Goal: Task Accomplishment & Management: Complete application form

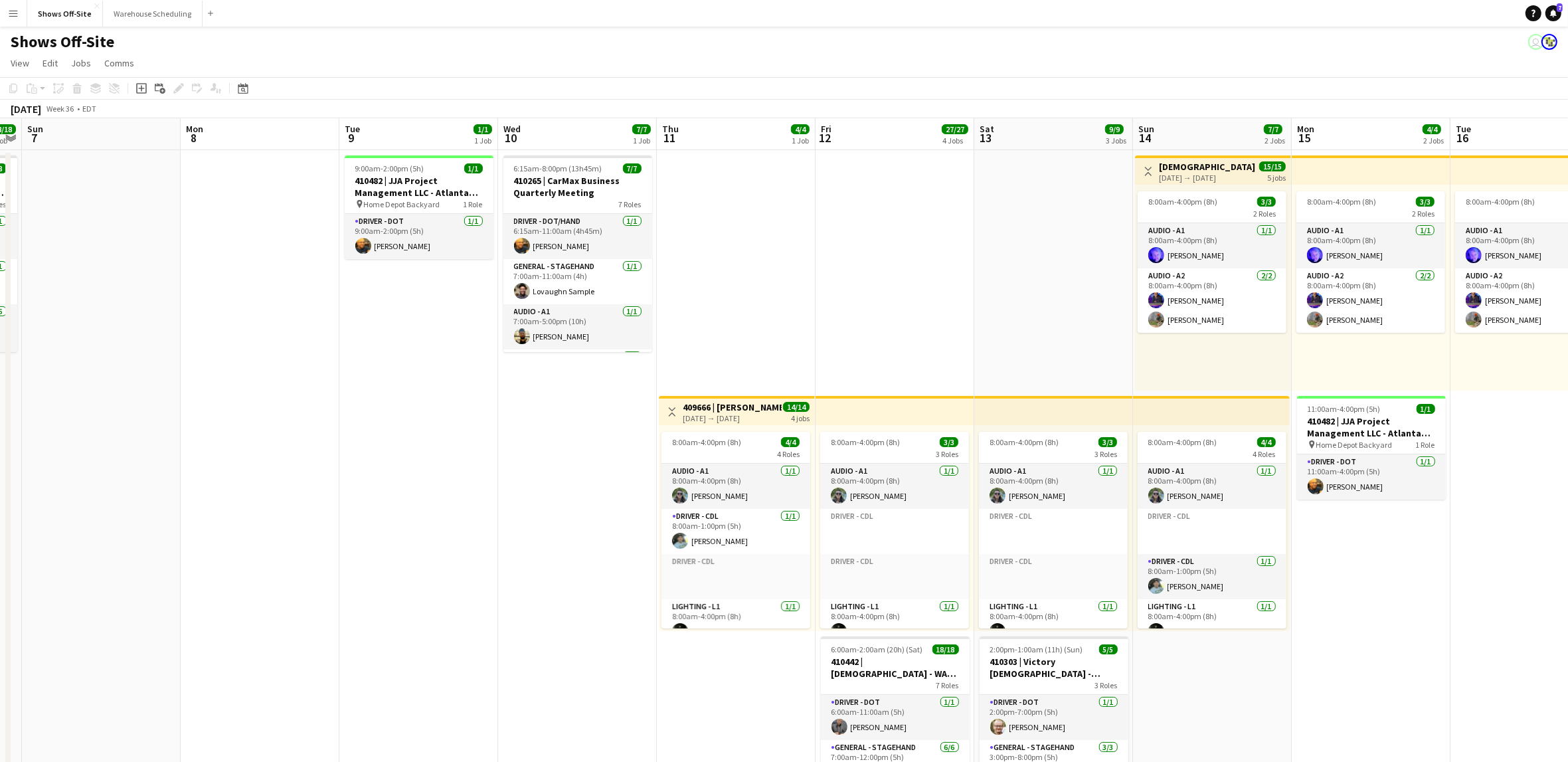
scroll to position [0, 303]
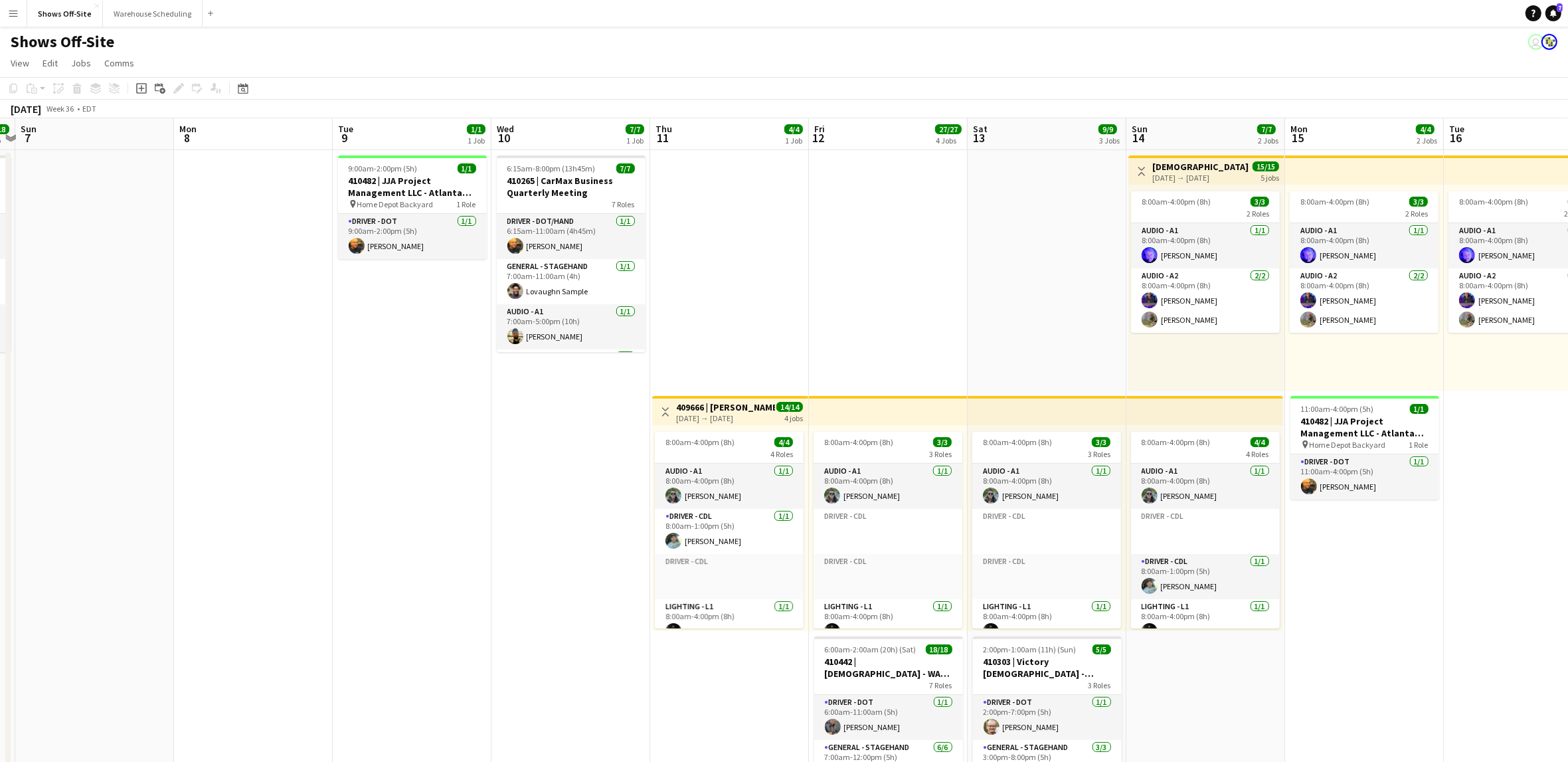
drag, startPoint x: 558, startPoint y: 499, endPoint x: 550, endPoint y: 499, distance: 8.0
click at [550, 499] on app-calendar-viewport "Fri 5 Sat 6 18/18 1 Job Sun 7 Mon 8 Tue 9 1/1 1 Job Wed 10 7/7 1 Job Thu 11 4/4…" at bounding box center [784, 645] width 1568 height 1054
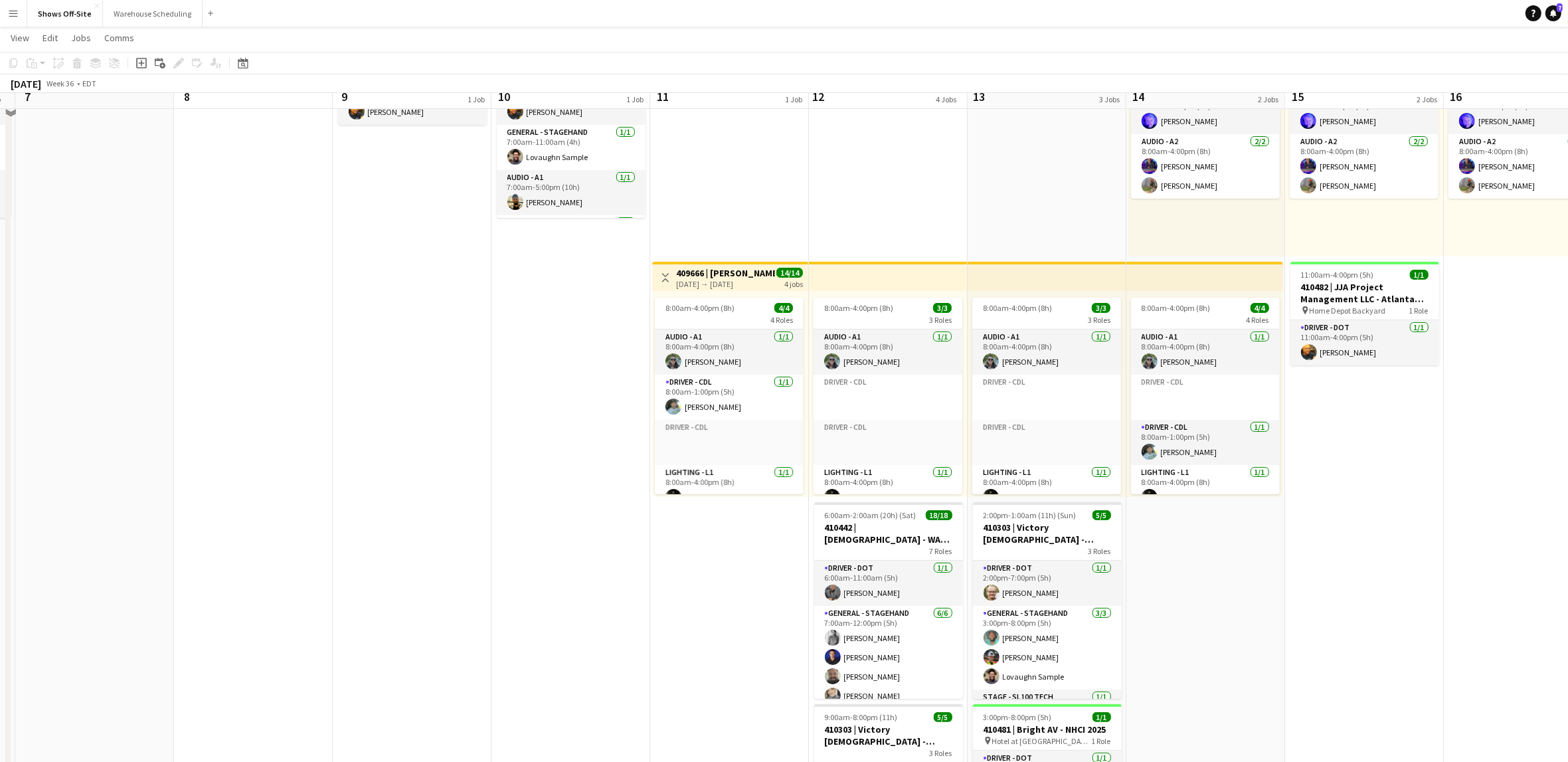
scroll to position [140, 0]
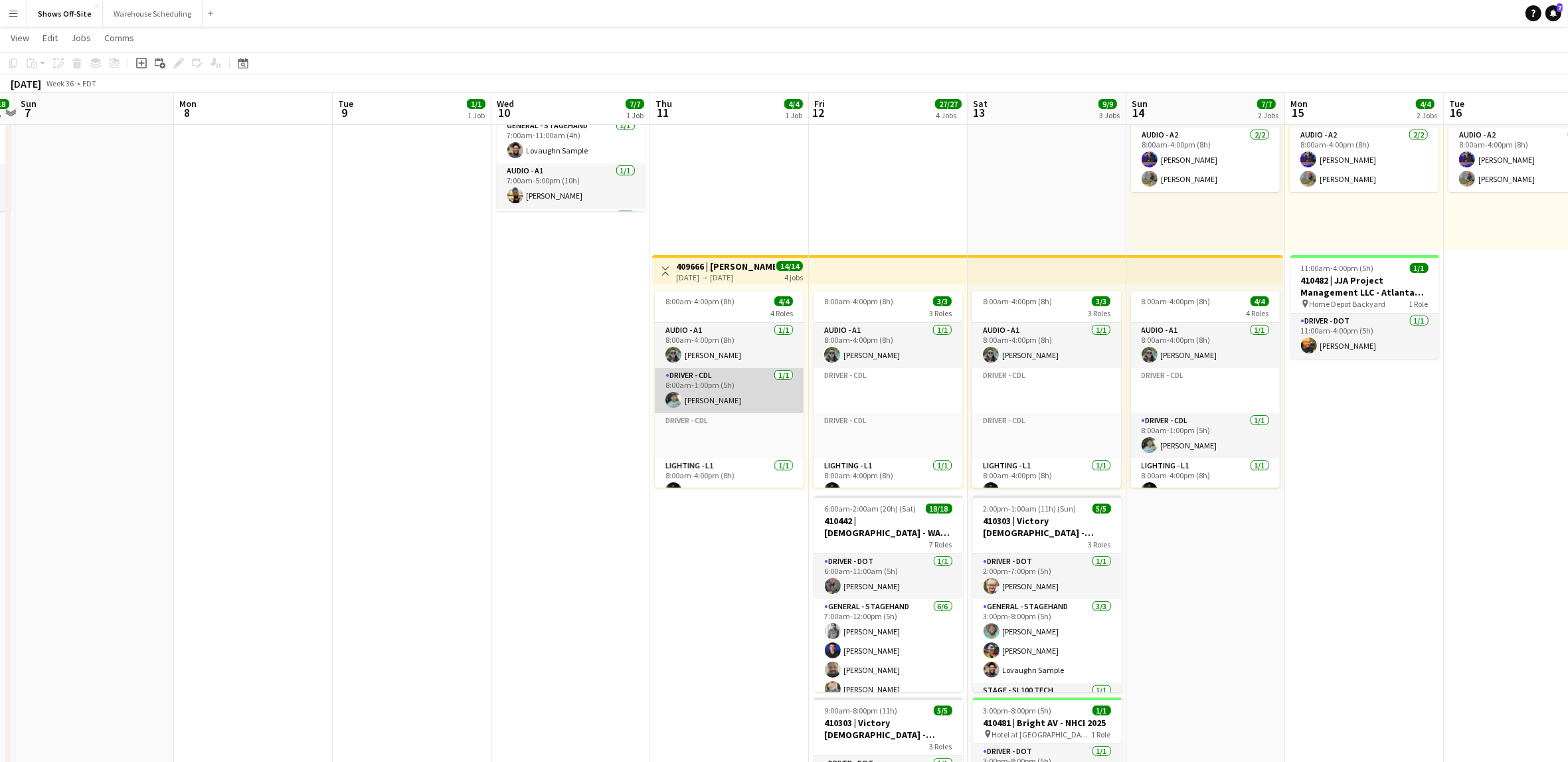
click at [680, 398] on app-user-avatar at bounding box center [673, 400] width 16 height 16
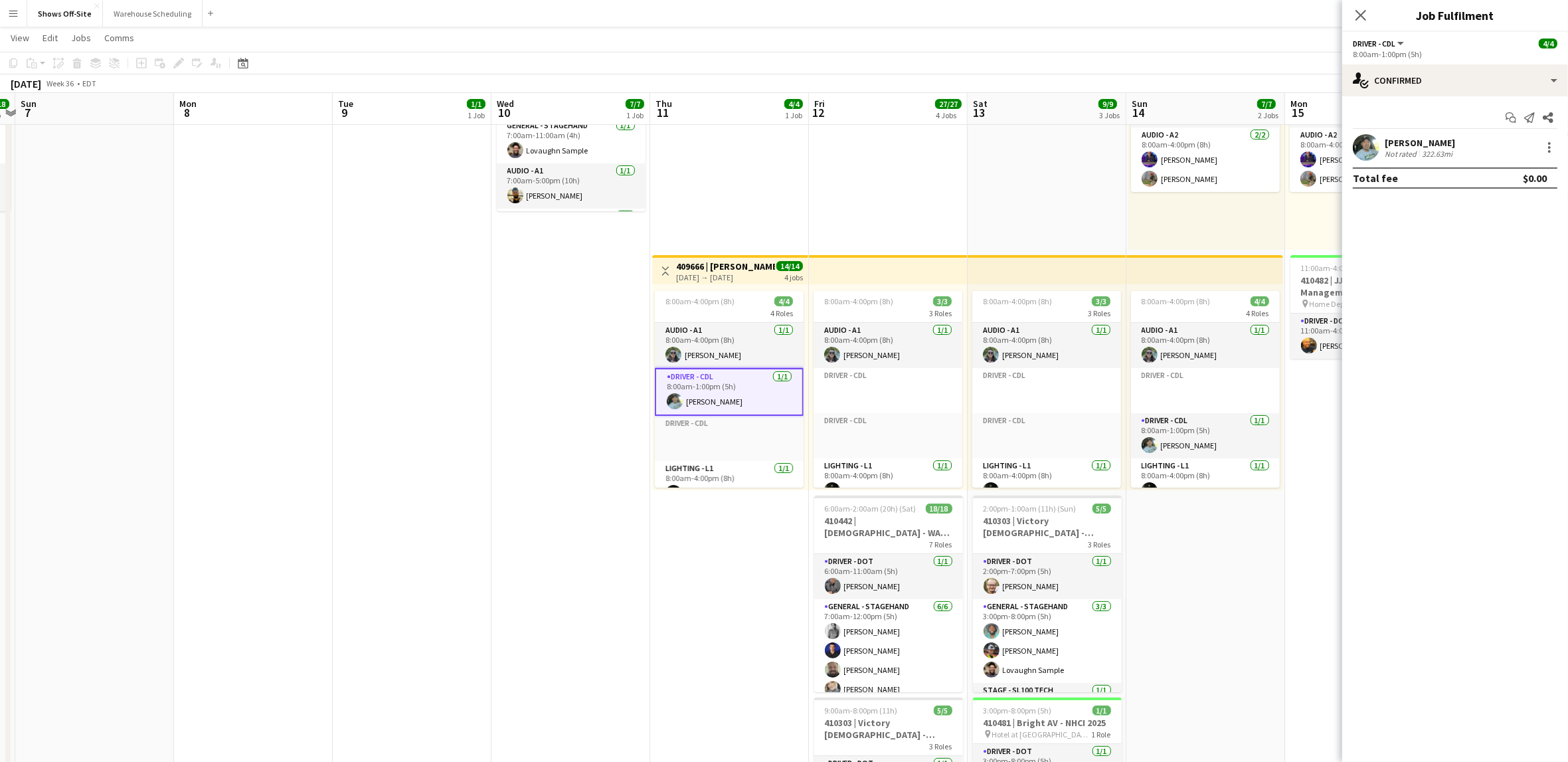
click at [1371, 154] on app-user-avatar at bounding box center [1365, 147] width 26 height 26
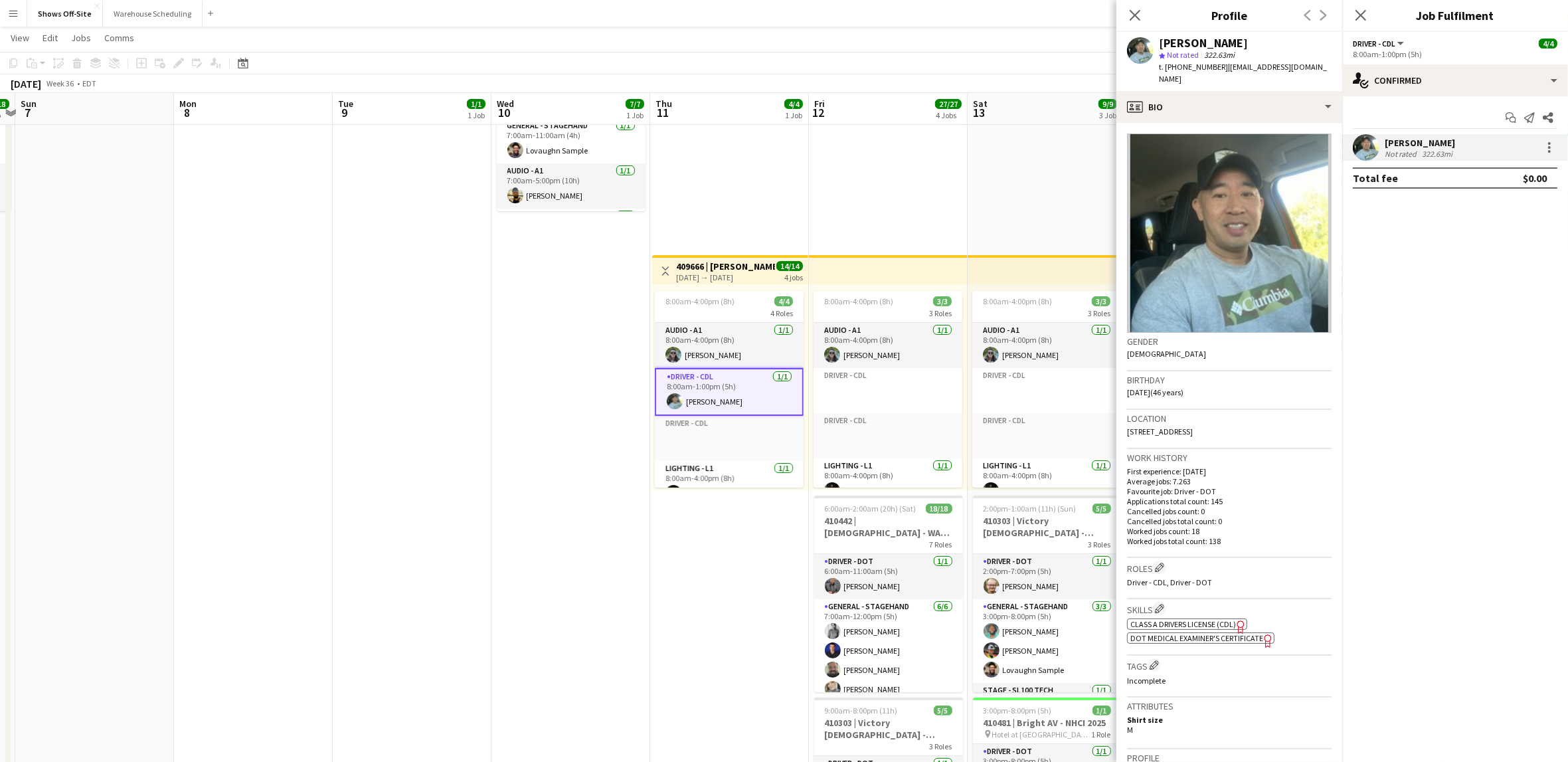
click at [490, 496] on app-date-cell "9:00am-2:00pm (5h) 1/1 410482 | JJA Project Management LLC - Atlanta Food & Win…" at bounding box center [412, 520] width 159 height 1022
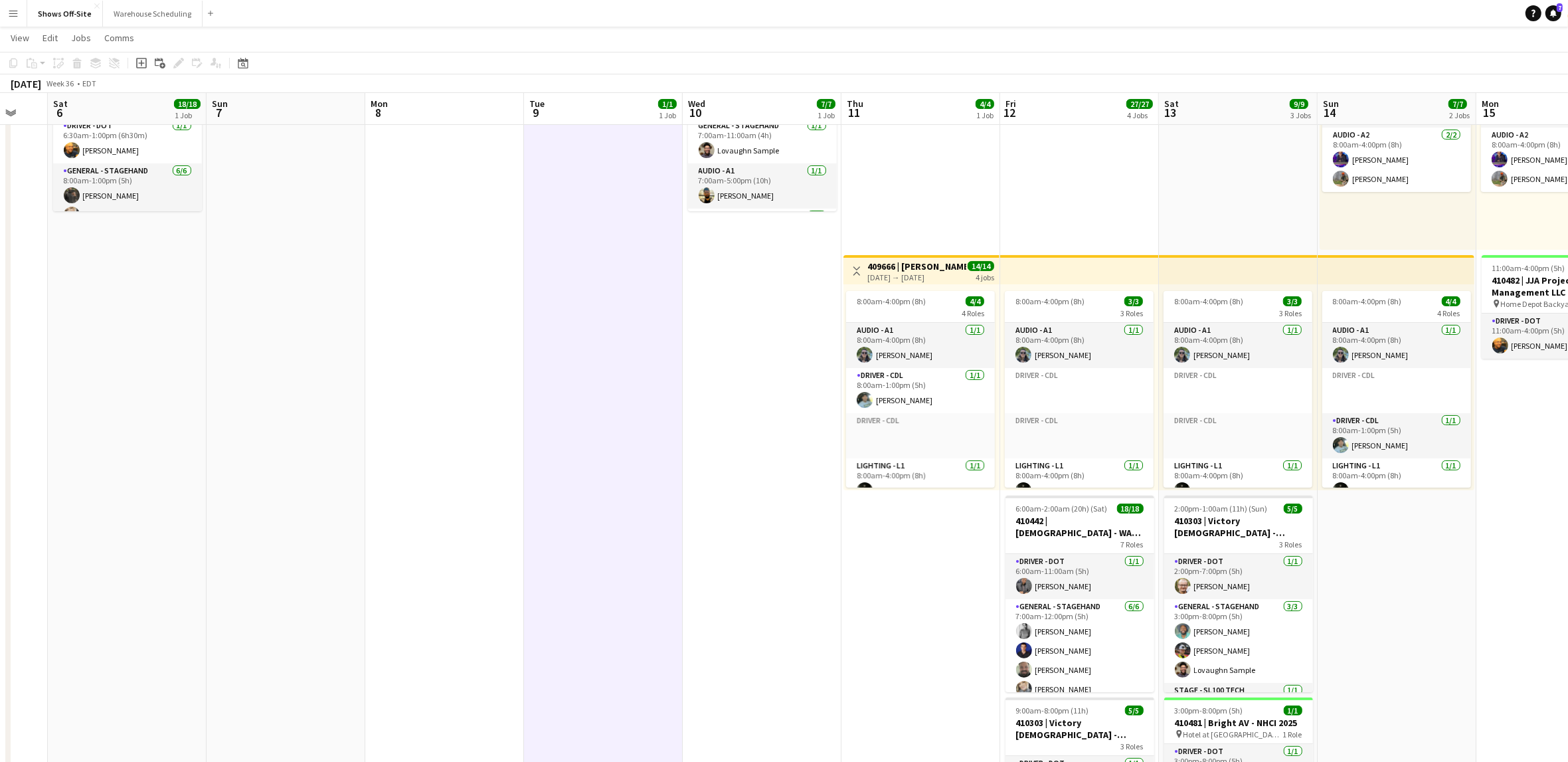
drag, startPoint x: 486, startPoint y: 436, endPoint x: 677, endPoint y: 455, distance: 191.9
click at [677, 454] on app-calendar-viewport "Thu 4 Fri 5 Sat 6 18/18 1 Job Sun 7 Mon 8 Tue 9 1/1 1 Job Wed 10 7/7 1 Job Thu …" at bounding box center [784, 472] width 1568 height 1119
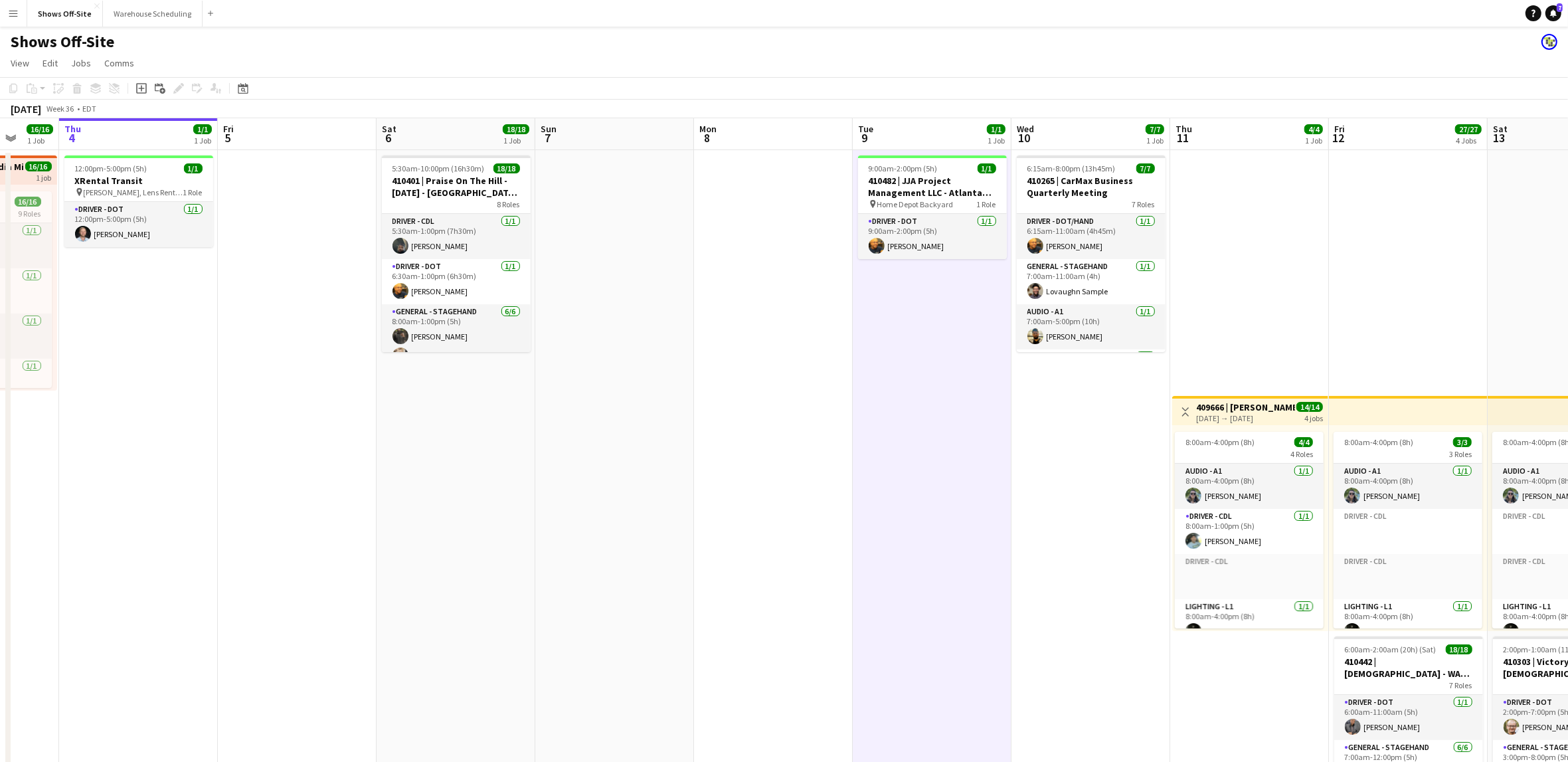
scroll to position [0, 321]
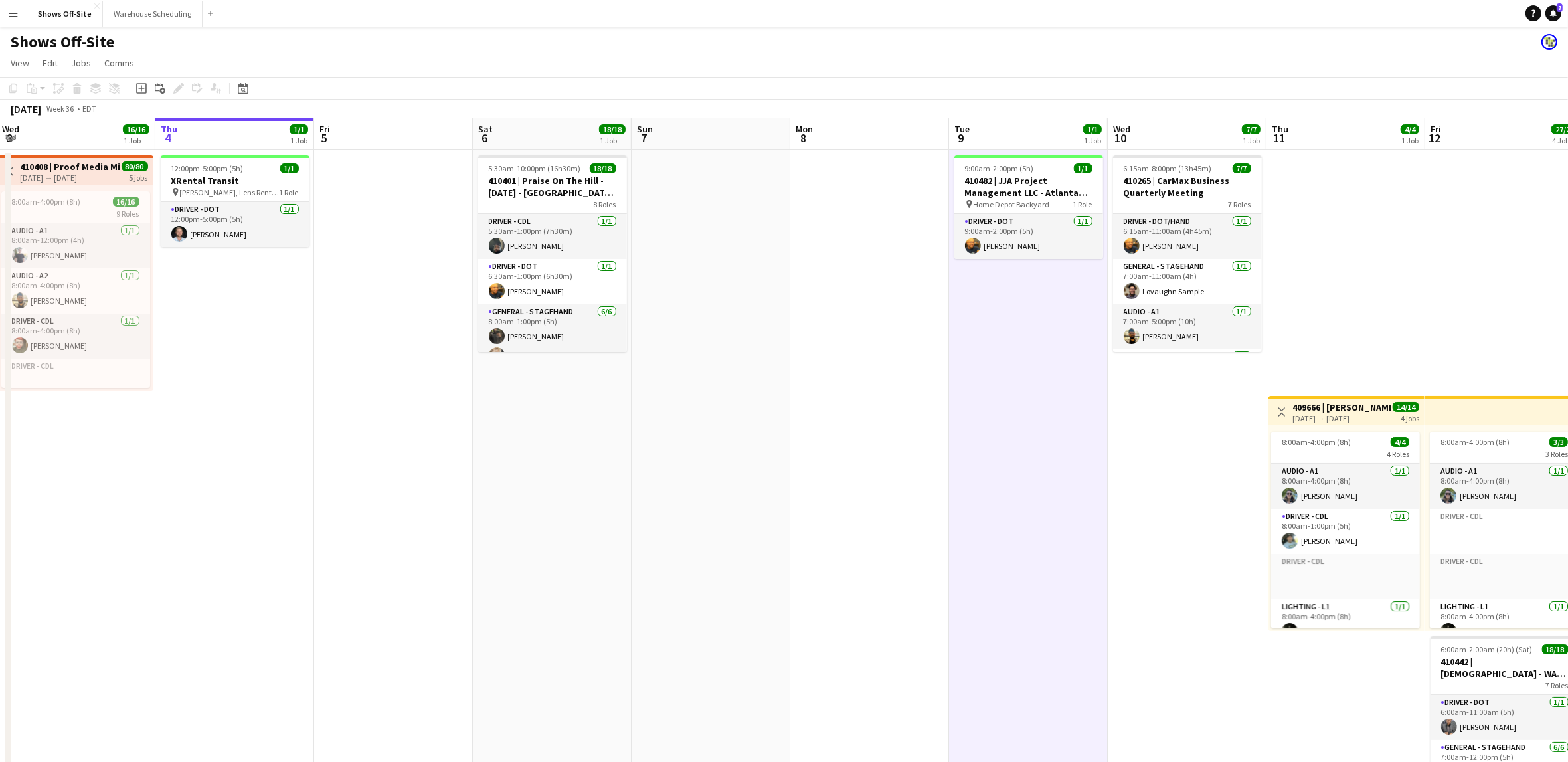
drag, startPoint x: 400, startPoint y: 375, endPoint x: 824, endPoint y: 420, distance: 426.4
click at [824, 420] on app-calendar-viewport "Mon 1 16/16 1 Job Tue 2 17/17 2 Jobs Wed 3 16/16 1 Job Thu 4 1/1 1 Job Fri 5 Sa…" at bounding box center [784, 645] width 1568 height 1054
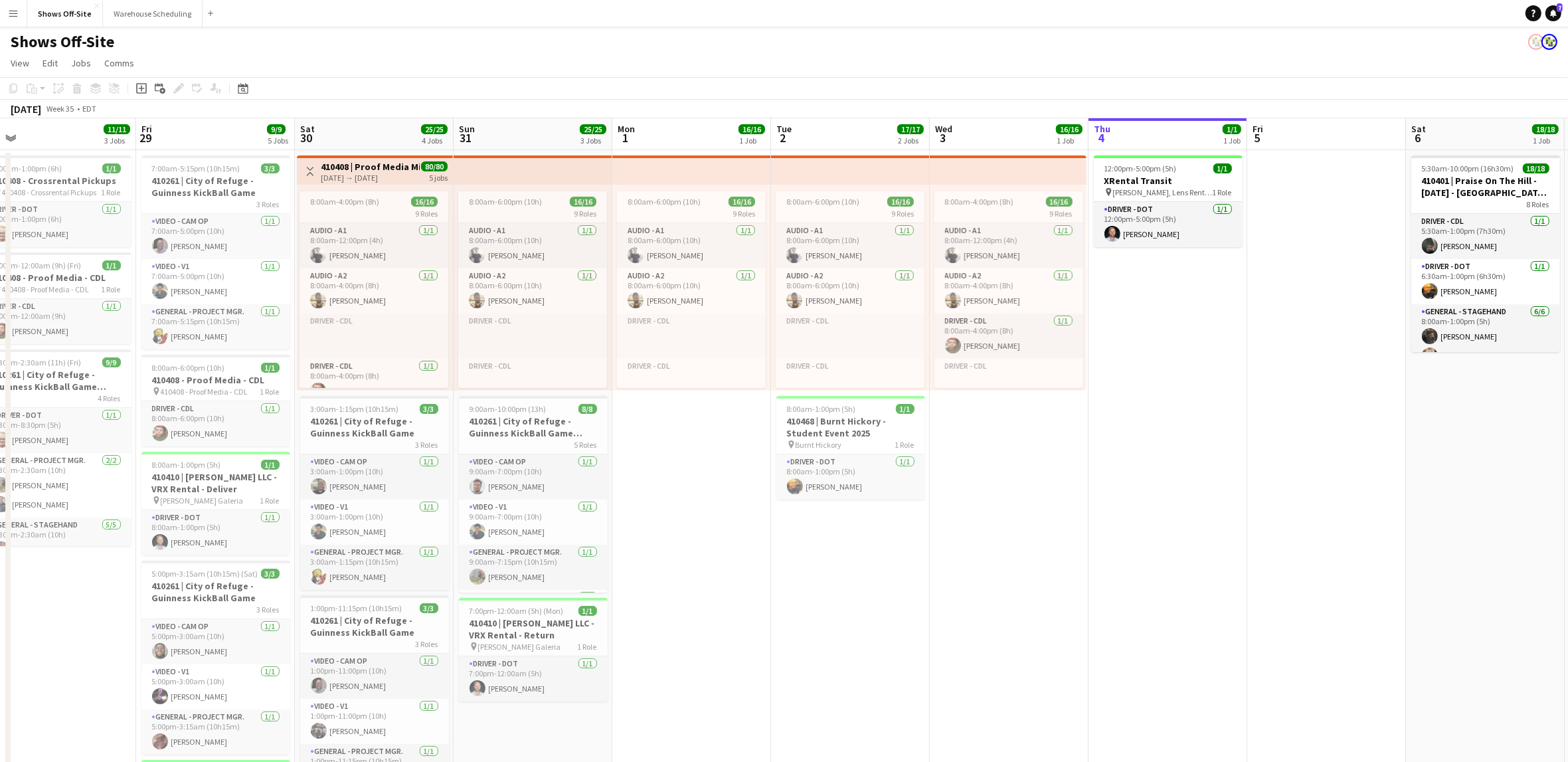
drag, startPoint x: 247, startPoint y: 365, endPoint x: 1179, endPoint y: 365, distance: 932.0
click at [1179, 365] on app-calendar-viewport "Tue 26 Wed 27 1/1 1 Job Thu 28 11/11 3 Jobs Fri 29 9/9 5 Jobs Sat 30 25/25 4 Jo…" at bounding box center [784, 645] width 1568 height 1054
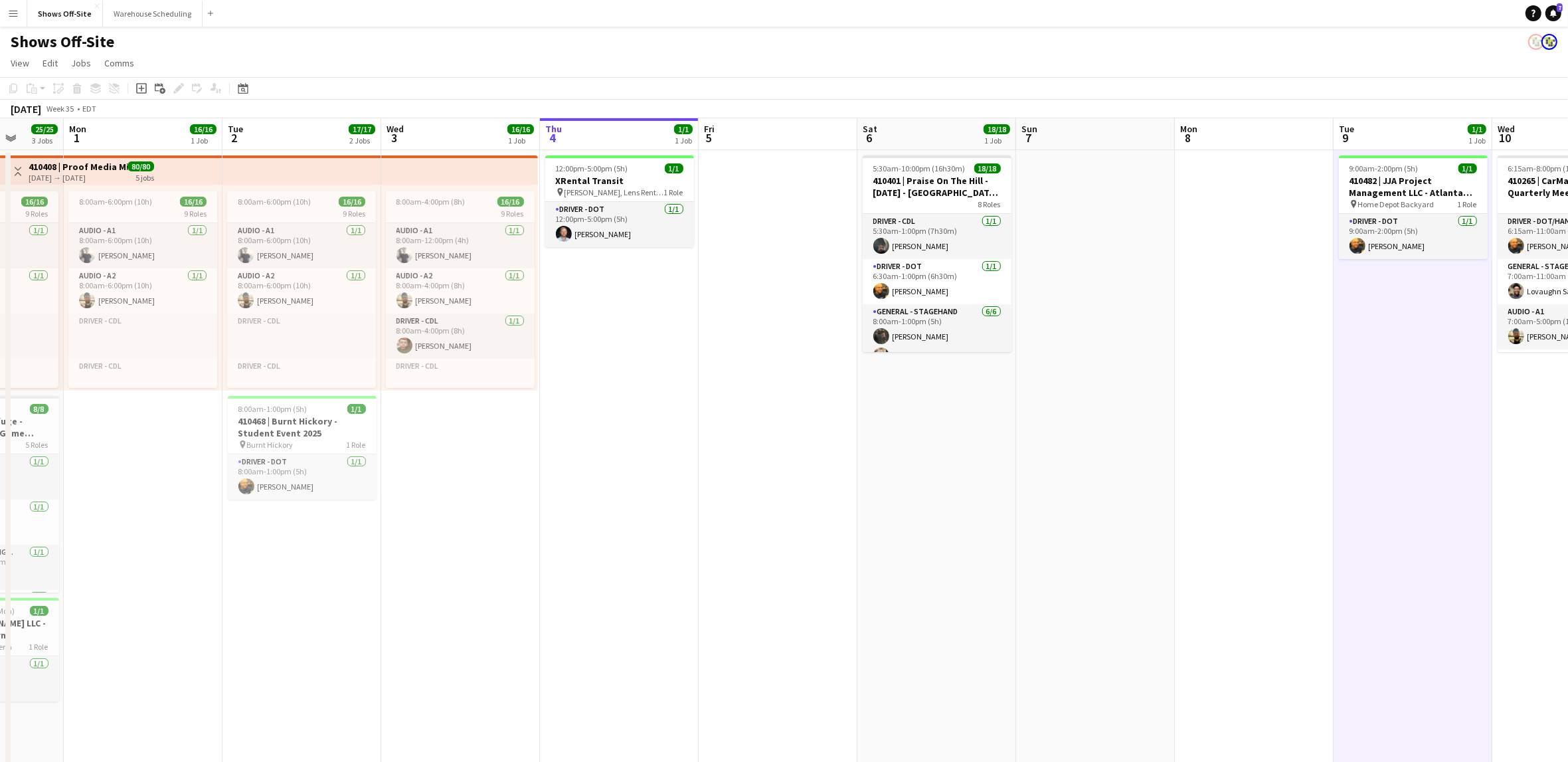
scroll to position [0, 413]
drag, startPoint x: 1310, startPoint y: 547, endPoint x: 790, endPoint y: 585, distance: 521.4
click at [790, 585] on app-calendar-viewport "Fri 29 9/9 5 Jobs Sat 30 25/25 4 Jobs Sun 31 25/25 3 Jobs Mon 1 16/16 1 Job Tue…" at bounding box center [784, 645] width 1568 height 1054
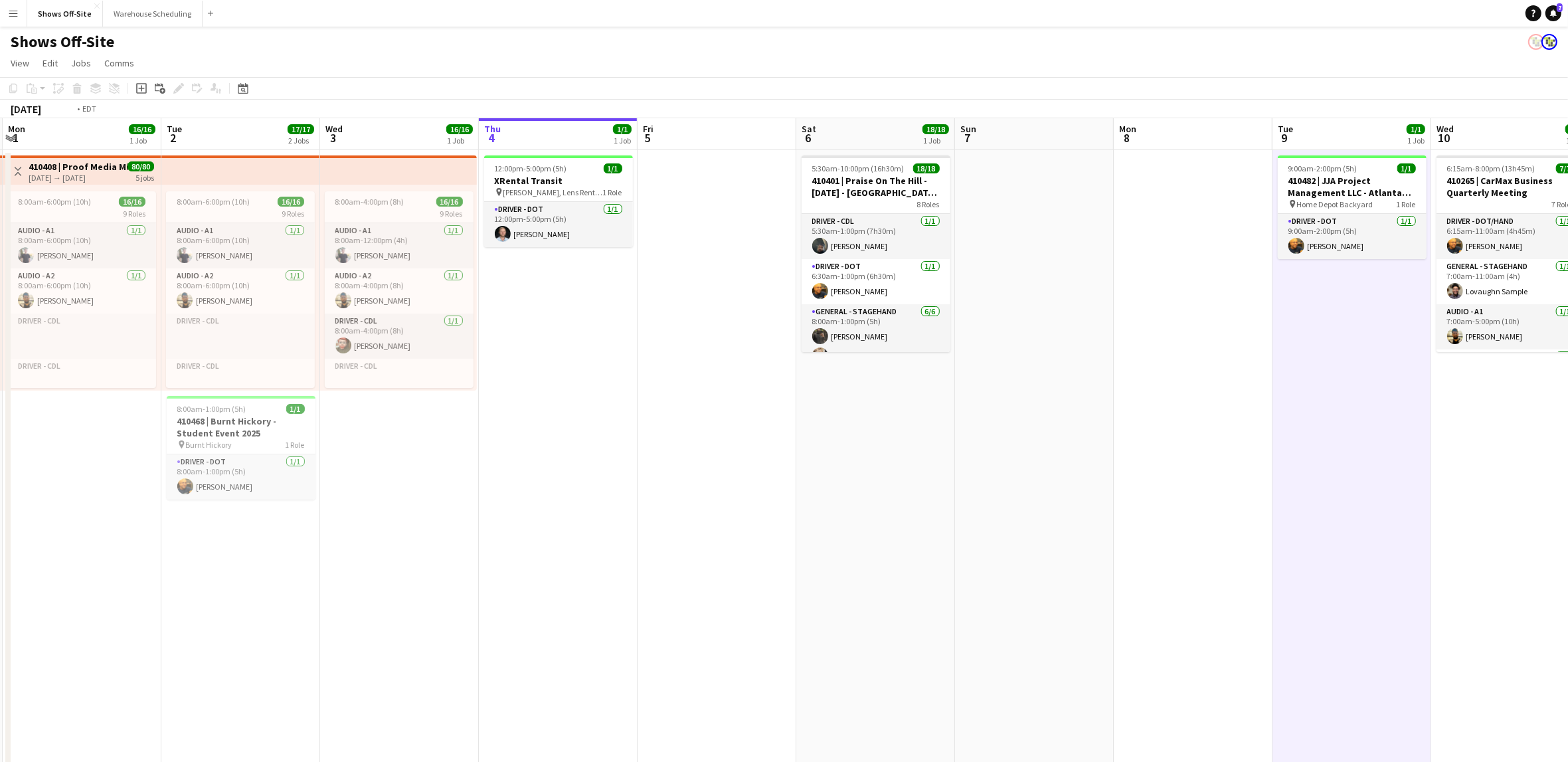
scroll to position [0, 481]
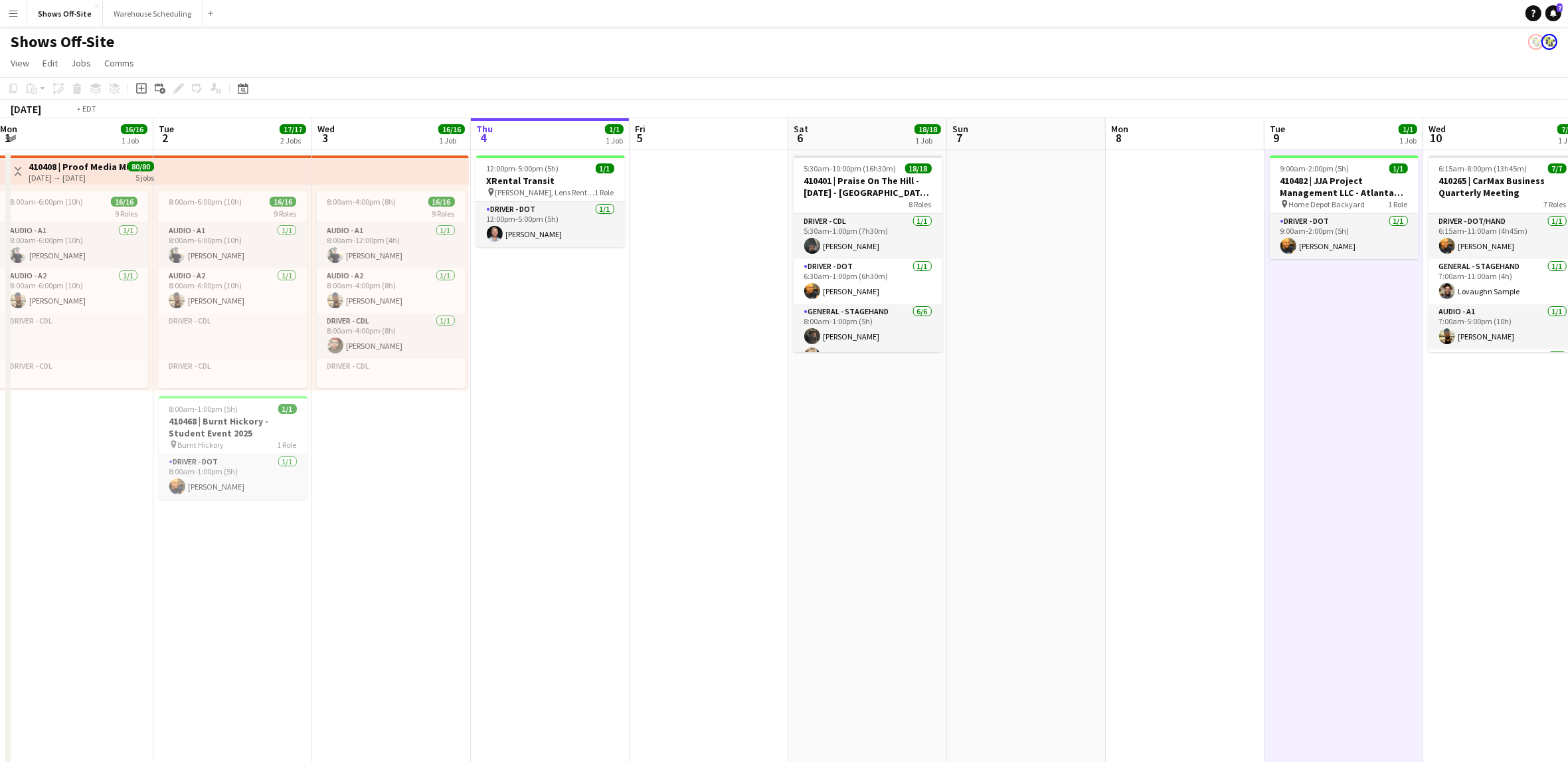
drag, startPoint x: 734, startPoint y: 432, endPoint x: 671, endPoint y: 429, distance: 63.1
click at [671, 429] on app-calendar-viewport "Fri 29 9/9 5 Jobs Sat 30 25/25 4 Jobs Sun 31 25/25 3 Jobs Mon 1 16/16 1 Job Tue…" at bounding box center [784, 645] width 1568 height 1054
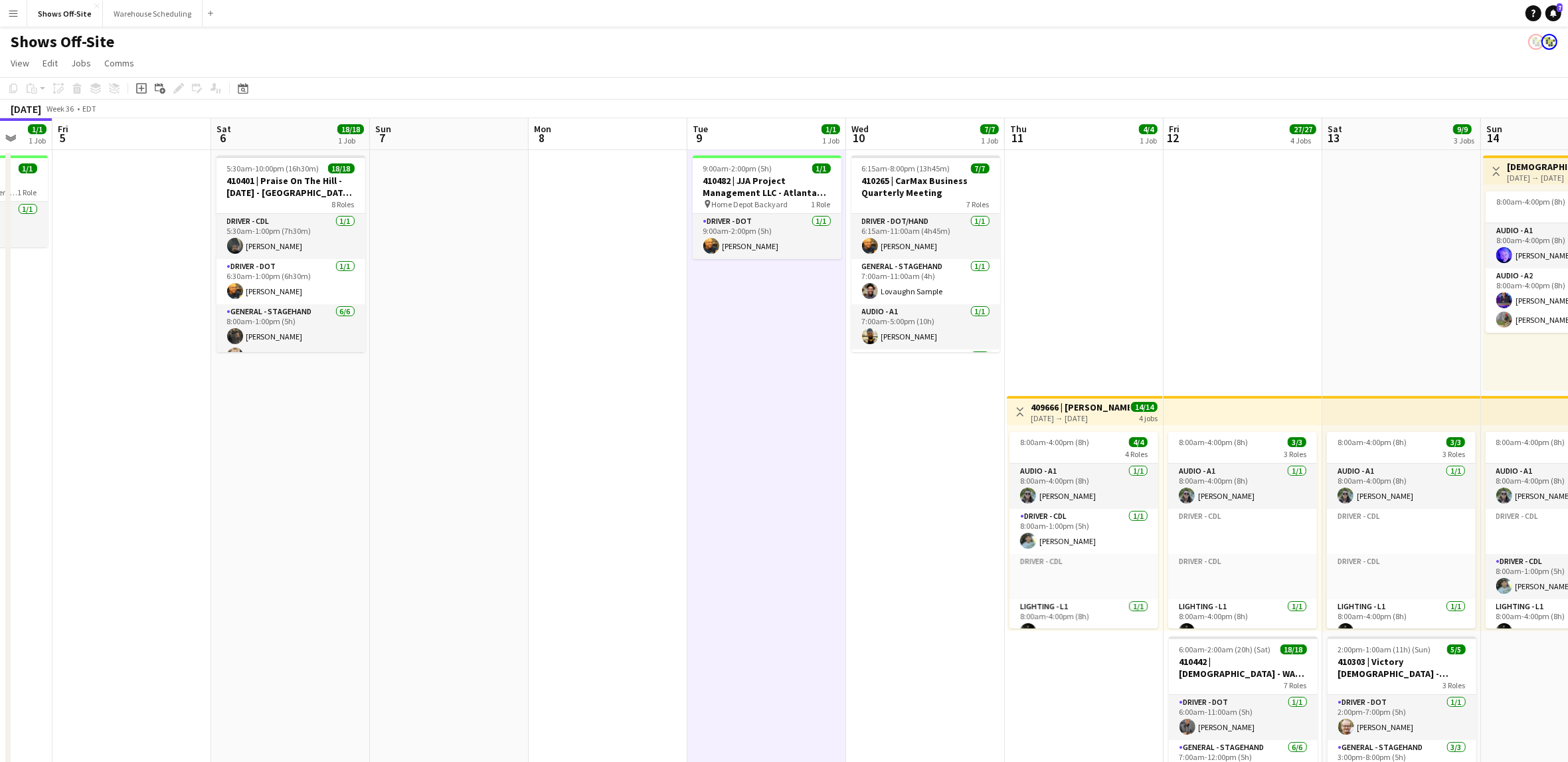
drag, startPoint x: 722, startPoint y: 515, endPoint x: 525, endPoint y: 482, distance: 199.7
click at [182, 469] on app-calendar-viewport "Tue 2 17/17 2 Jobs Wed 3 16/16 1 Job Thu 4 1/1 1 Job Fri 5 Sat 6 18/18 1 Job Su…" at bounding box center [784, 645] width 1568 height 1054
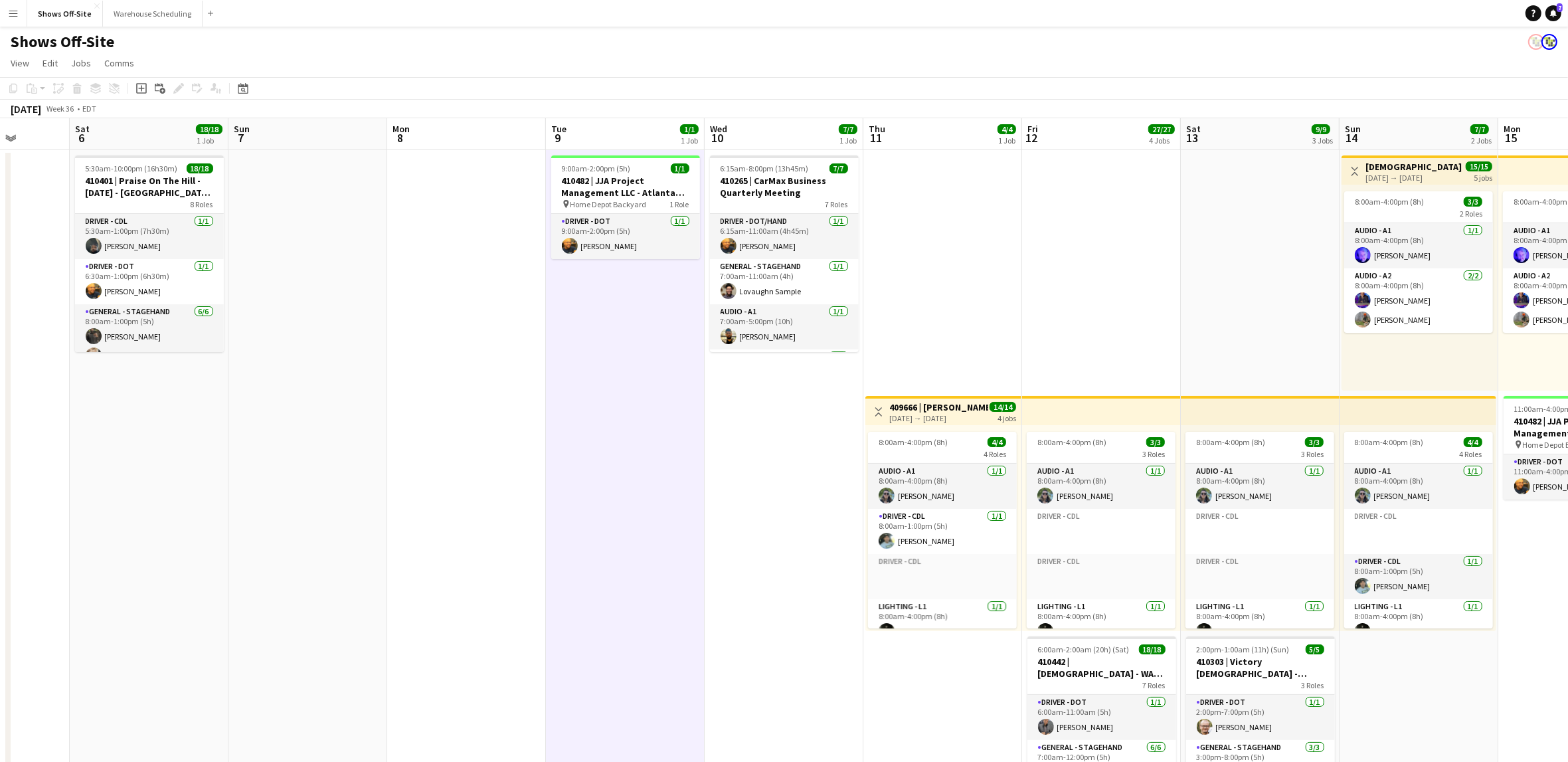
scroll to position [0, 436]
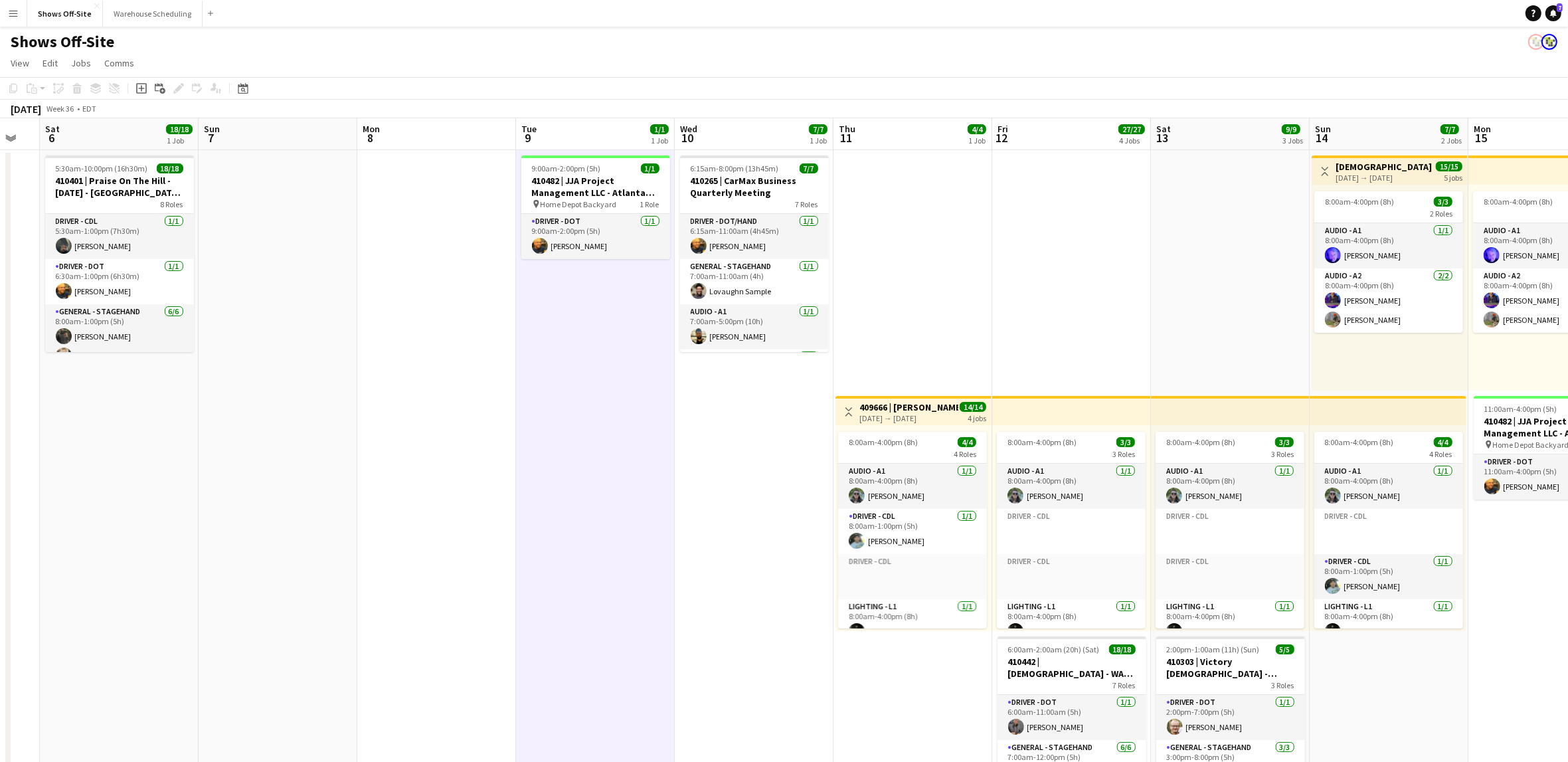
drag, startPoint x: 565, startPoint y: 477, endPoint x: 390, endPoint y: 458, distance: 176.0
click at [390, 459] on app-calendar-viewport "Wed 3 16/16 1 Job Thu 4 1/1 1 Job Fri 5 Sat 6 18/18 1 Job Sun 7 Mon 8 Tue 9 1/1…" at bounding box center [784, 645] width 1568 height 1054
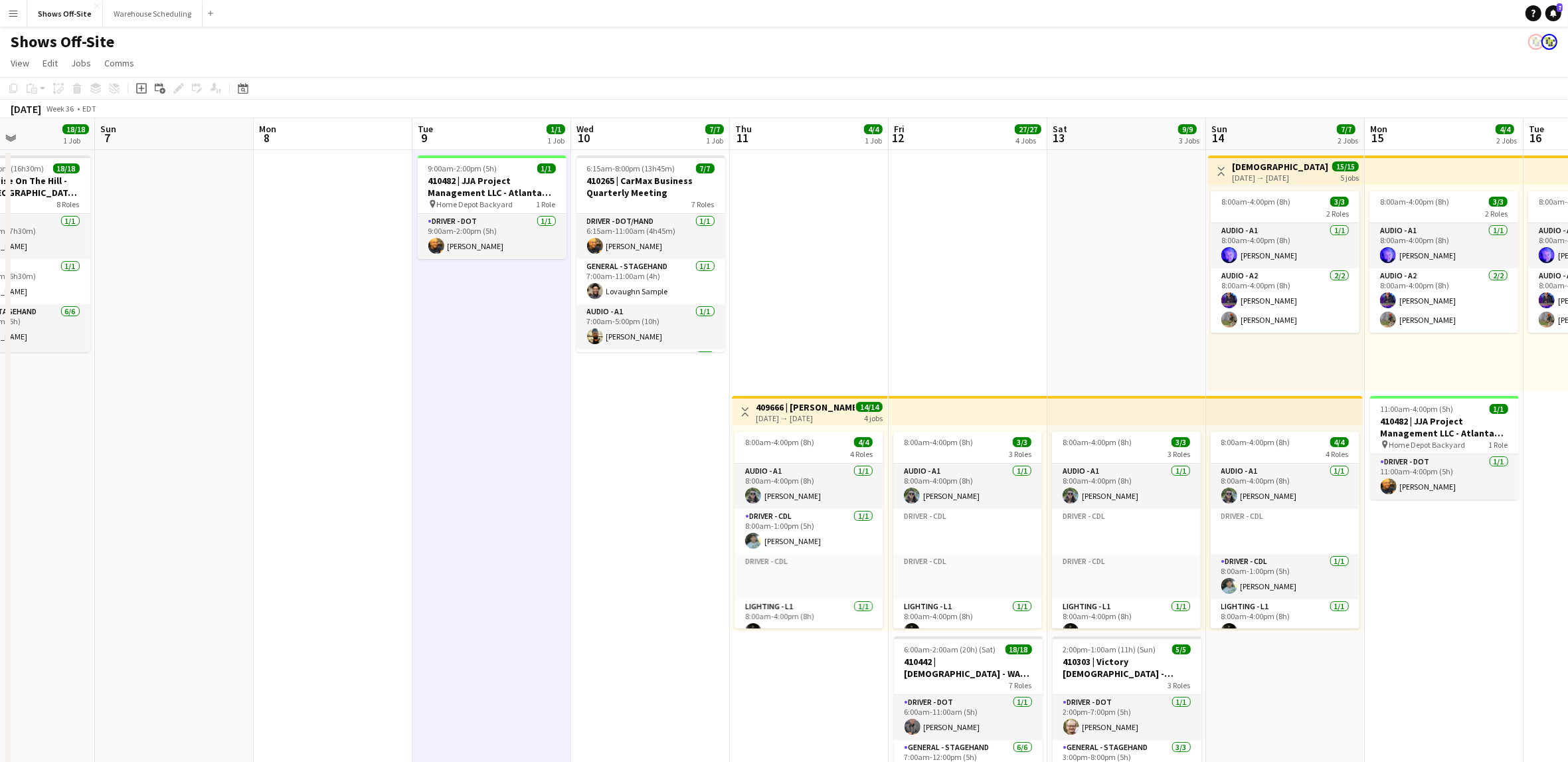
scroll to position [0, 542]
drag, startPoint x: 621, startPoint y: 451, endPoint x: 517, endPoint y: 448, distance: 104.0
click at [517, 448] on app-calendar-viewport "Wed 3 16/16 1 Job Thu 4 1/1 1 Job Fri 5 Sat 6 18/18 1 Job Sun 7 Mon 8 Tue 9 1/1…" at bounding box center [784, 645] width 1568 height 1054
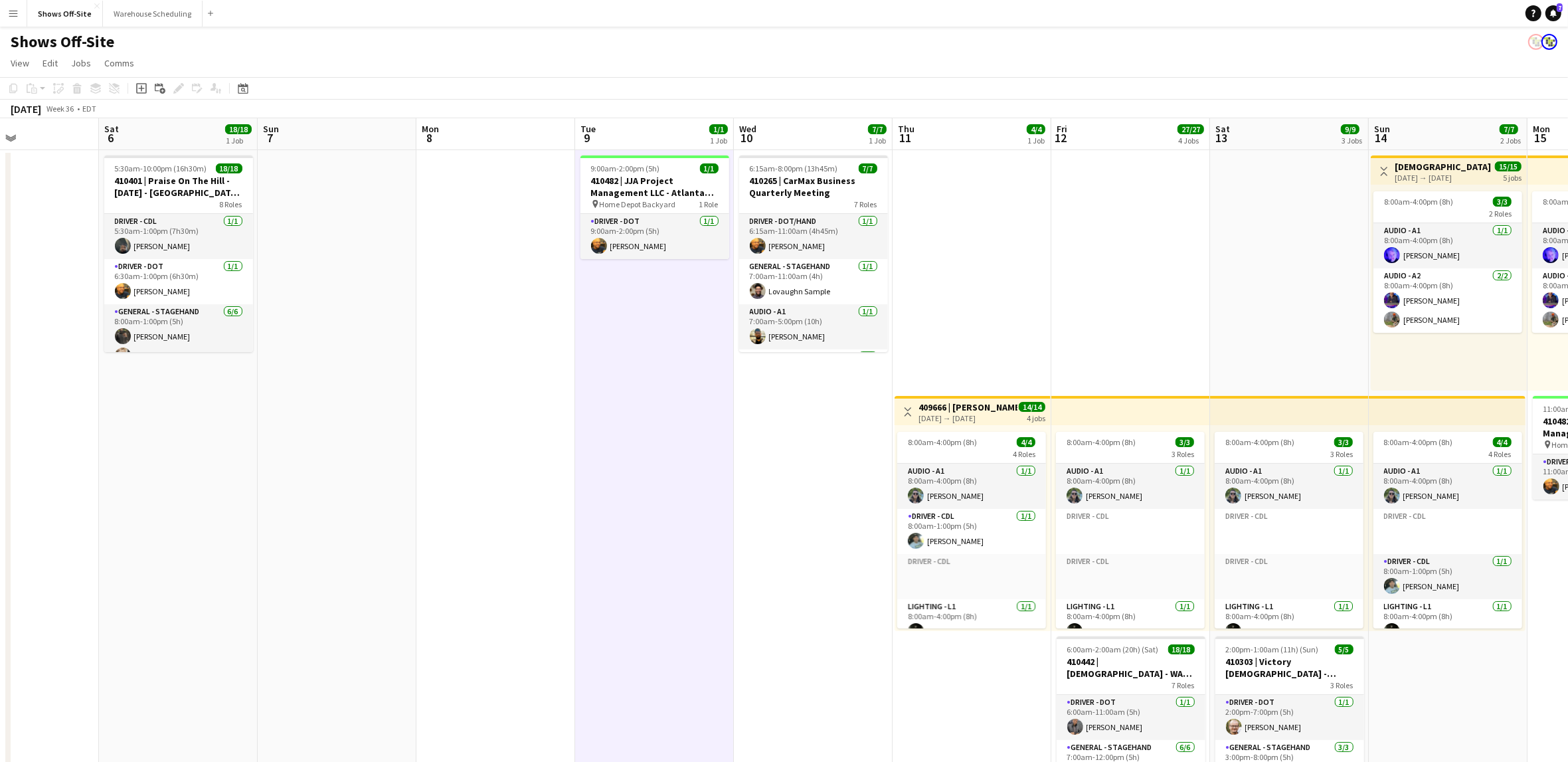
scroll to position [0, 379]
drag, startPoint x: 451, startPoint y: 554, endPoint x: 614, endPoint y: 567, distance: 163.5
click at [614, 567] on app-calendar-viewport "Wed 3 16/16 1 Job Thu 4 1/1 1 Job Fri 5 Sat 6 18/18 1 Job Sun 7 Mon 8 Tue 9 1/1…" at bounding box center [784, 645] width 1568 height 1054
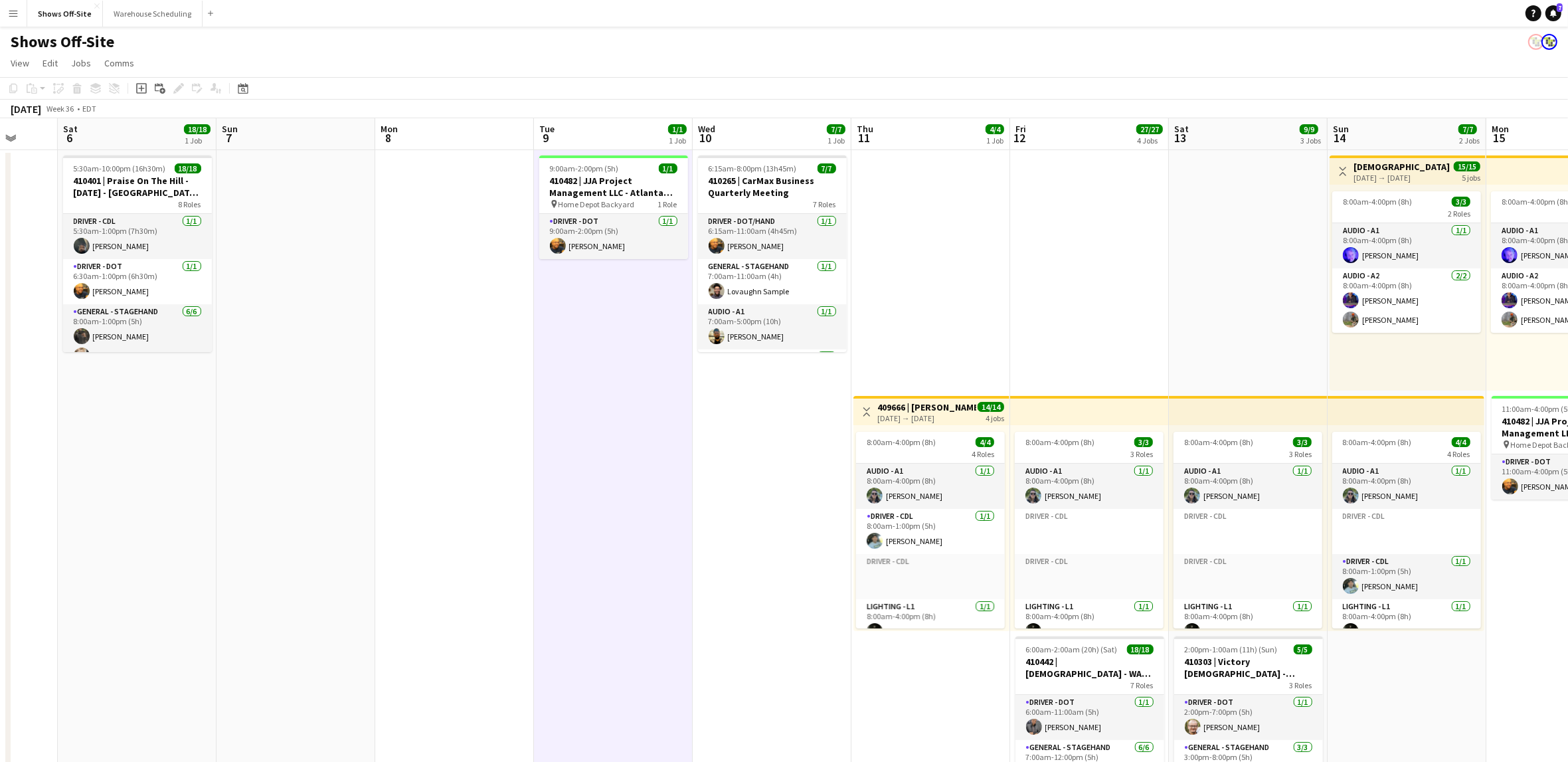
scroll to position [0, 428]
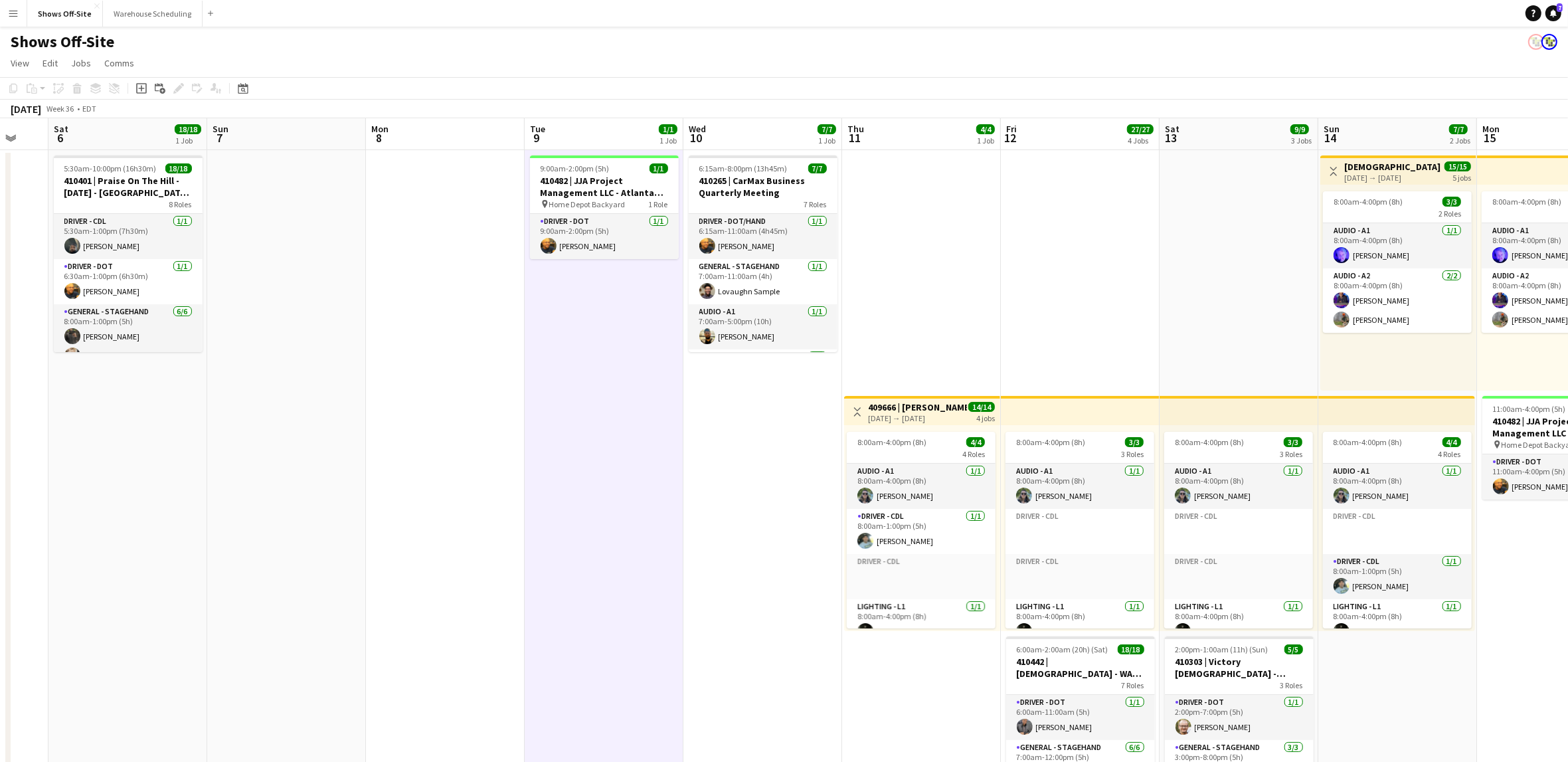
drag, startPoint x: 810, startPoint y: 640, endPoint x: 760, endPoint y: 623, distance: 52.8
click at [760, 623] on app-calendar-viewport "Wed 3 16/16 1 Job Thu 4 1/1 1 Job Fri 5 Sat 6 18/18 1 Job Sun 7 Mon 8 Tue 9 1/1…" at bounding box center [784, 645] width 1568 height 1054
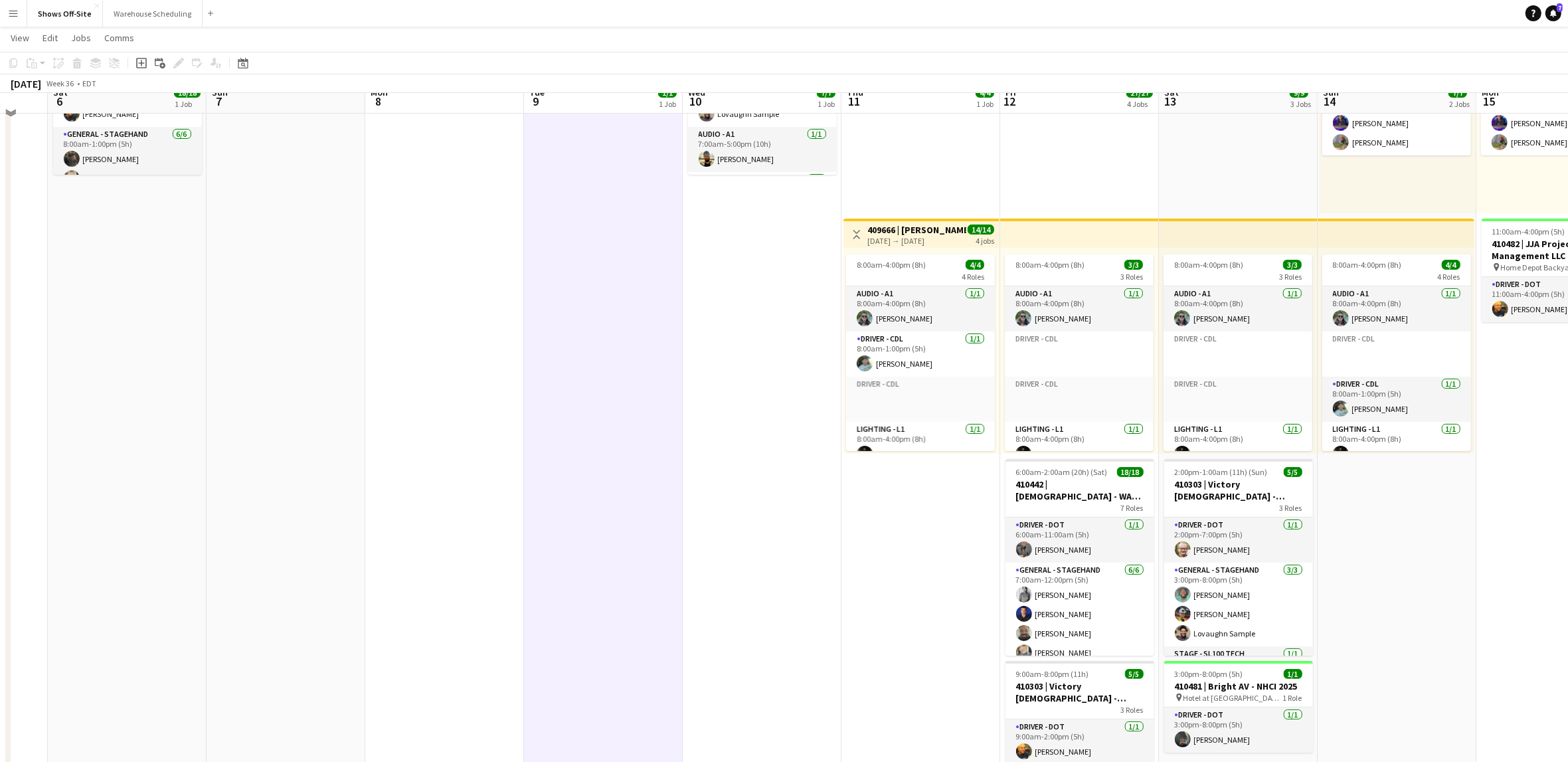
scroll to position [177, 0]
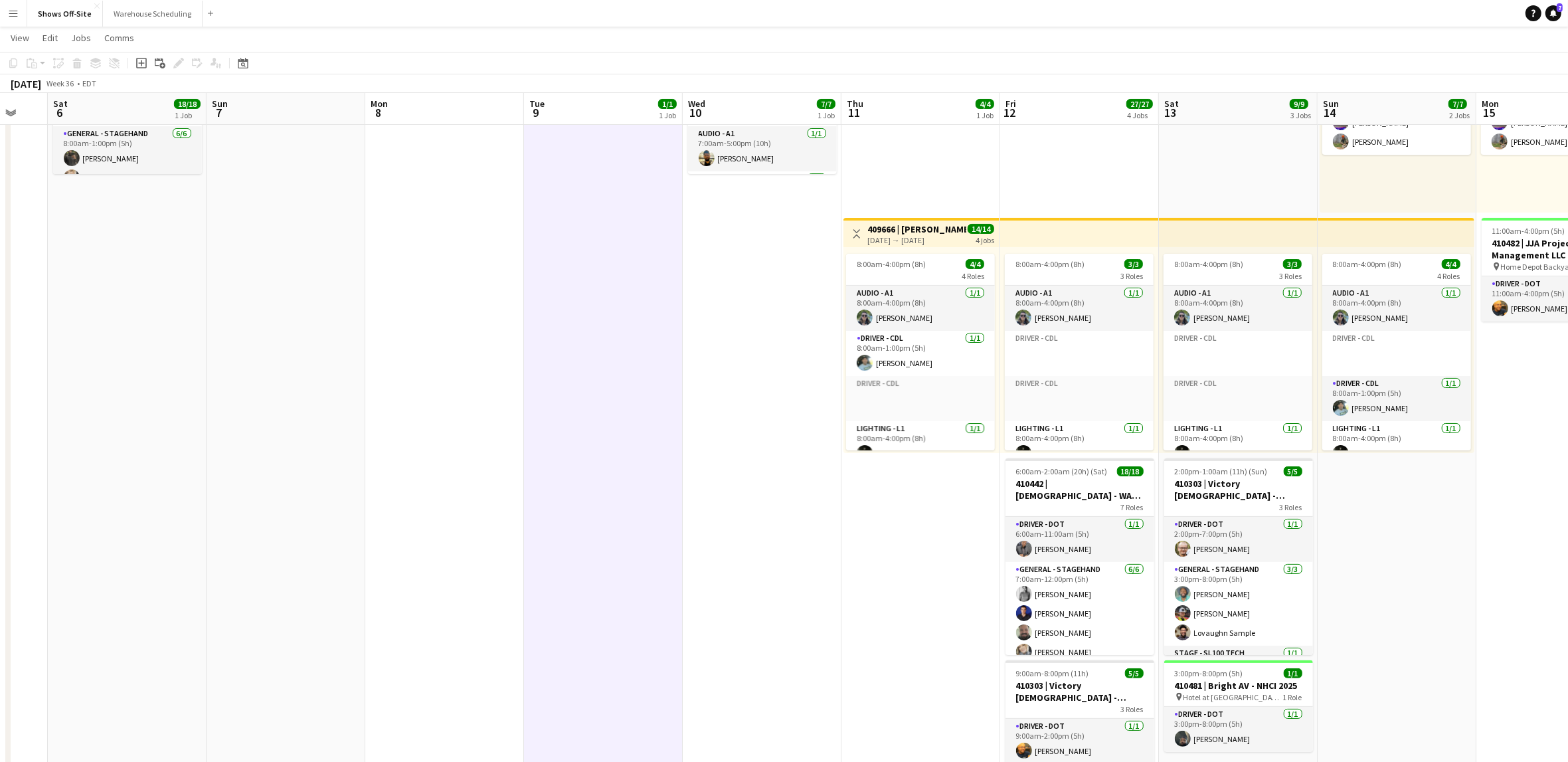
click at [938, 553] on app-date-cell "Toggle View 409666 | [PERSON_NAME] Event [DATE] → [DATE] 14/14 4 jobs 8:00am-4:…" at bounding box center [920, 483] width 159 height 1022
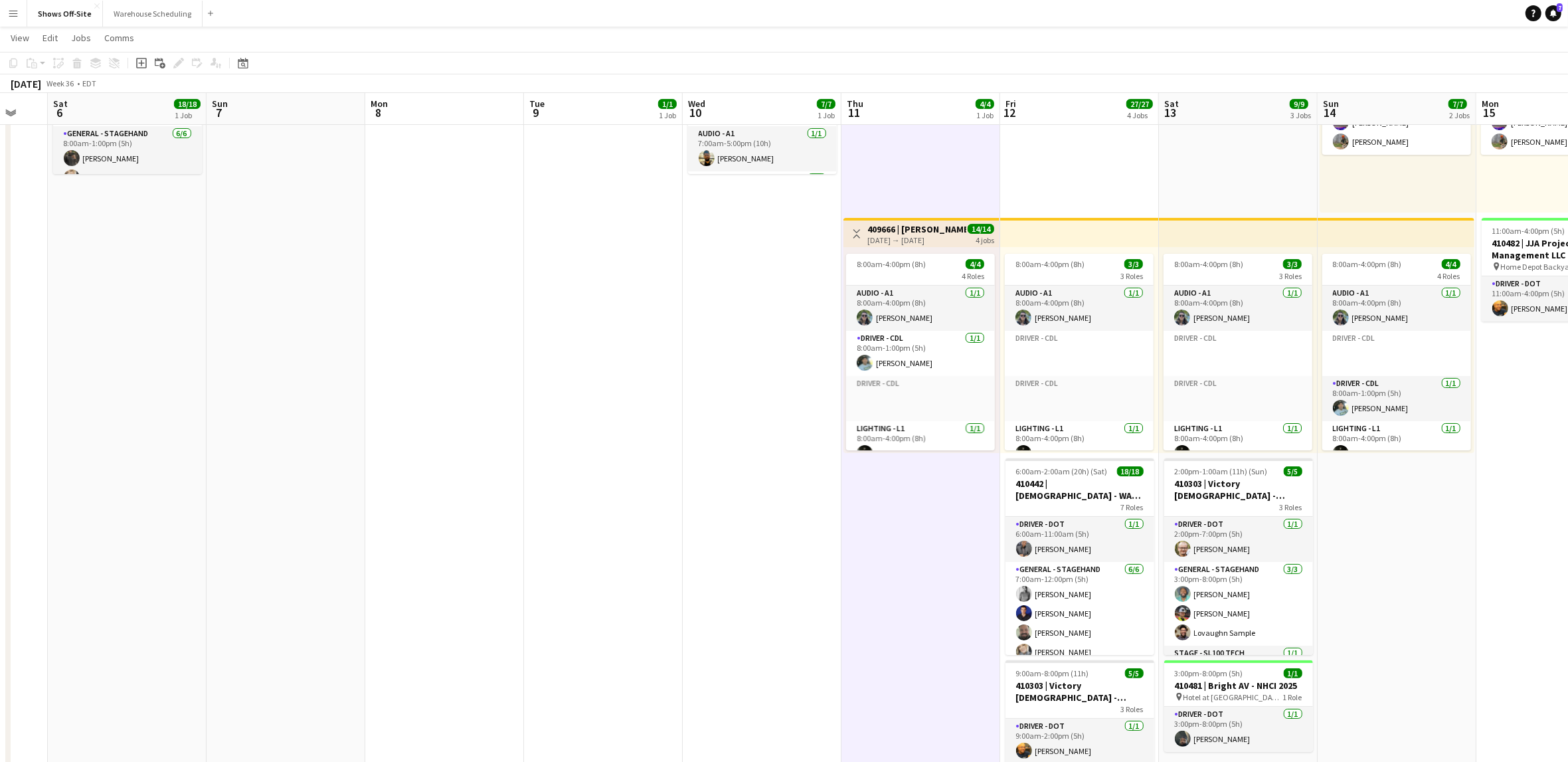
click at [937, 541] on app-date-cell "Toggle View 409666 | [PERSON_NAME] Event [DATE] → [DATE] 14/14 4 jobs 8:00am-4:…" at bounding box center [920, 483] width 159 height 1022
click at [142, 63] on icon "Add job" at bounding box center [142, 63] width 11 height 11
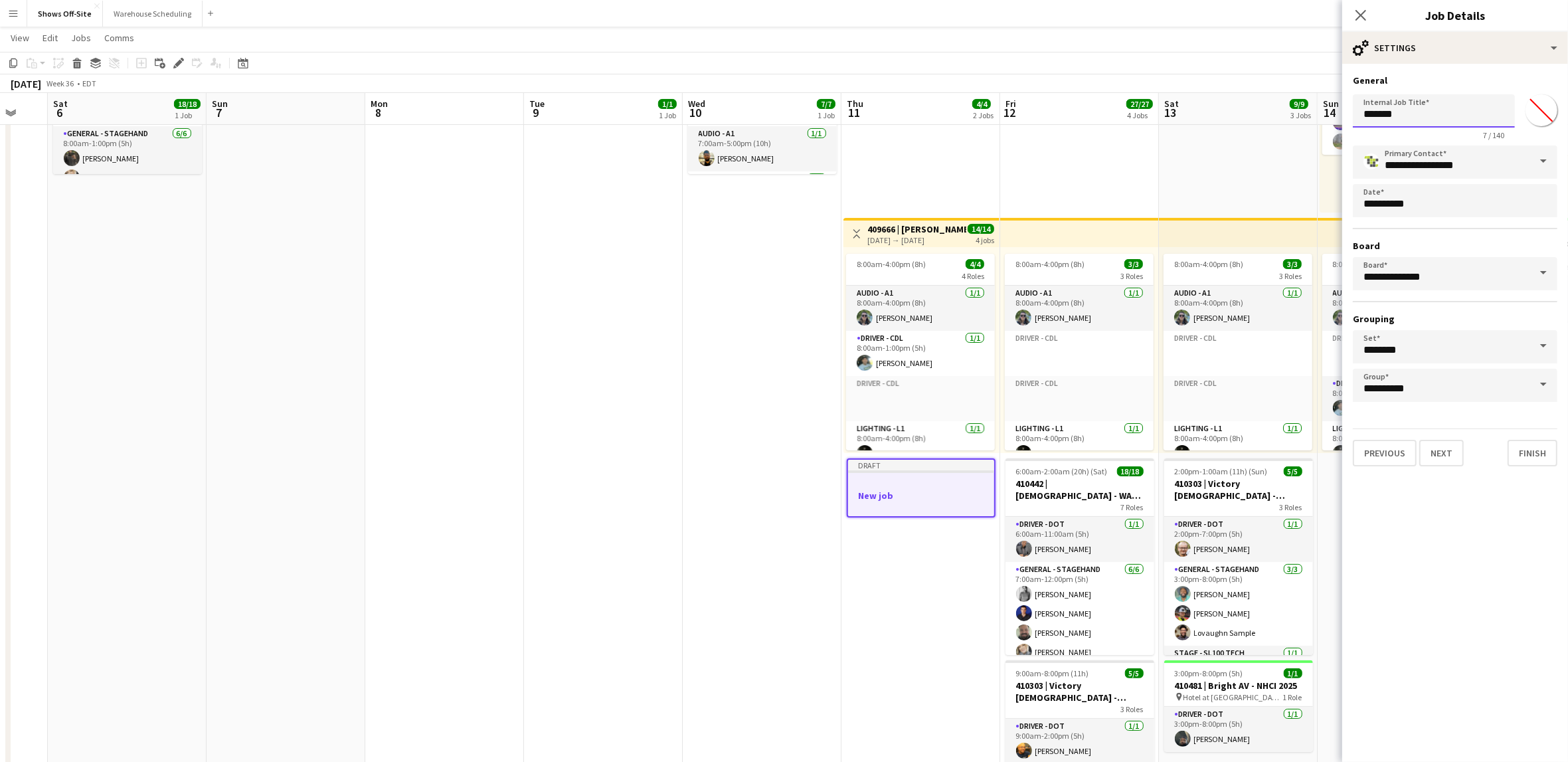
click at [1419, 122] on input "*******" at bounding box center [1434, 111] width 162 height 33
type input "**********"
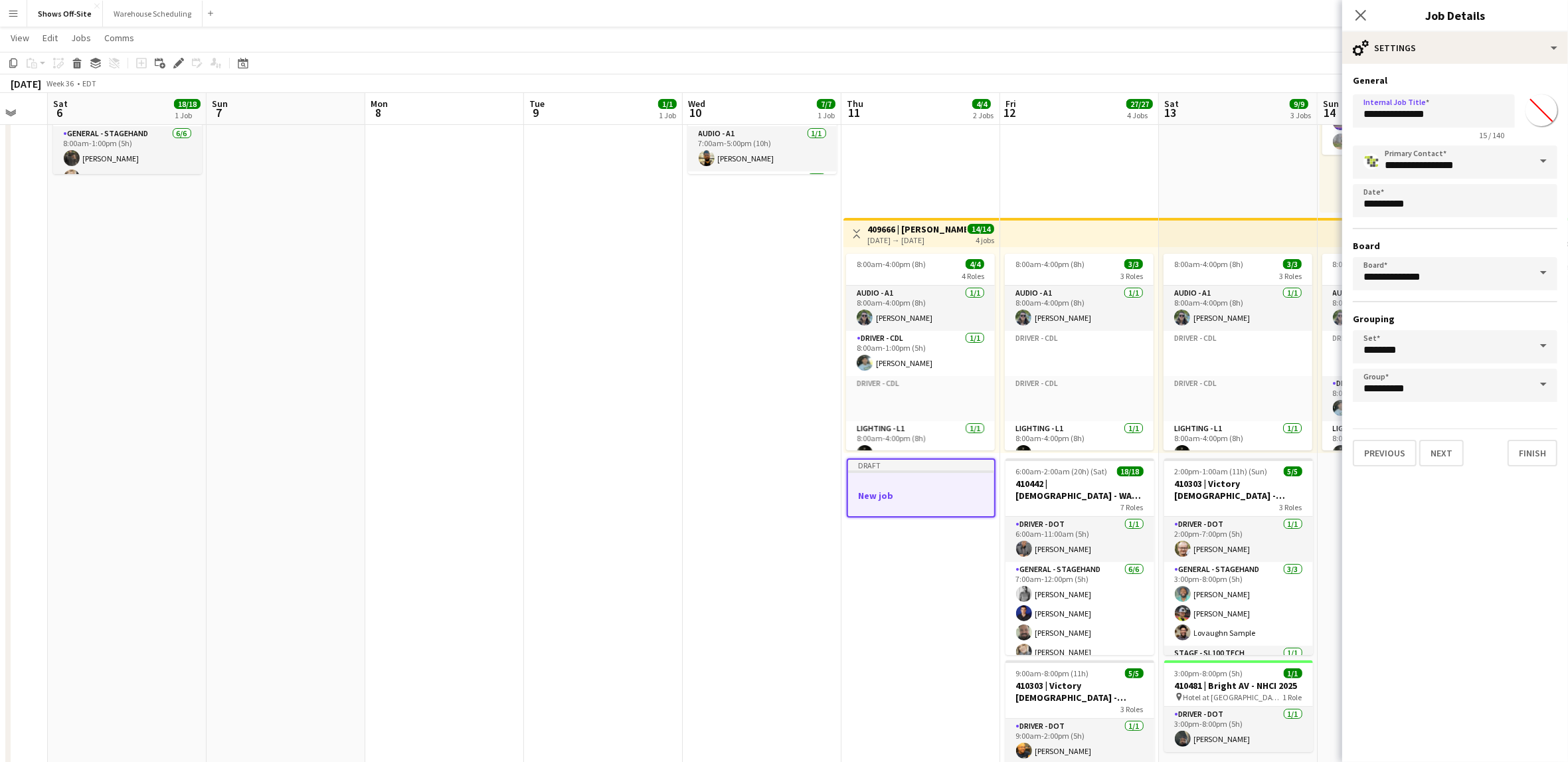
click at [1548, 116] on input "*******" at bounding box center [1541, 110] width 48 height 48
type input "*******"
click at [1470, 525] on mat-expansion-panel "**********" at bounding box center [1455, 413] width 226 height 698
click at [1448, 454] on button "Next" at bounding box center [1442, 453] width 45 height 26
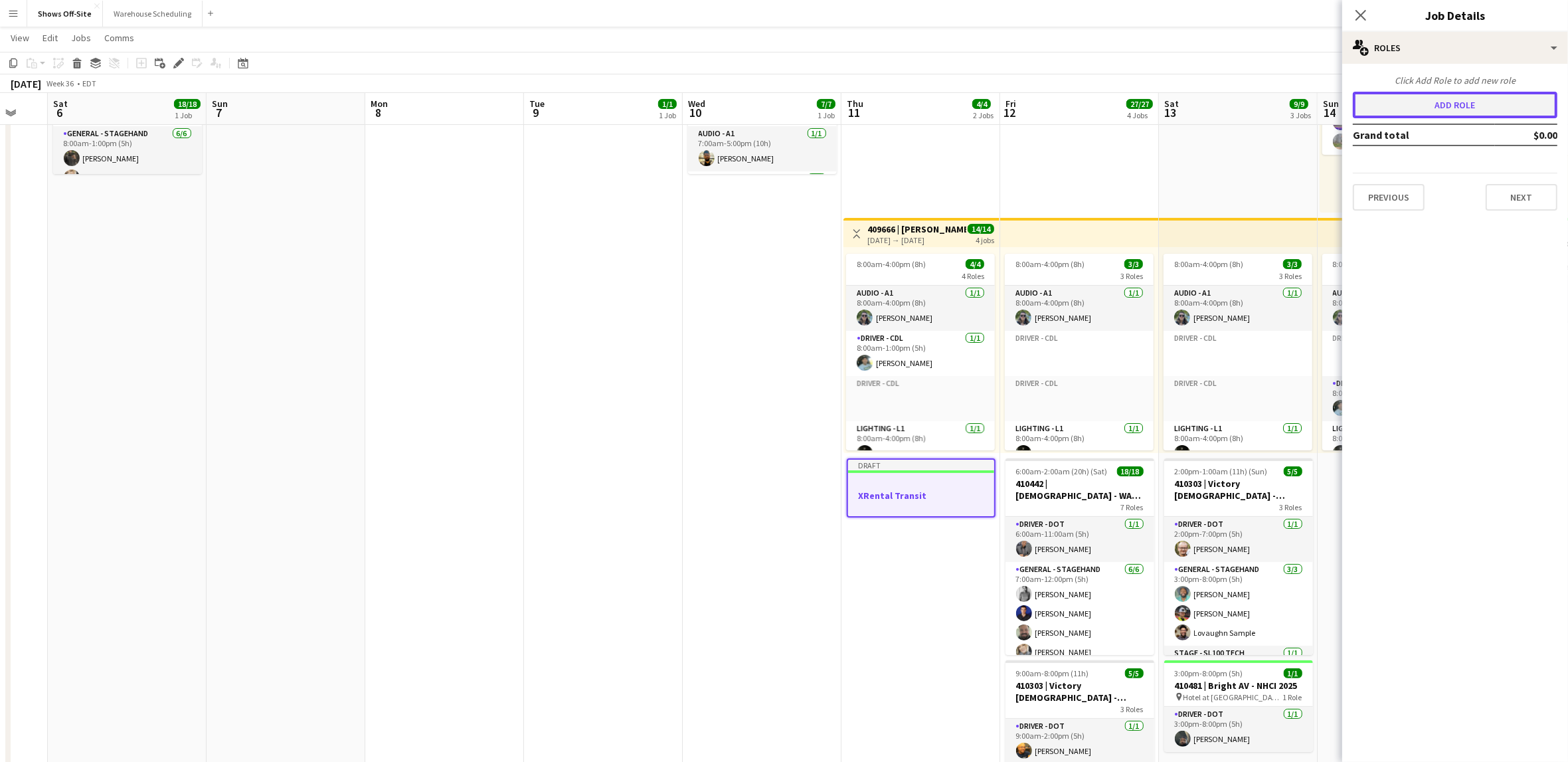
click at [1467, 107] on button "Add role" at bounding box center [1455, 105] width 205 height 26
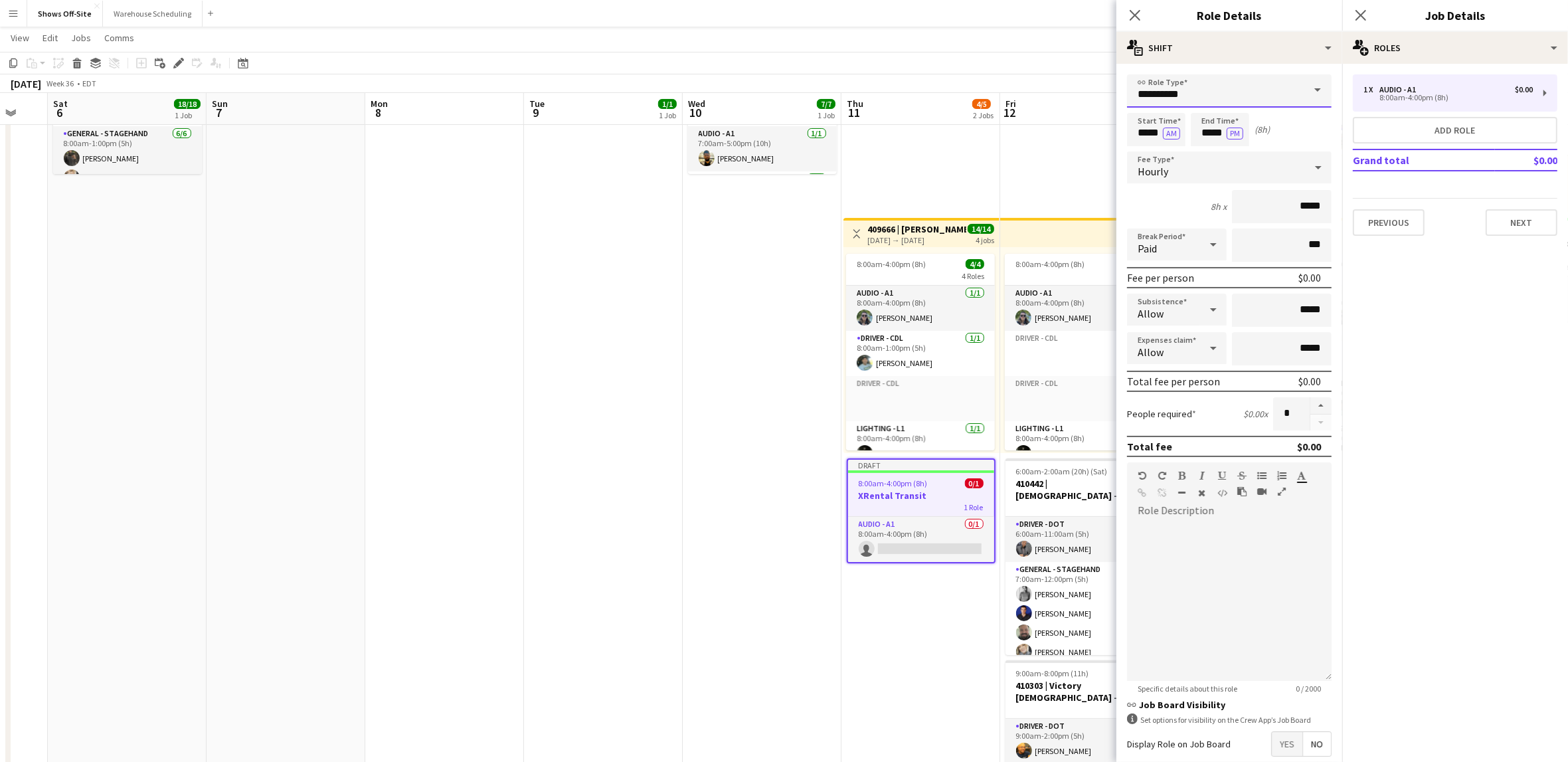
click at [1222, 99] on input "**********" at bounding box center [1229, 91] width 205 height 33
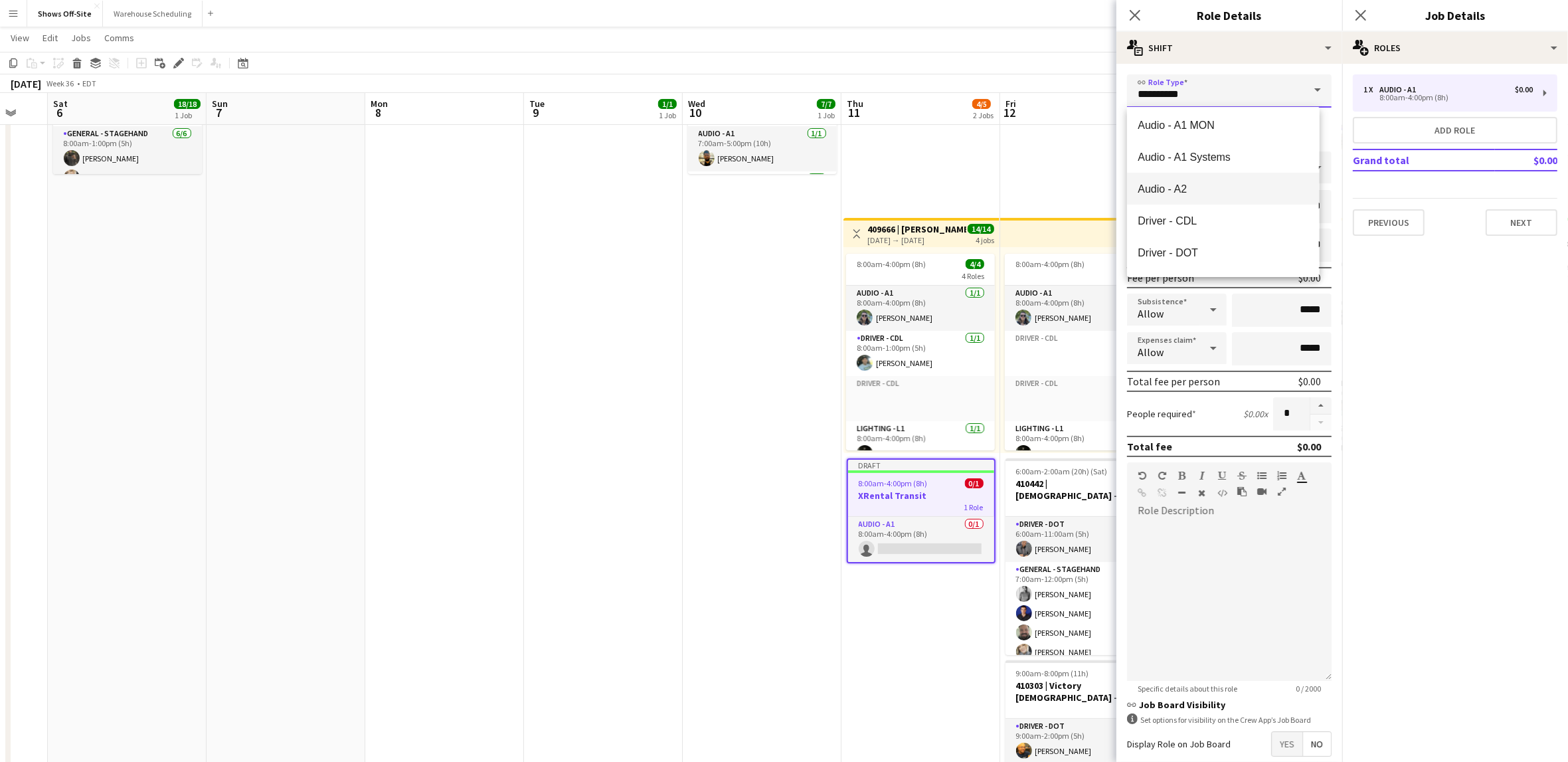
scroll to position [80, 0]
click at [1186, 227] on mat-option "Driver - DOT" at bounding box center [1223, 239] width 192 height 32
type input "**********"
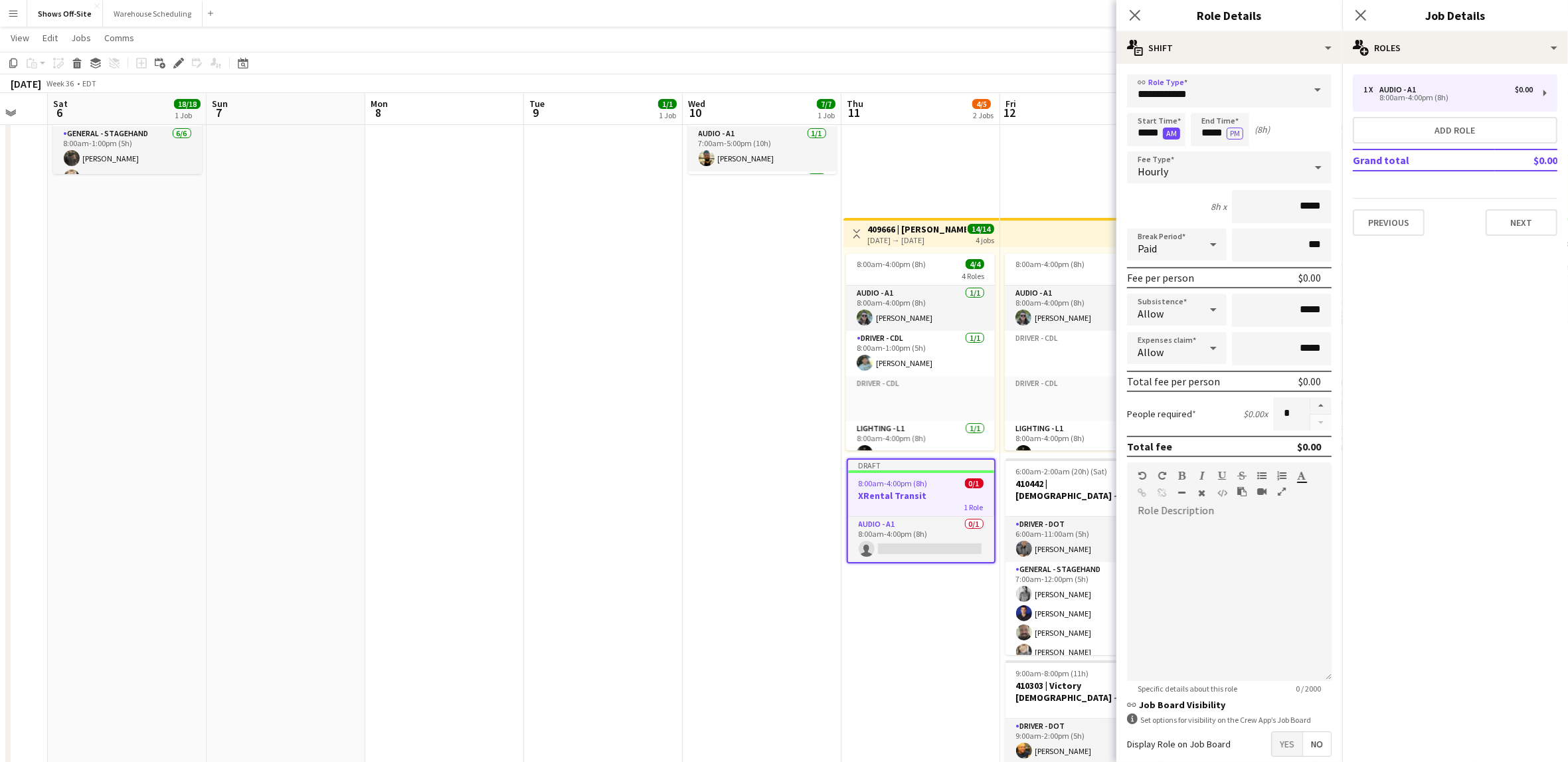
click at [1166, 128] on button "AM" at bounding box center [1172, 134] width 18 height 12
click at [1172, 136] on button "PM" at bounding box center [1171, 134] width 17 height 12
click at [1151, 120] on input "*****" at bounding box center [1156, 129] width 59 height 33
click at [1143, 111] on div at bounding box center [1143, 107] width 26 height 14
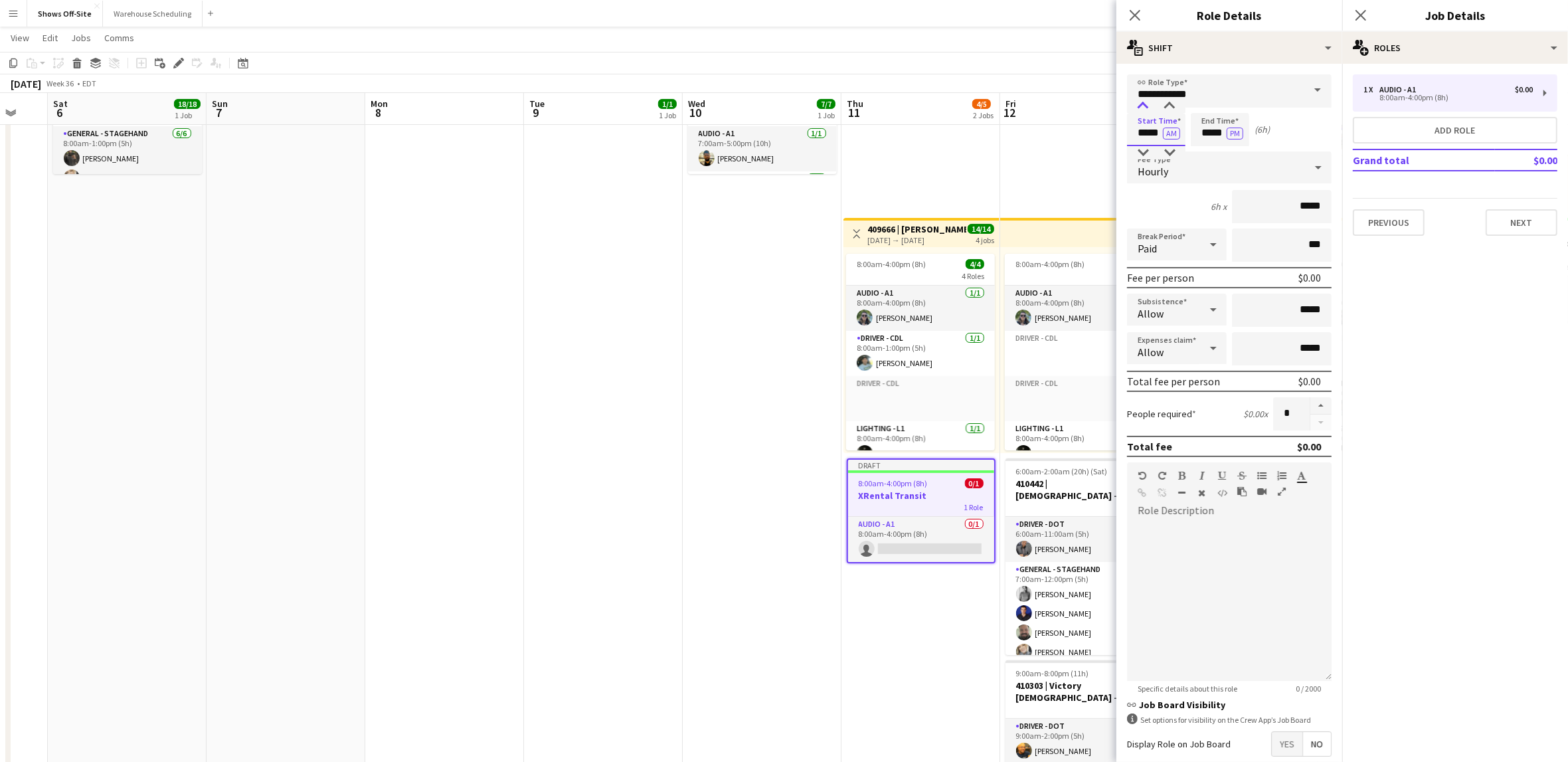
click at [1143, 111] on div at bounding box center [1143, 107] width 26 height 14
type input "*****"
click at [1145, 155] on div at bounding box center [1143, 153] width 26 height 14
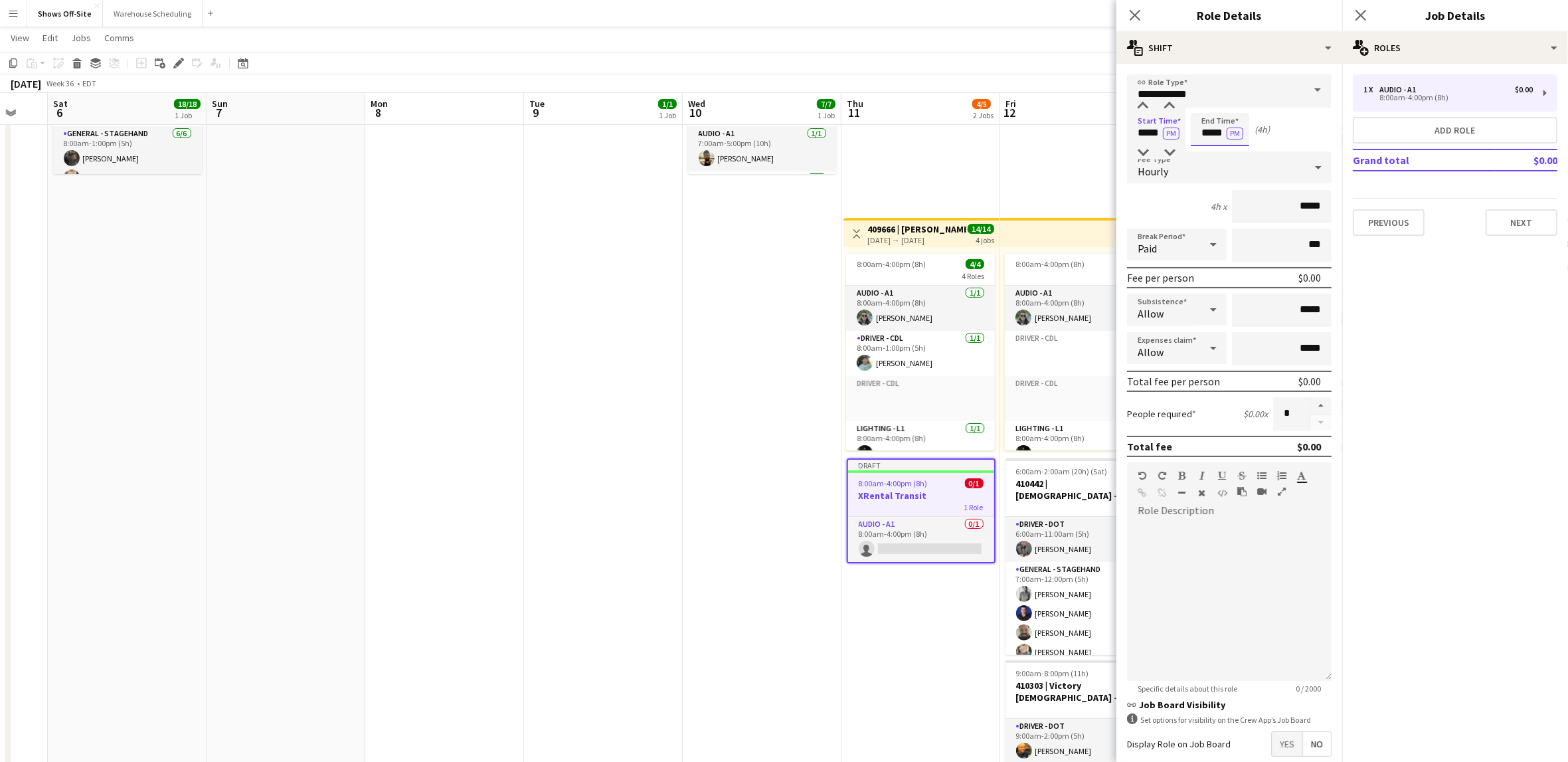
click at [1215, 114] on input "*****" at bounding box center [1220, 129] width 59 height 33
type input "*****"
click at [1205, 103] on div at bounding box center [1206, 107] width 26 height 14
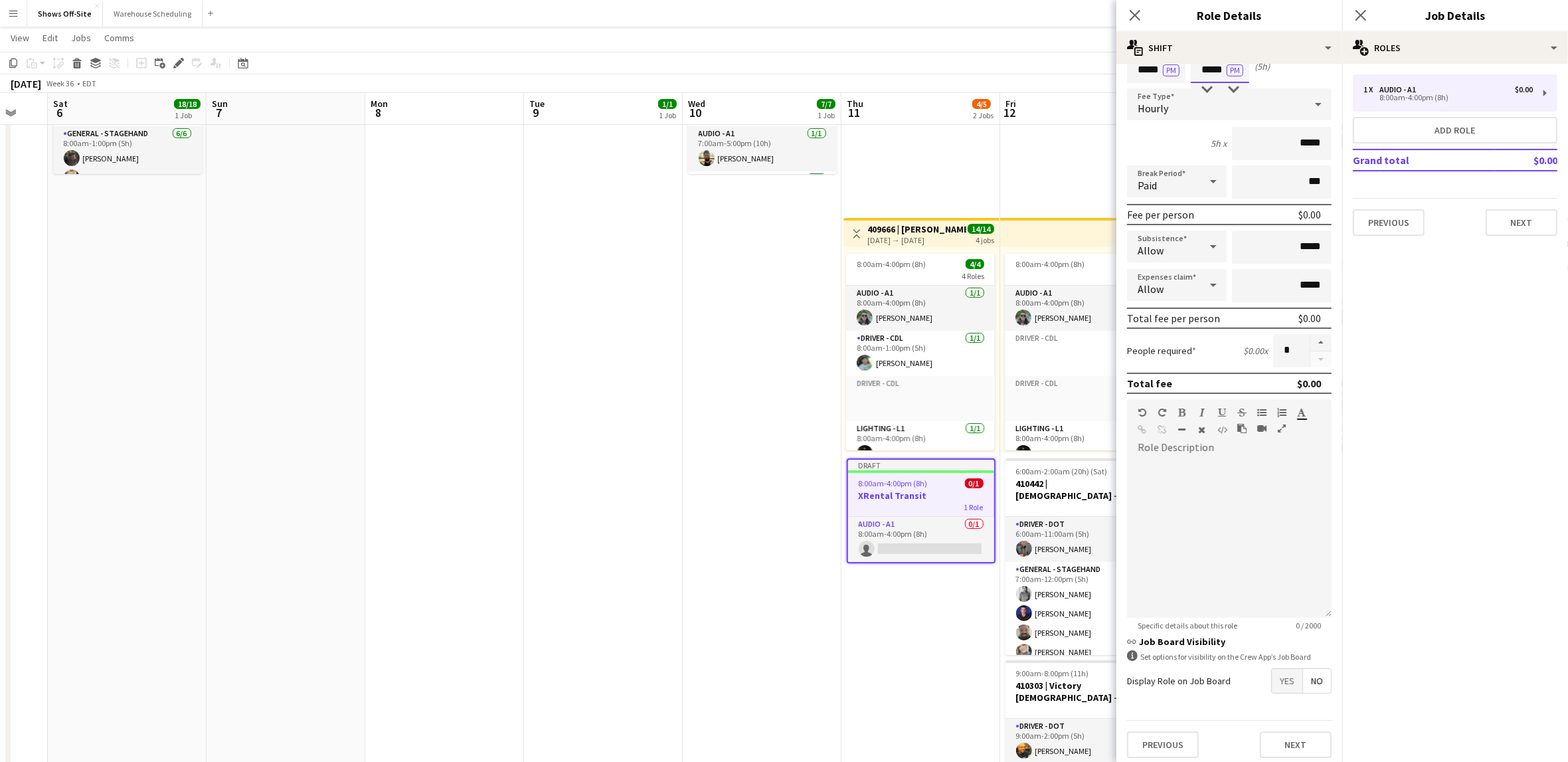
scroll to position [65, 0]
click at [1275, 678] on span "Yes" at bounding box center [1286, 678] width 30 height 24
click at [1273, 706] on span "Yes" at bounding box center [1286, 707] width 30 height 24
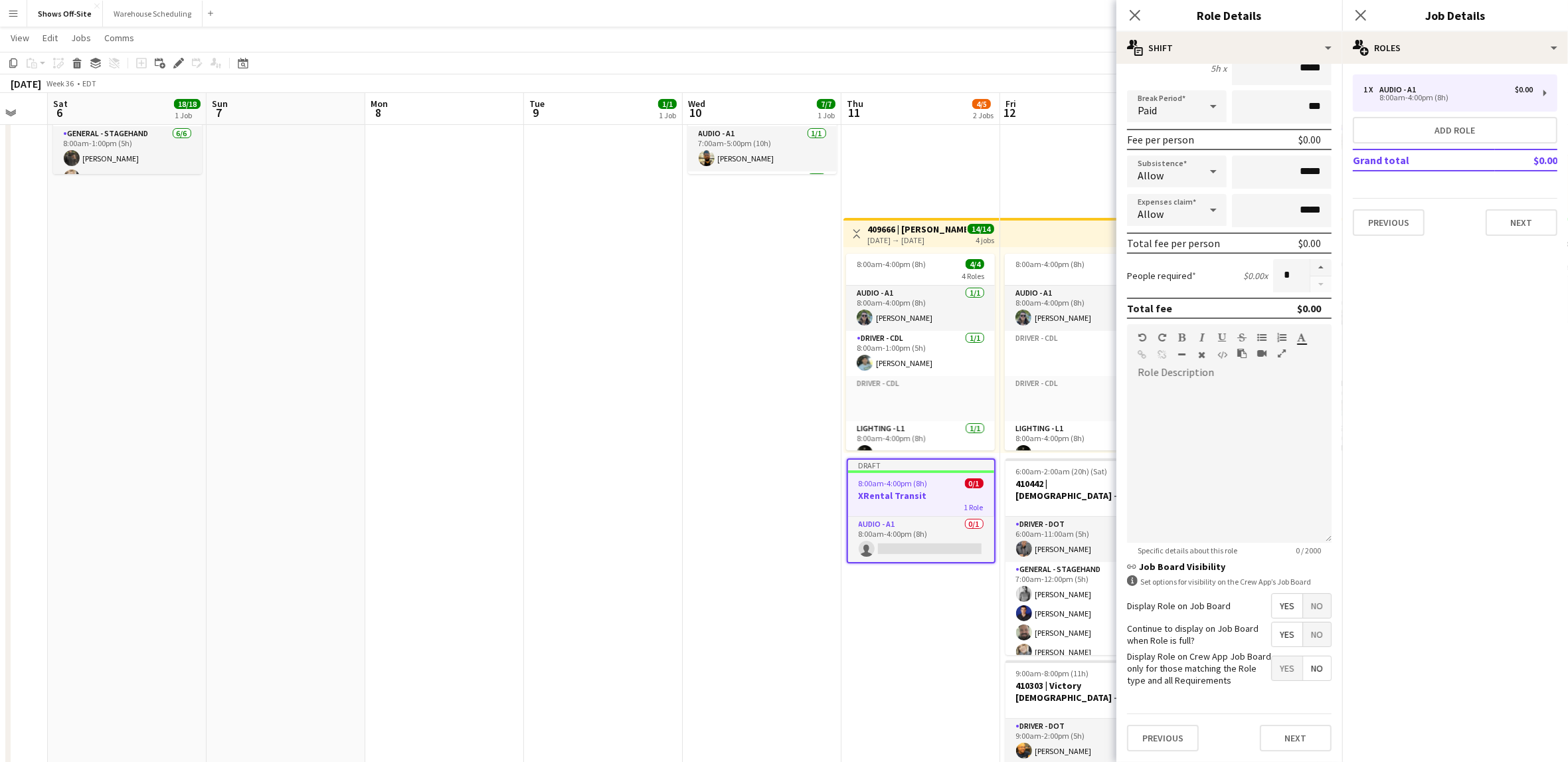
scroll to position [146, 0]
click at [1290, 746] on button "Next" at bounding box center [1296, 738] width 72 height 26
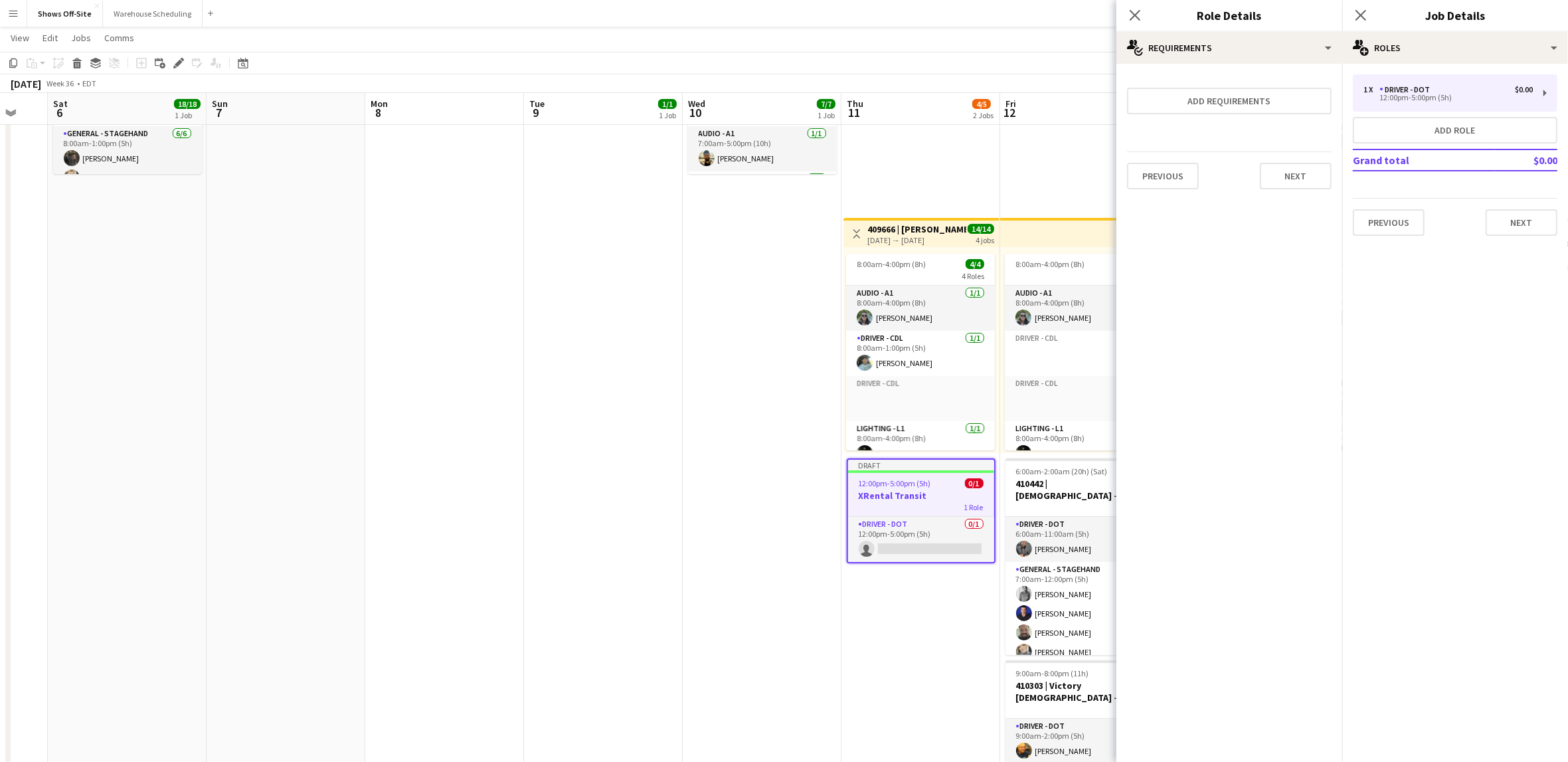
scroll to position [0, 0]
click at [1461, 98] on div "12:00pm-5:00pm (5h)" at bounding box center [1448, 98] width 169 height 7
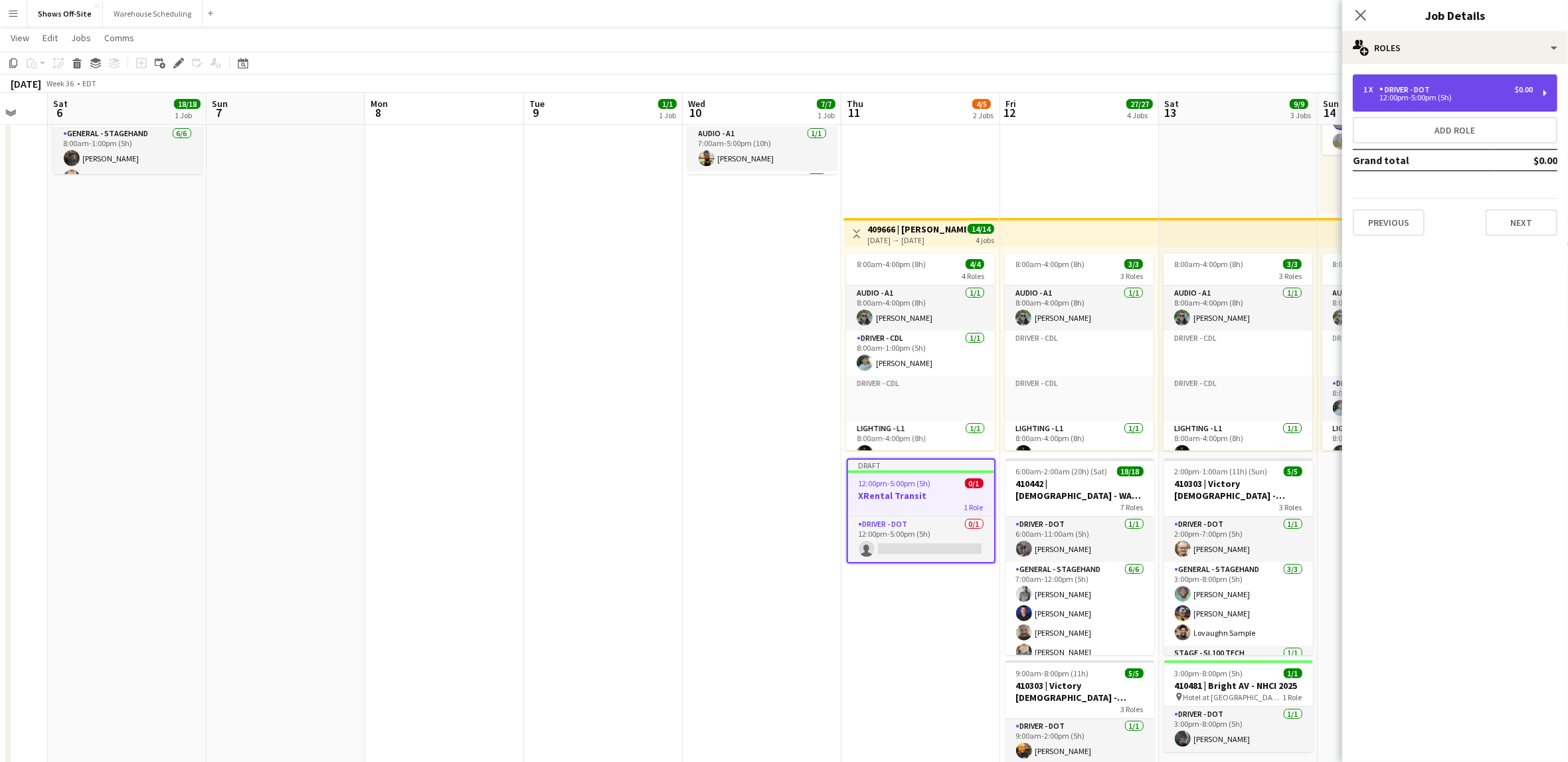
click at [1459, 98] on div "12:00pm-5:00pm (5h)" at bounding box center [1448, 98] width 169 height 7
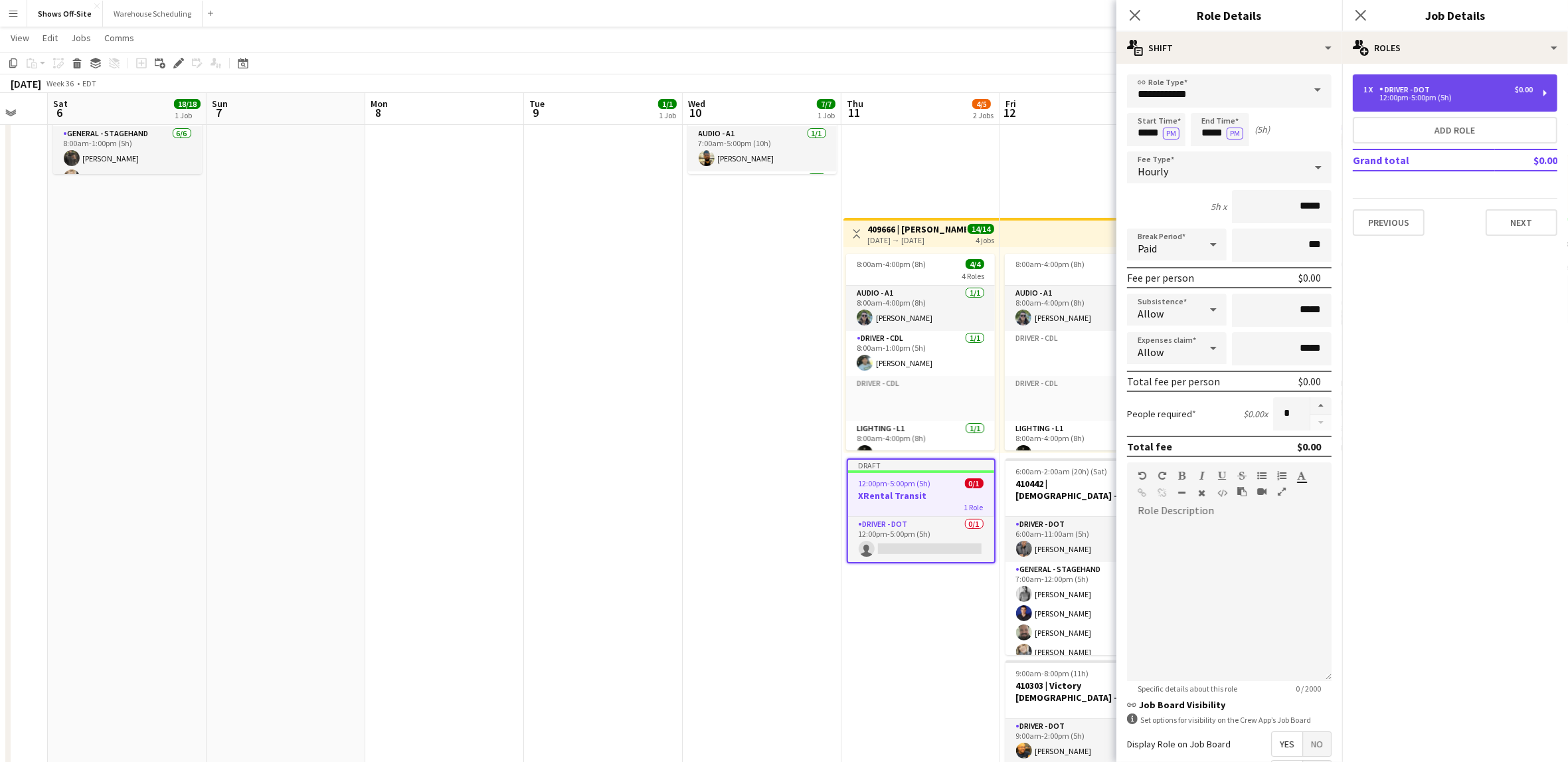
click at [1432, 99] on div "12:00pm-5:00pm (5h)" at bounding box center [1448, 98] width 169 height 7
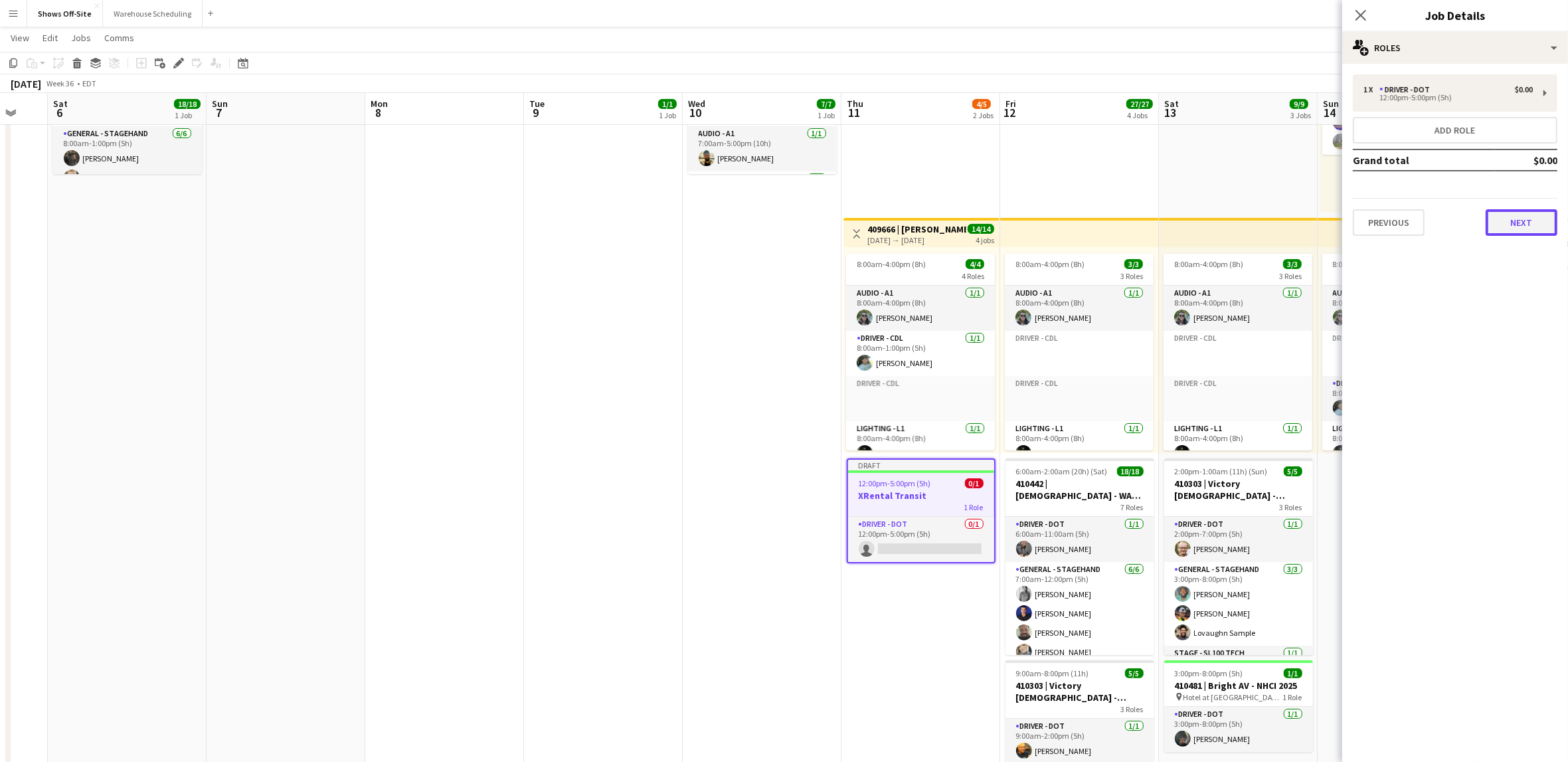
click at [1523, 231] on button "Next" at bounding box center [1521, 222] width 72 height 26
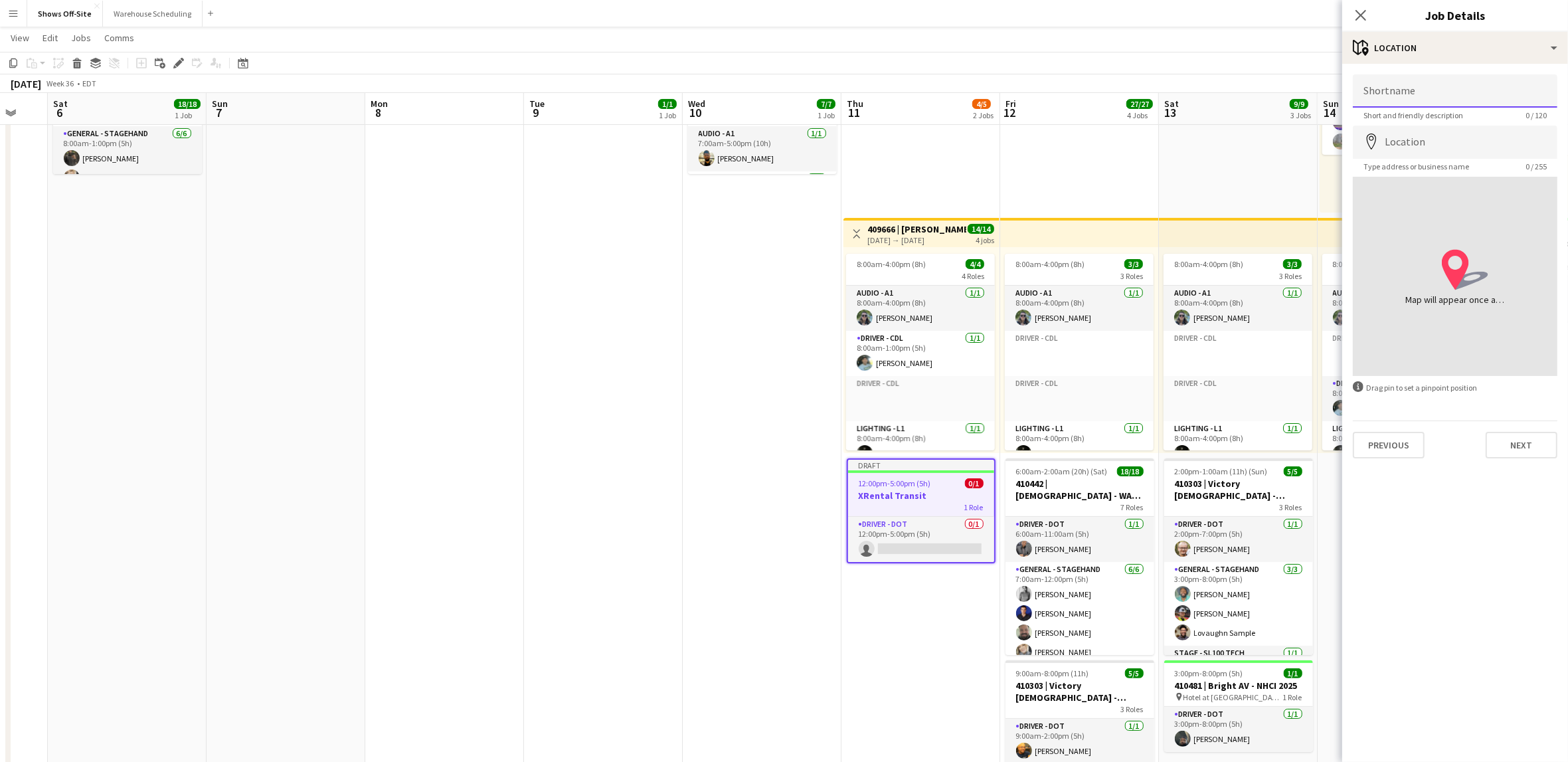
click at [1433, 103] on input "Shortname" at bounding box center [1455, 91] width 205 height 33
type input "****"
click at [1517, 449] on button "Next" at bounding box center [1521, 444] width 72 height 26
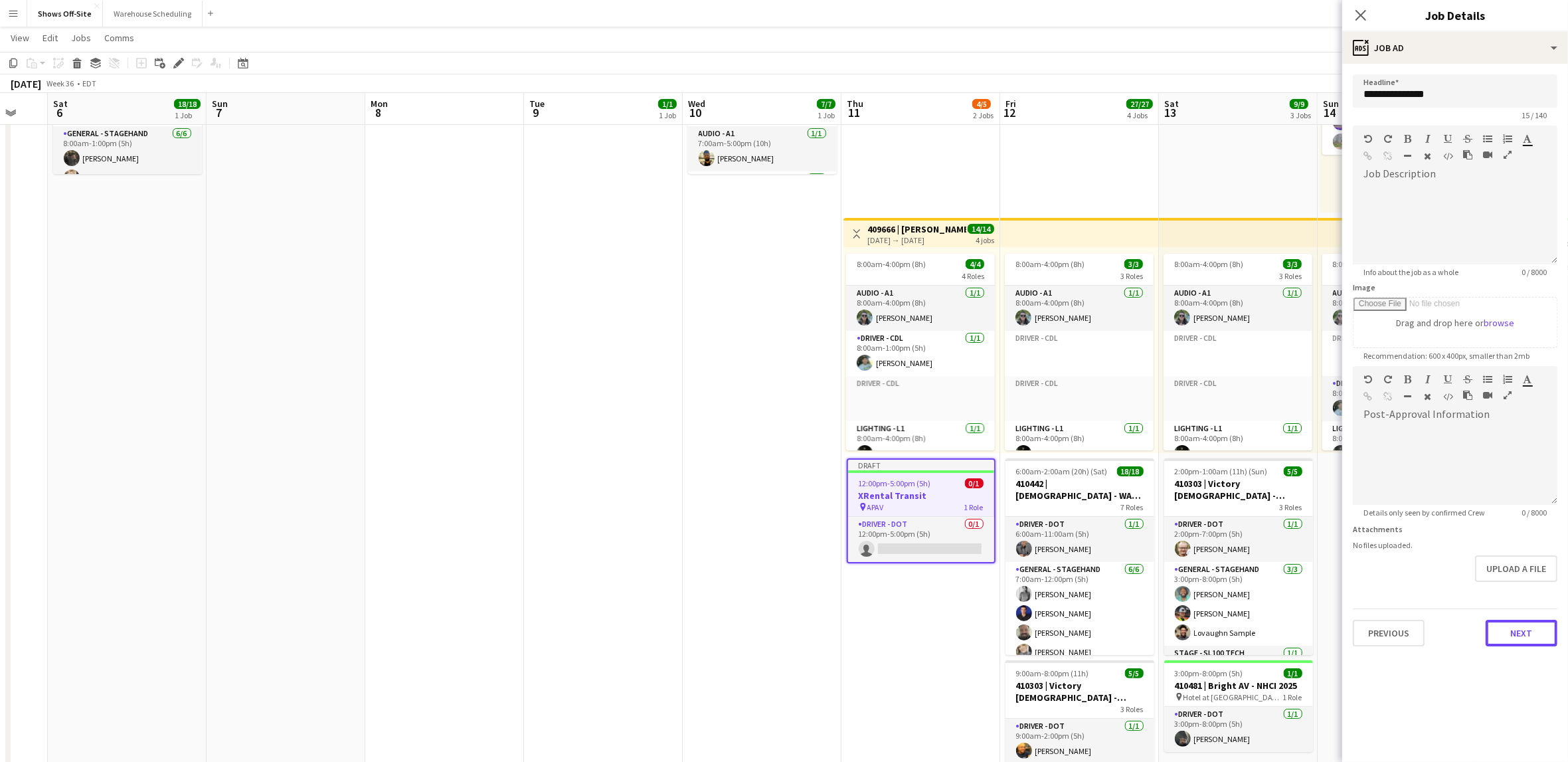
click at [1525, 636] on button "Next" at bounding box center [1521, 633] width 72 height 26
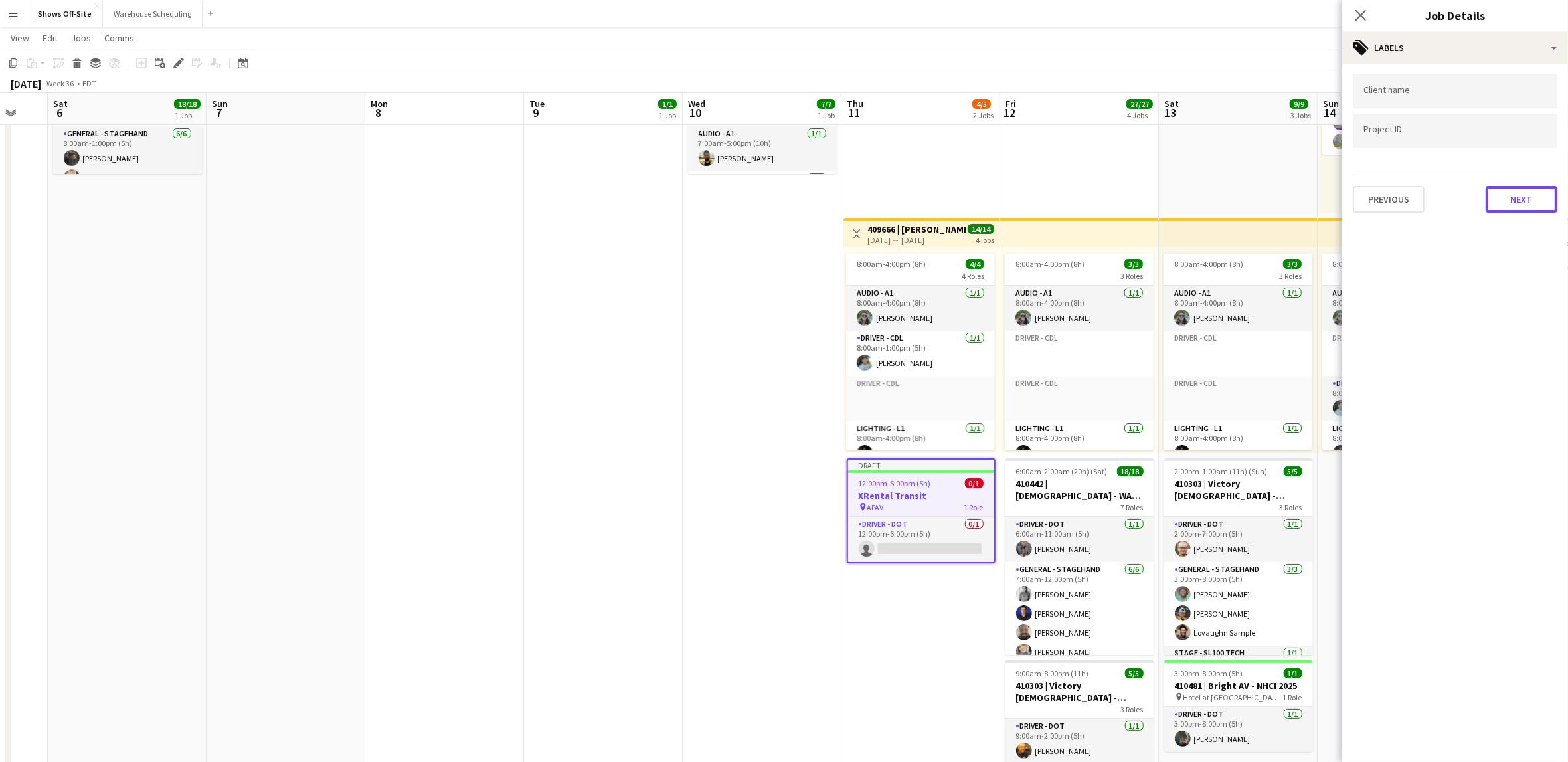
click at [1502, 194] on button "Next" at bounding box center [1521, 199] width 72 height 26
click at [1521, 141] on button "Next" at bounding box center [1521, 137] width 72 height 26
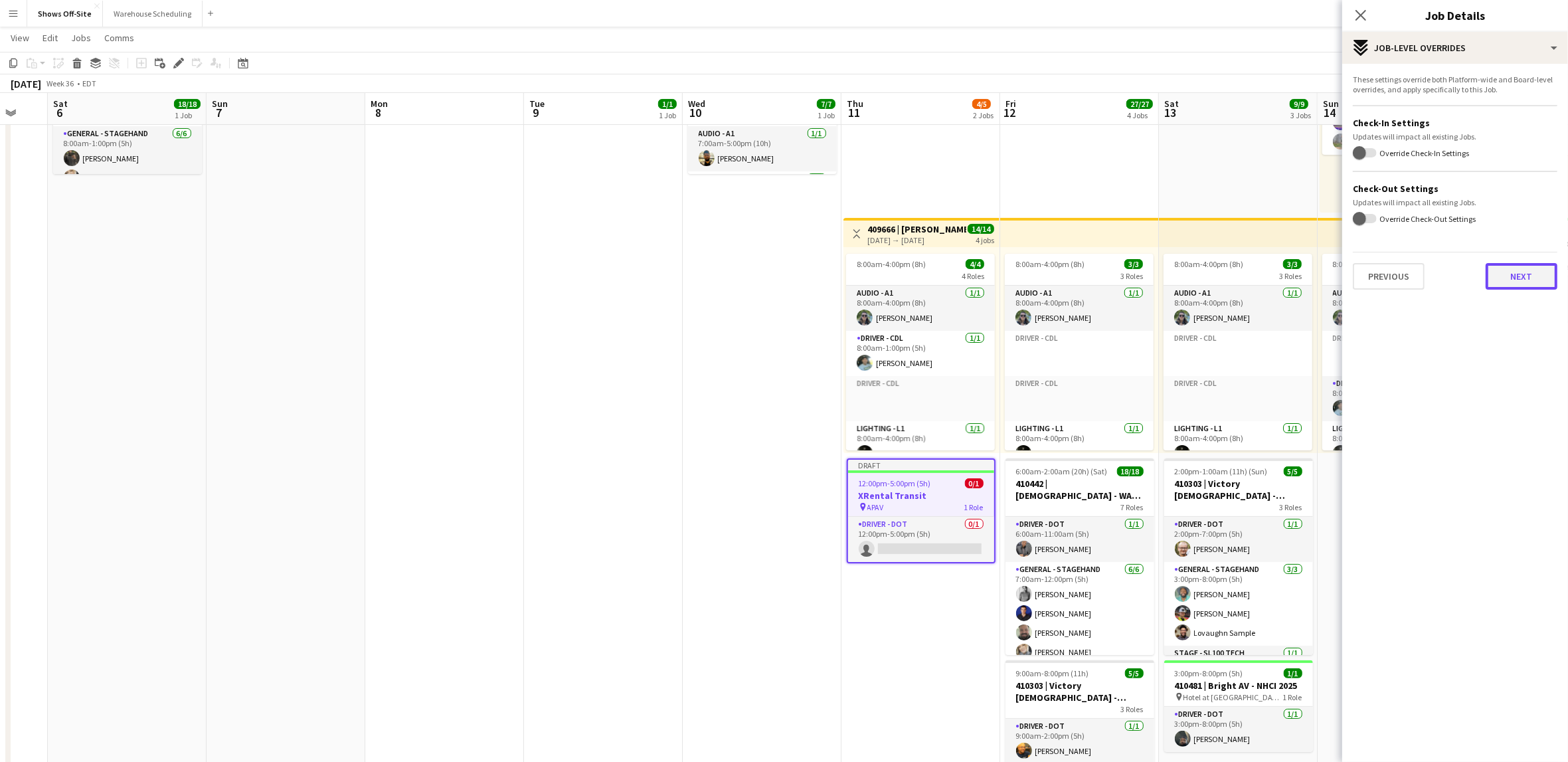
click at [1534, 280] on button "Next" at bounding box center [1521, 276] width 72 height 26
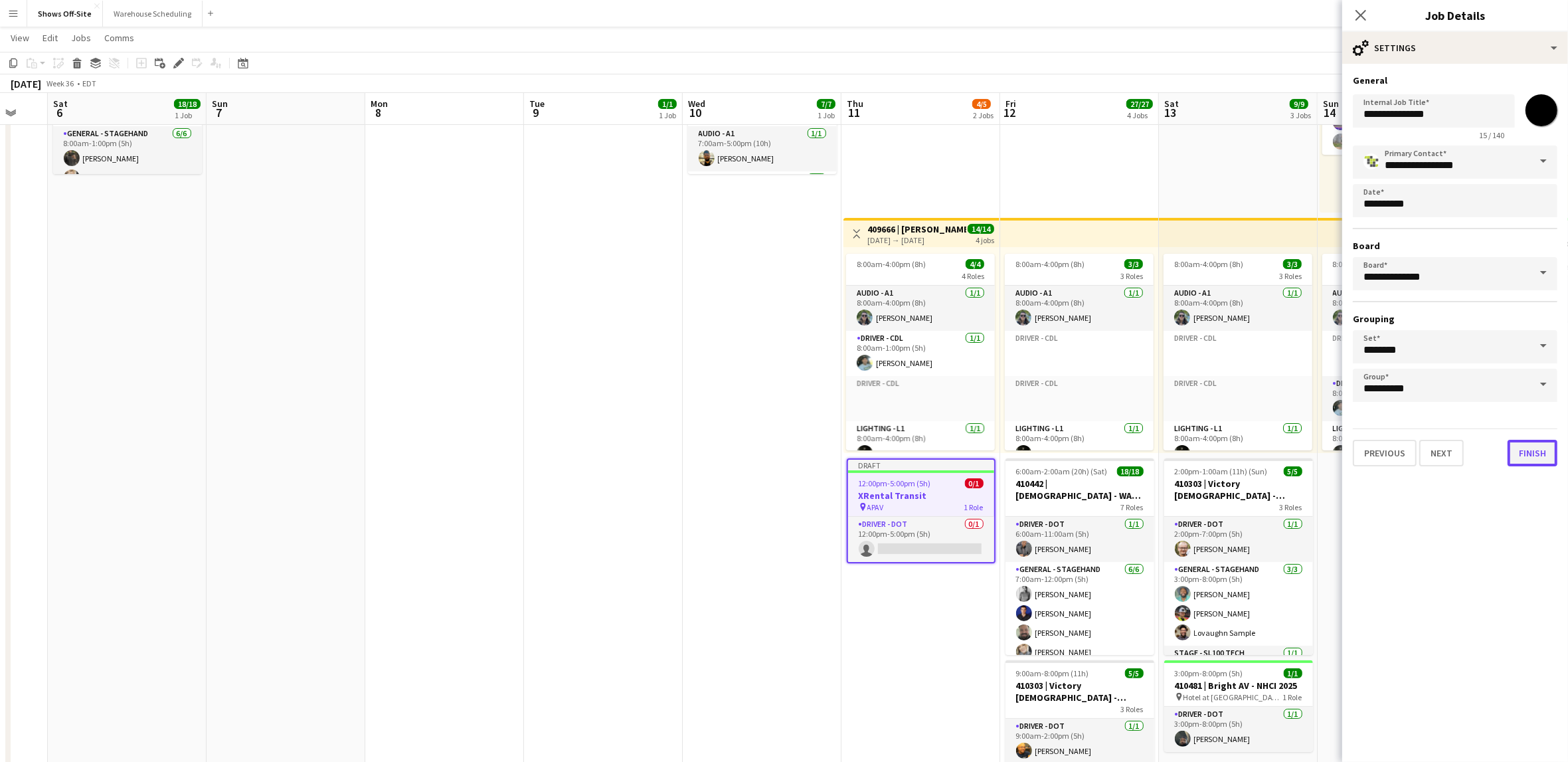
click at [1523, 447] on button "Finish" at bounding box center [1533, 453] width 50 height 26
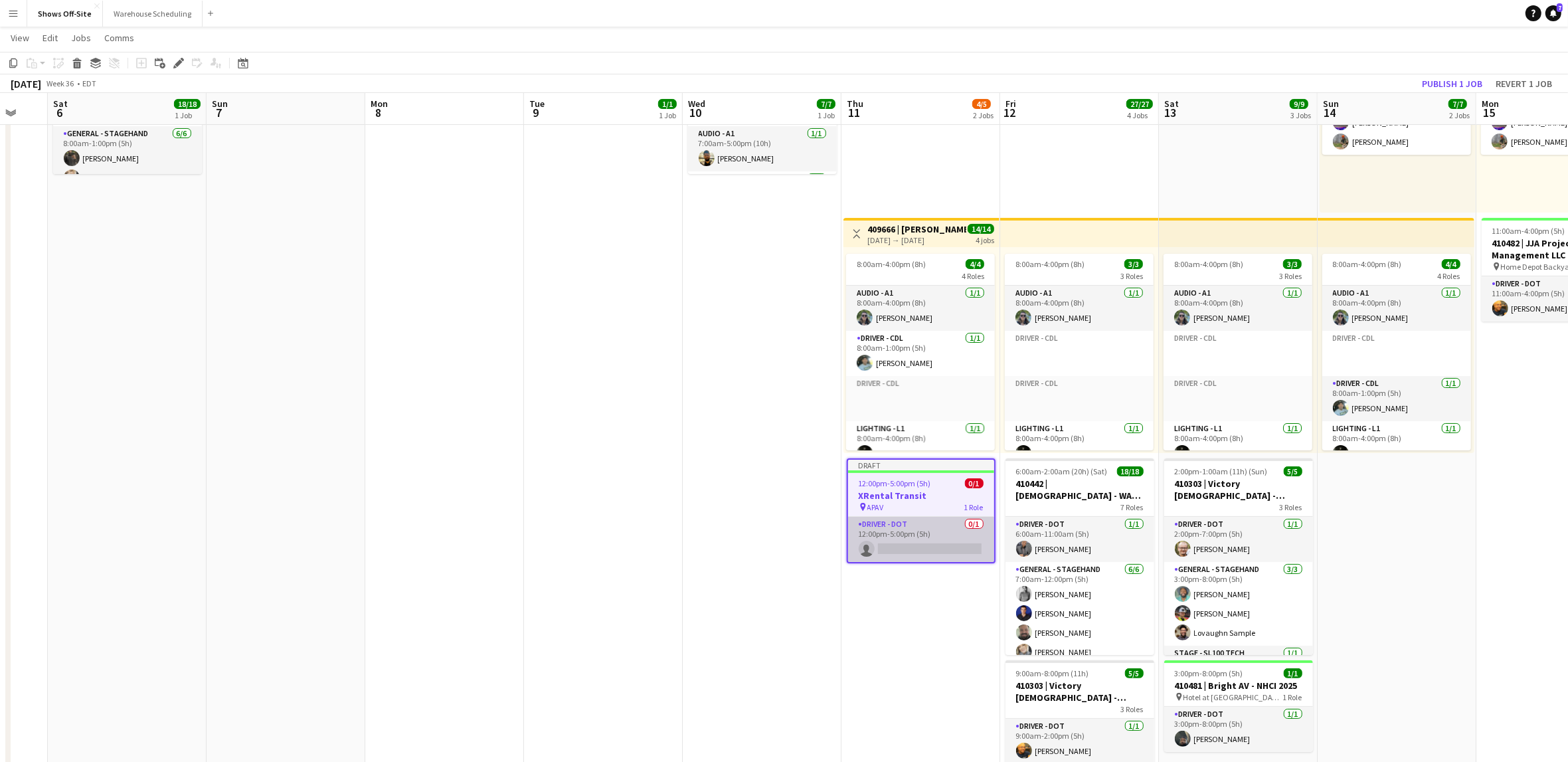
click at [932, 539] on app-card-role "Driver - DOT 0/1 12:00pm-5:00pm (5h) single-neutral-actions" at bounding box center [921, 539] width 146 height 45
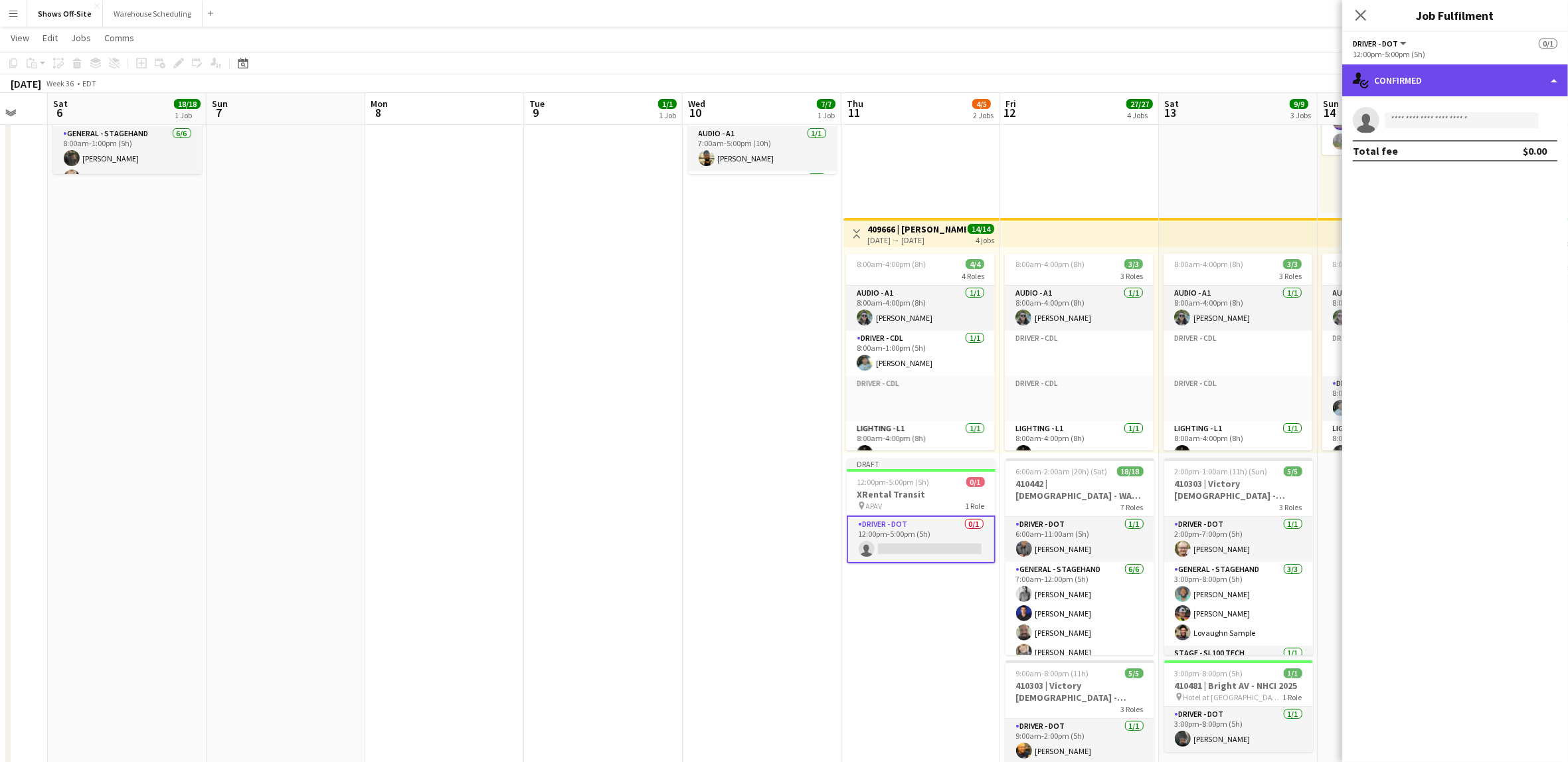
click at [1407, 86] on div "single-neutral-actions-check-2 Confirmed" at bounding box center [1455, 80] width 226 height 32
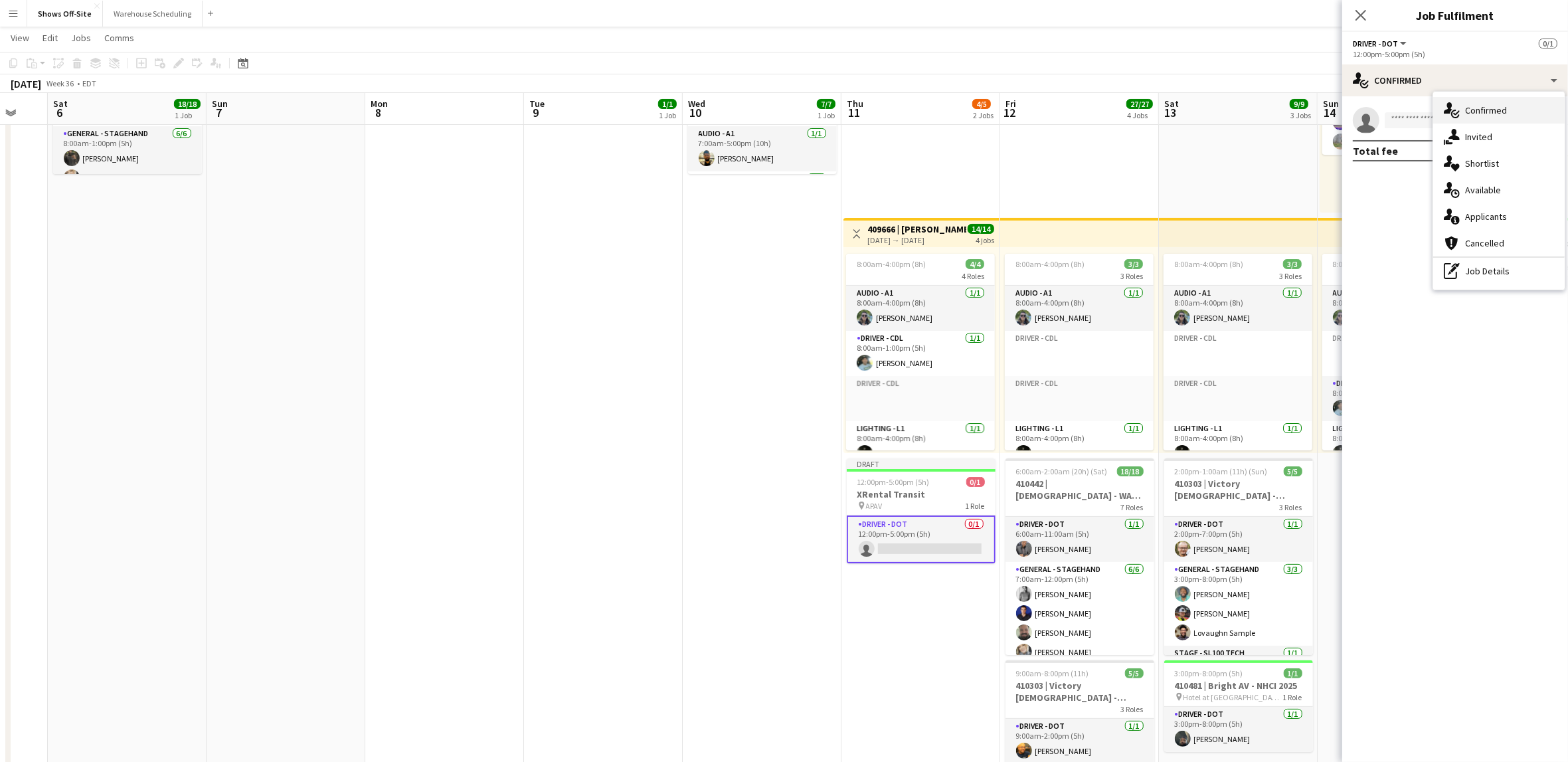
click at [1455, 104] on icon "single-neutral-actions-check-2" at bounding box center [1452, 110] width 16 height 16
click at [1431, 114] on input at bounding box center [1462, 120] width 154 height 16
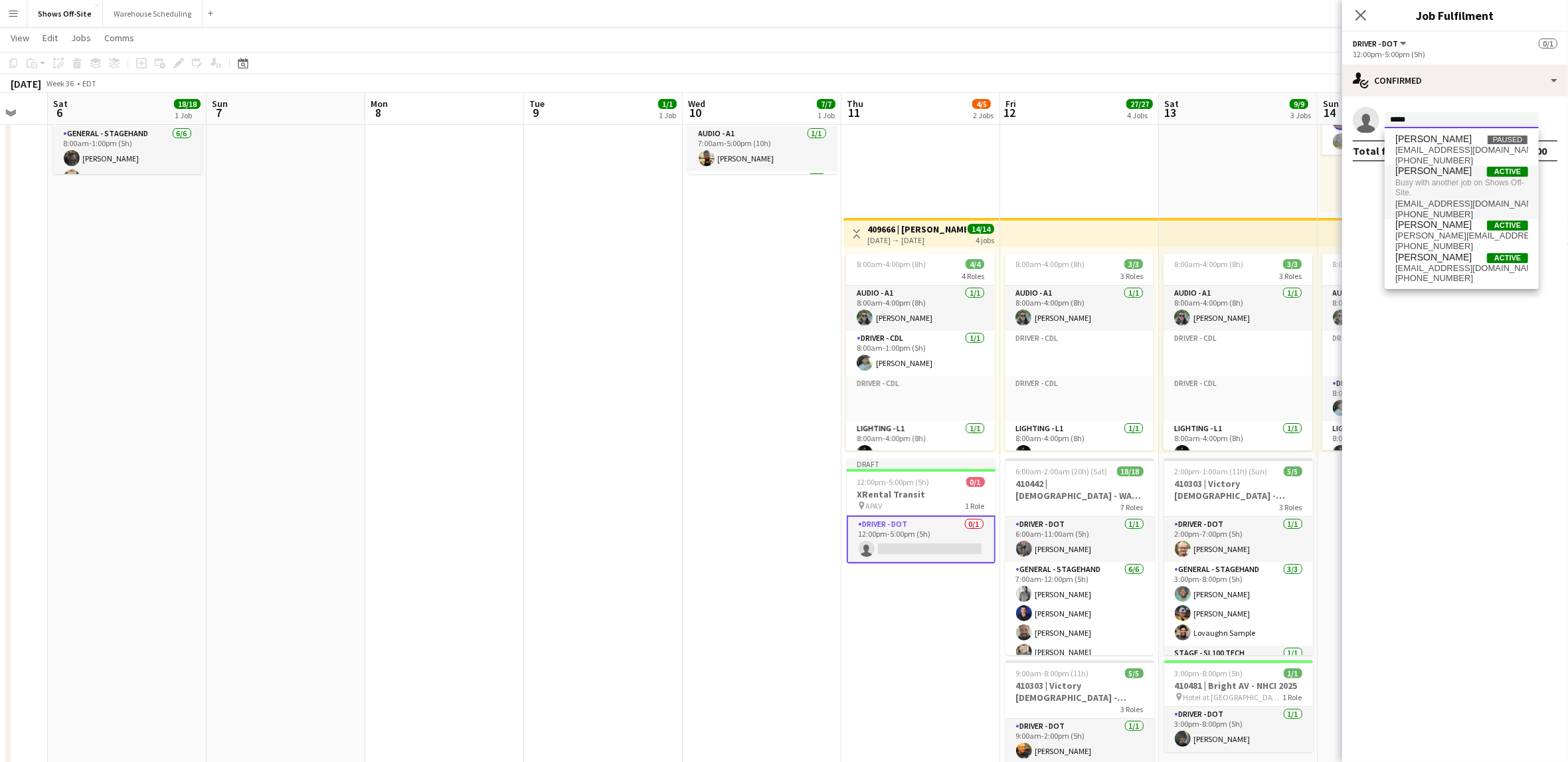
type input "*****"
click at [1436, 178] on span "Busy with another job on Shows Off-Site." at bounding box center [1461, 188] width 133 height 22
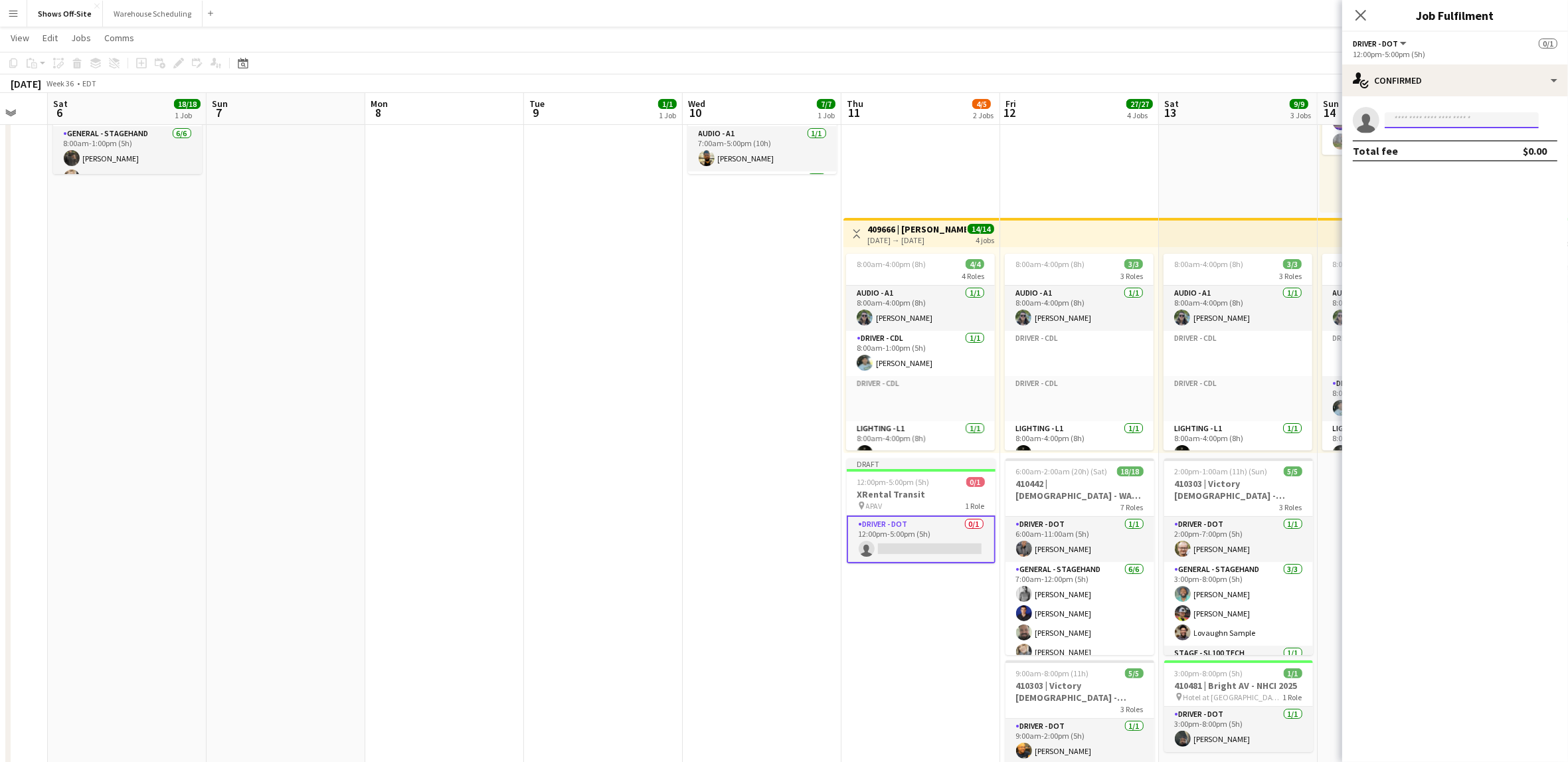
click at [1421, 124] on input at bounding box center [1462, 120] width 154 height 16
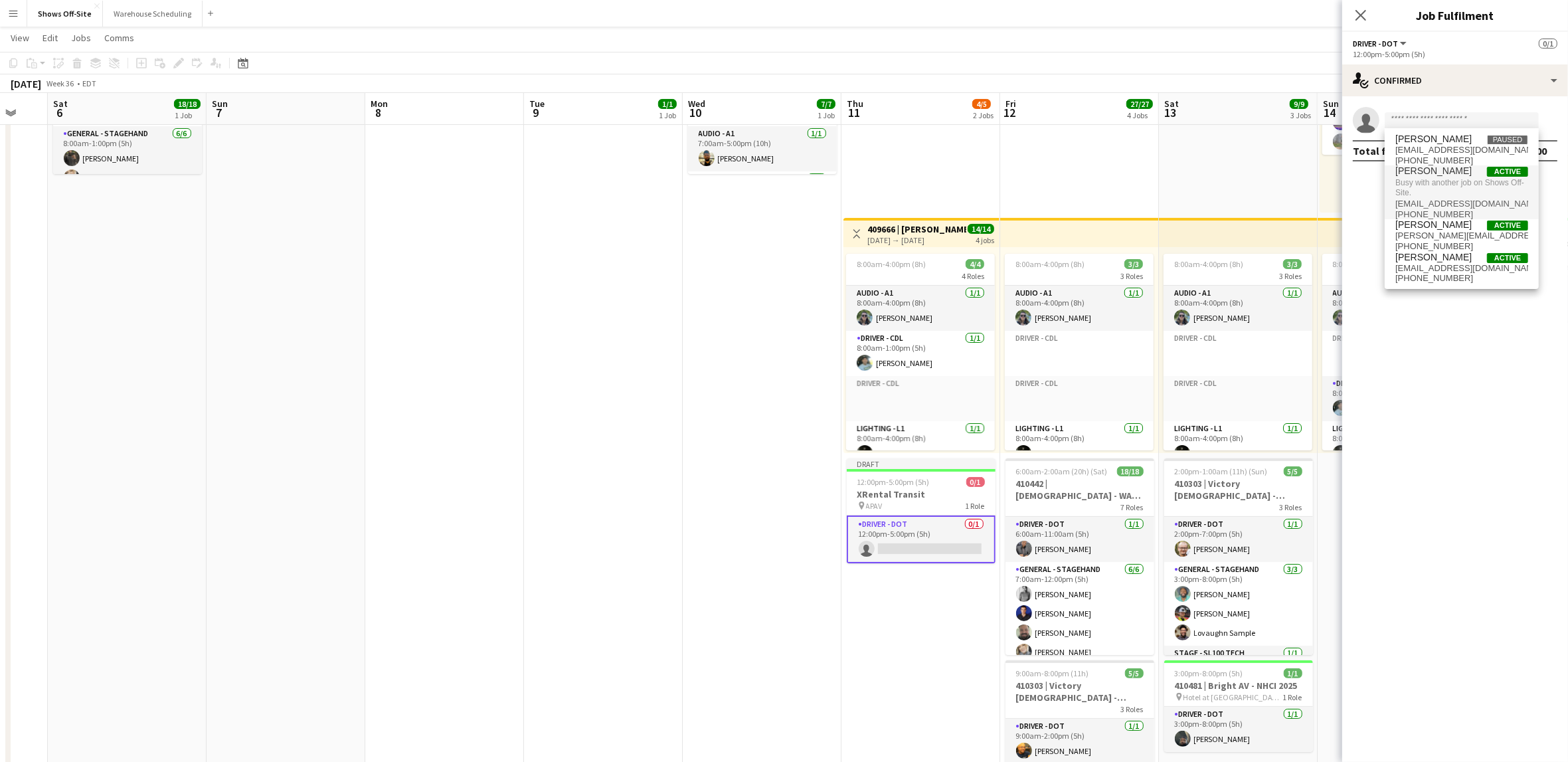
click at [1500, 170] on span "Active" at bounding box center [1507, 172] width 41 height 10
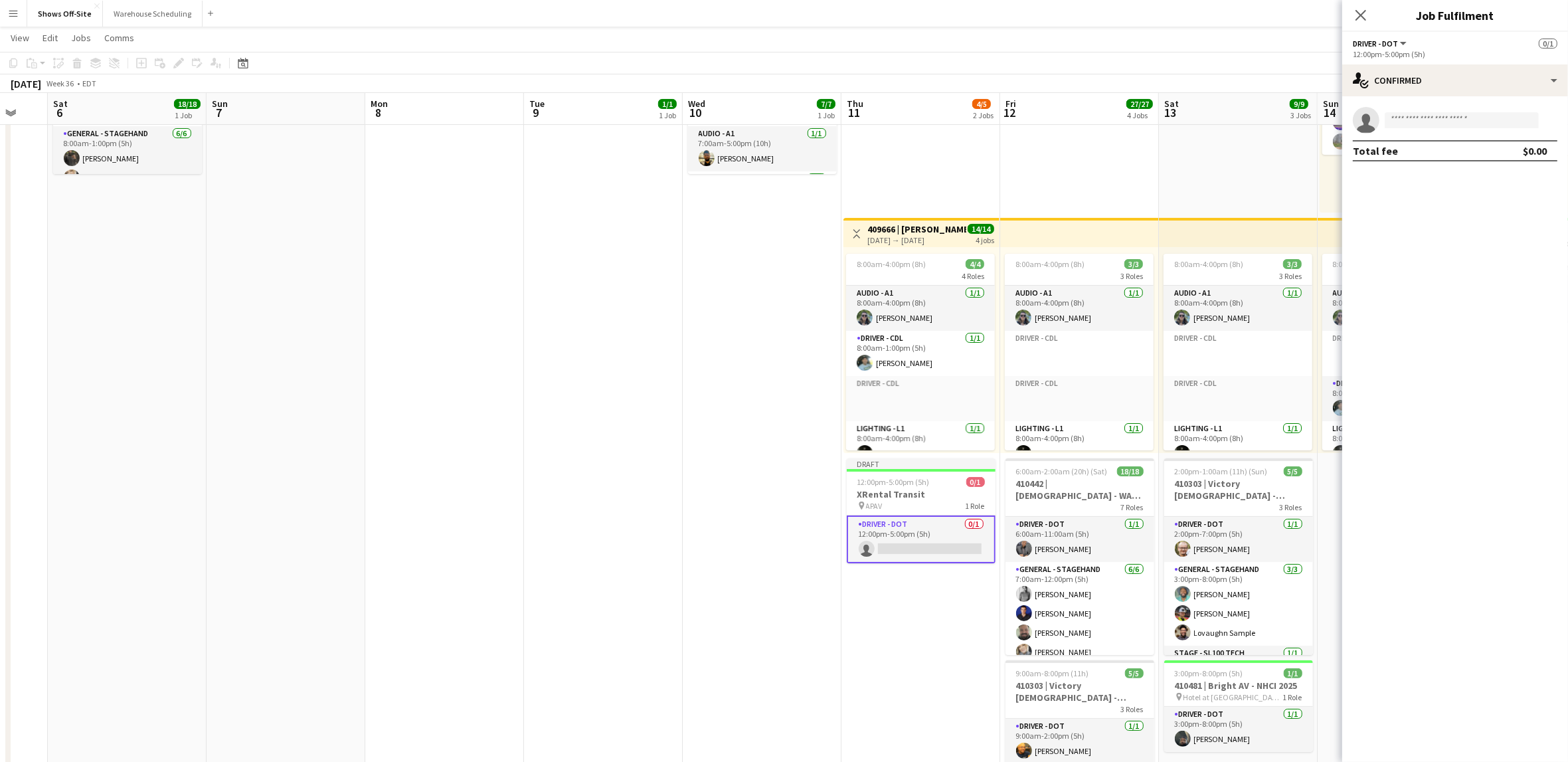
click at [942, 538] on app-card-role "Driver - DOT 0/1 12:00pm-5:00pm (5h) single-neutral-actions" at bounding box center [921, 539] width 149 height 48
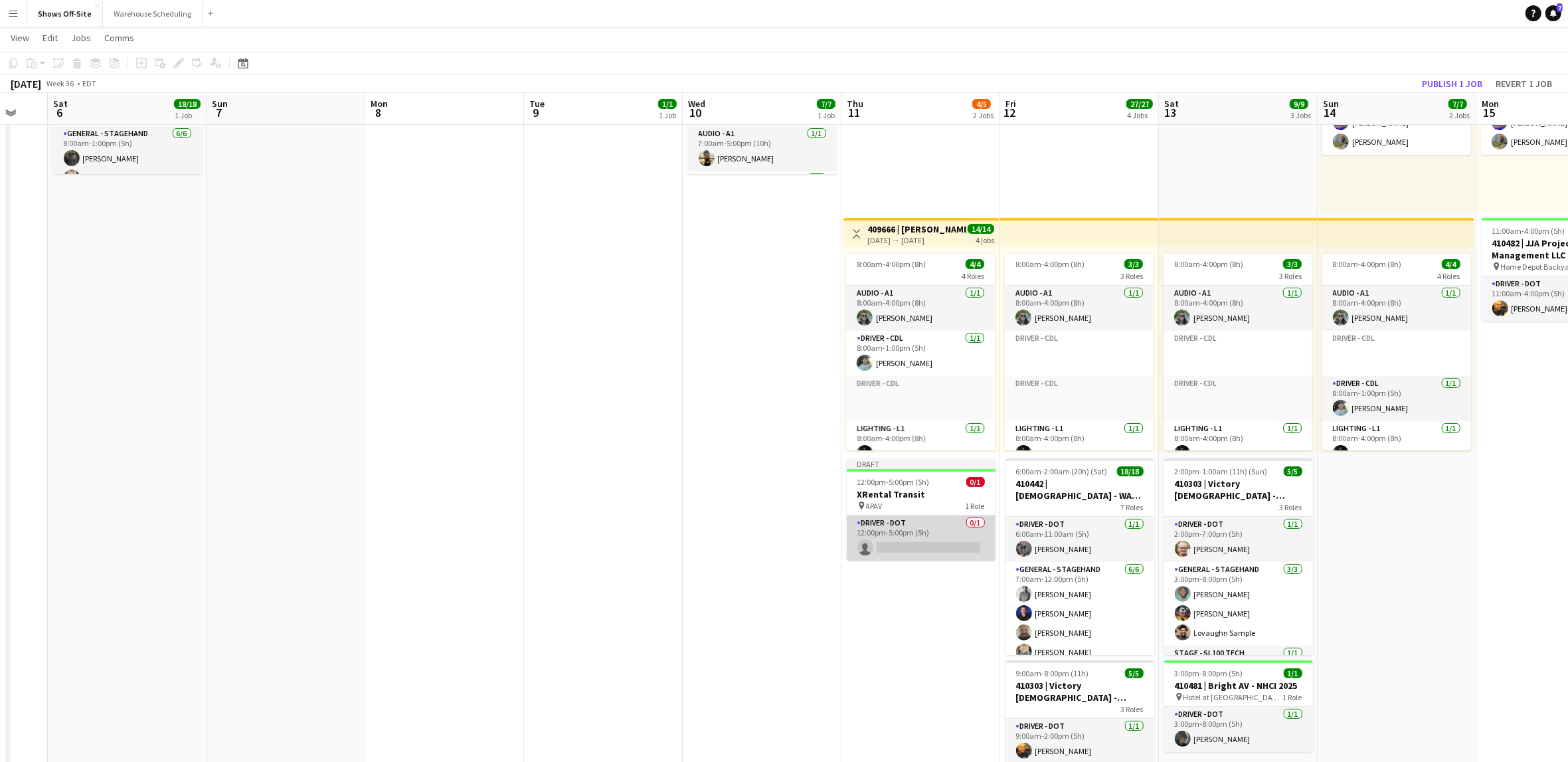
click at [942, 538] on app-card-role "Driver - DOT 0/1 12:00pm-5:00pm (5h) single-neutral-actions" at bounding box center [921, 538] width 149 height 45
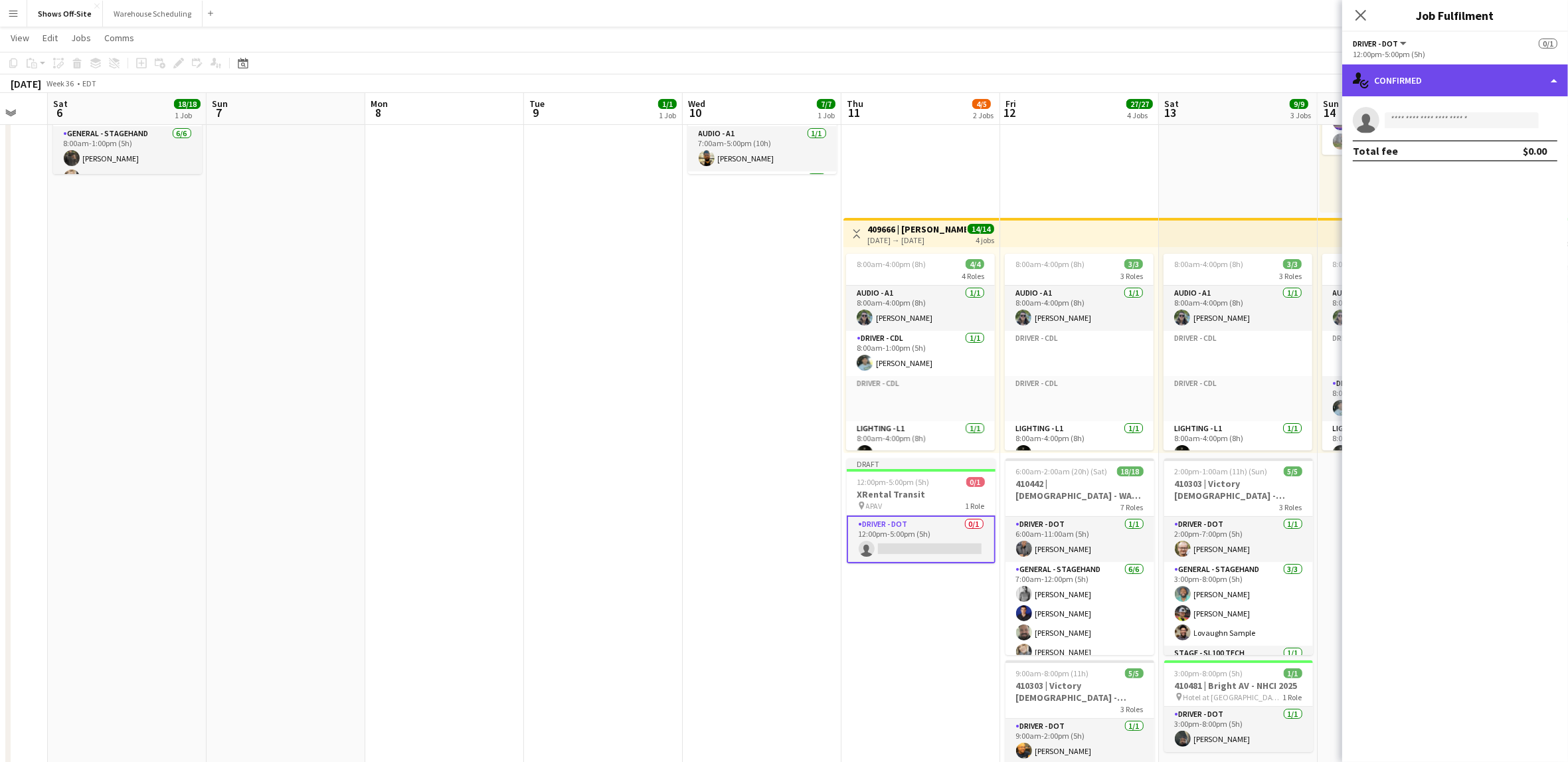
click at [1508, 83] on div "single-neutral-actions-check-2 Confirmed" at bounding box center [1455, 80] width 226 height 32
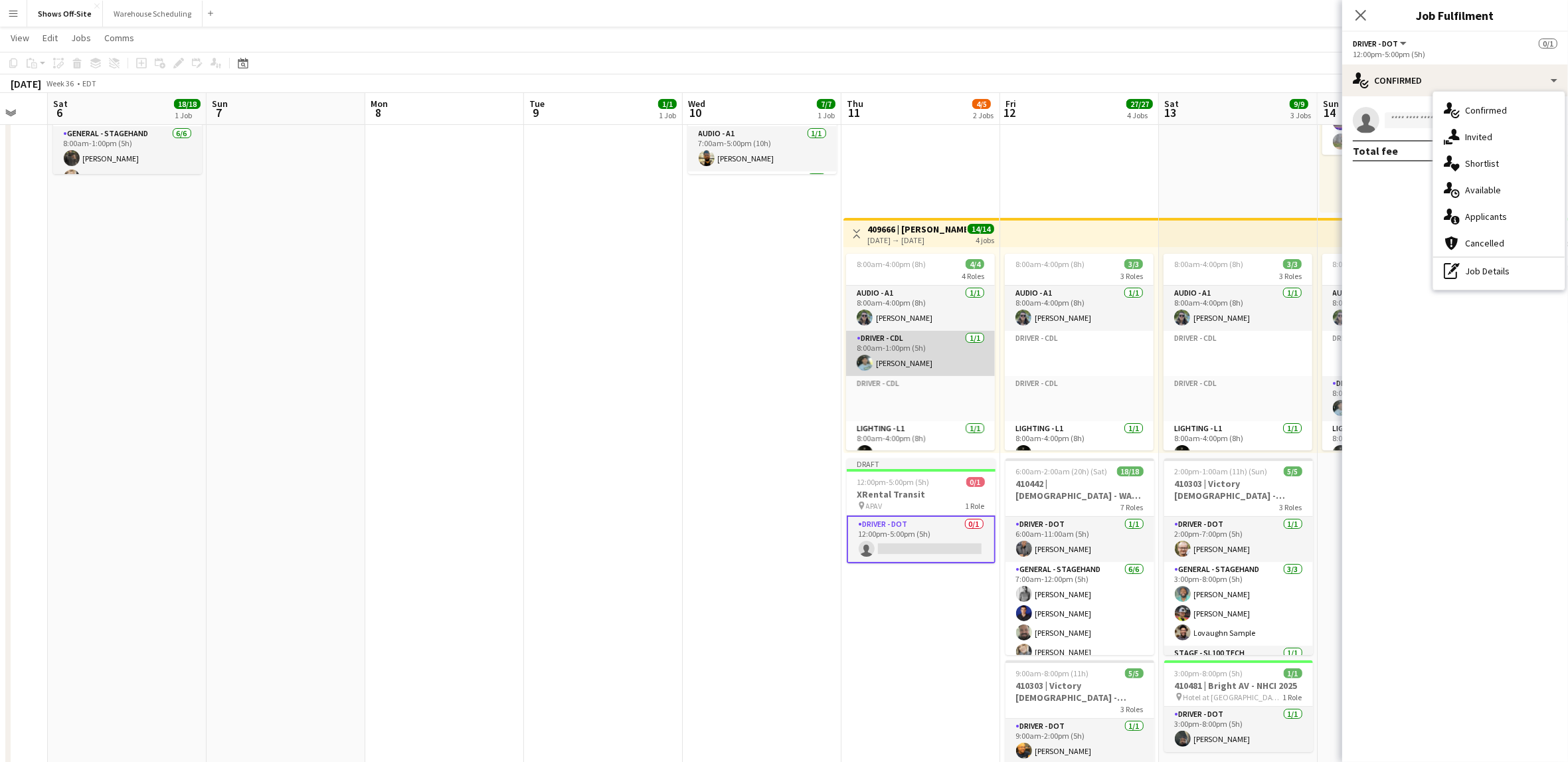
click at [905, 352] on app-card-role "Driver - CDL [DATE] 8:00am-1:00pm (5h) [PERSON_NAME]" at bounding box center [920, 353] width 149 height 45
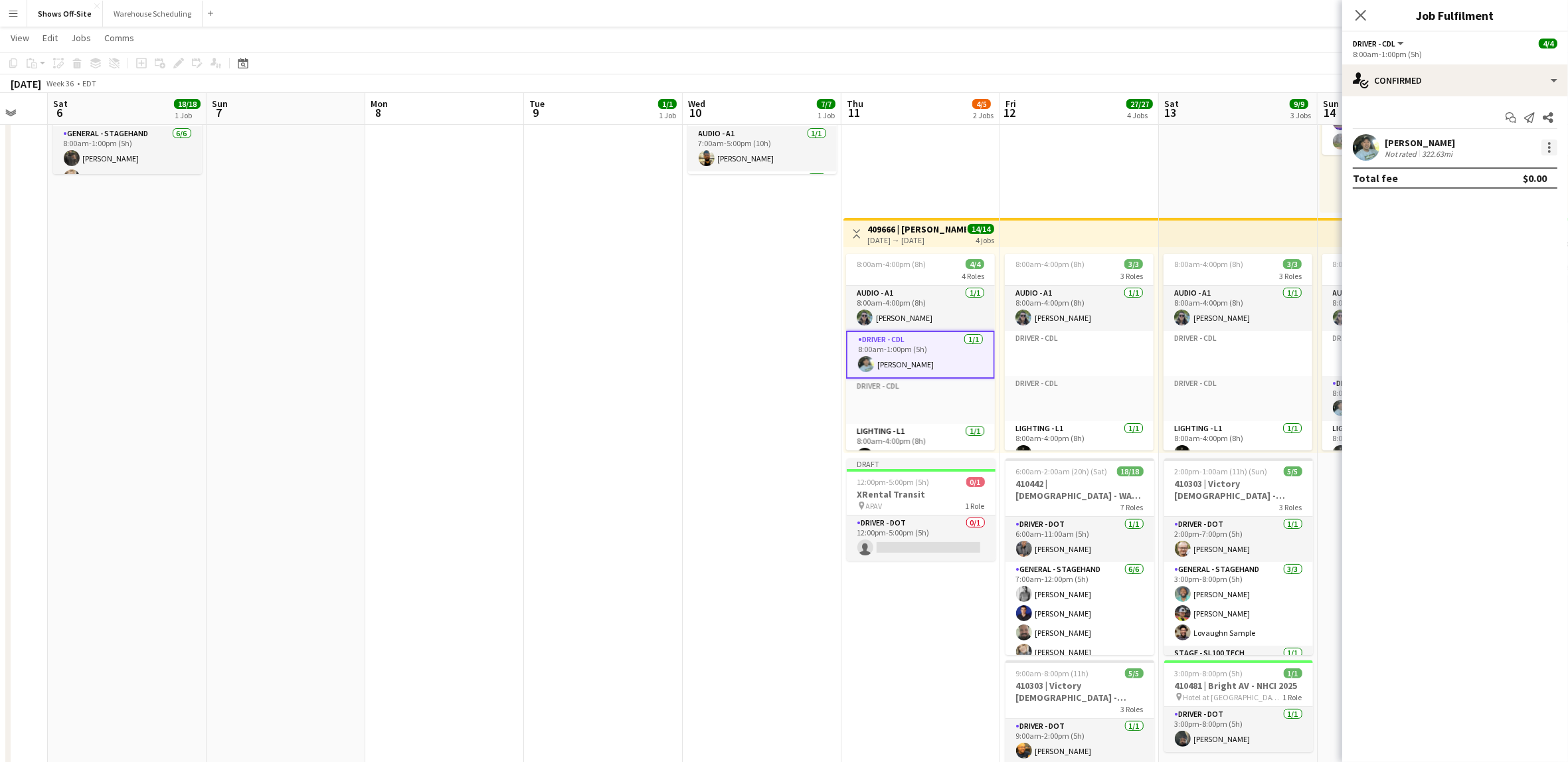
click at [1546, 145] on div at bounding box center [1550, 148] width 16 height 16
click at [1411, 75] on div at bounding box center [784, 381] width 1568 height 762
click at [1422, 80] on div "single-neutral-actions-check-2 Confirmed" at bounding box center [1455, 80] width 226 height 32
click at [1467, 107] on span "Confirmed" at bounding box center [1486, 110] width 42 height 12
click at [1547, 145] on div at bounding box center [1550, 148] width 16 height 16
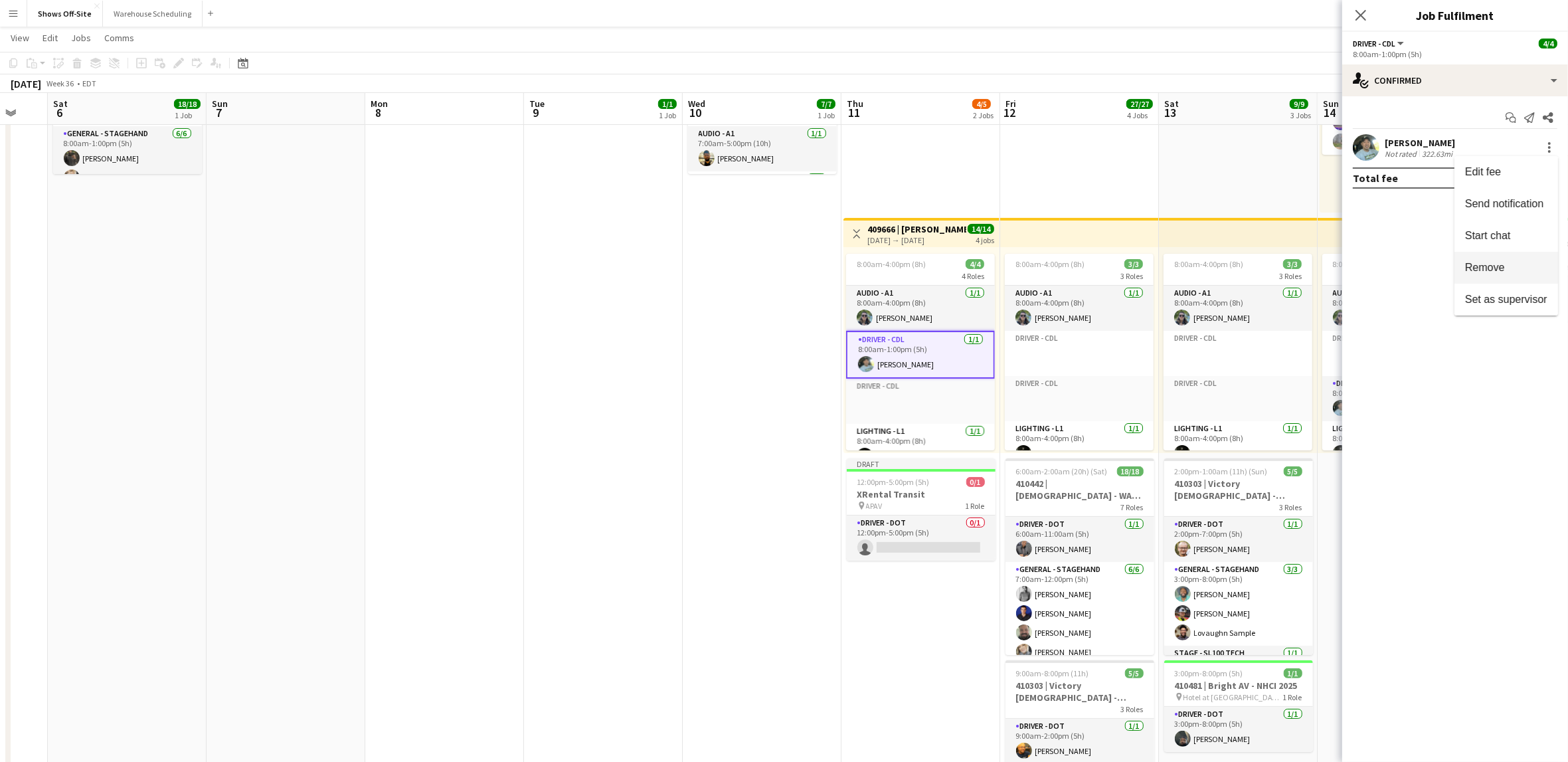
click at [1497, 262] on span "Remove" at bounding box center [1485, 268] width 40 height 11
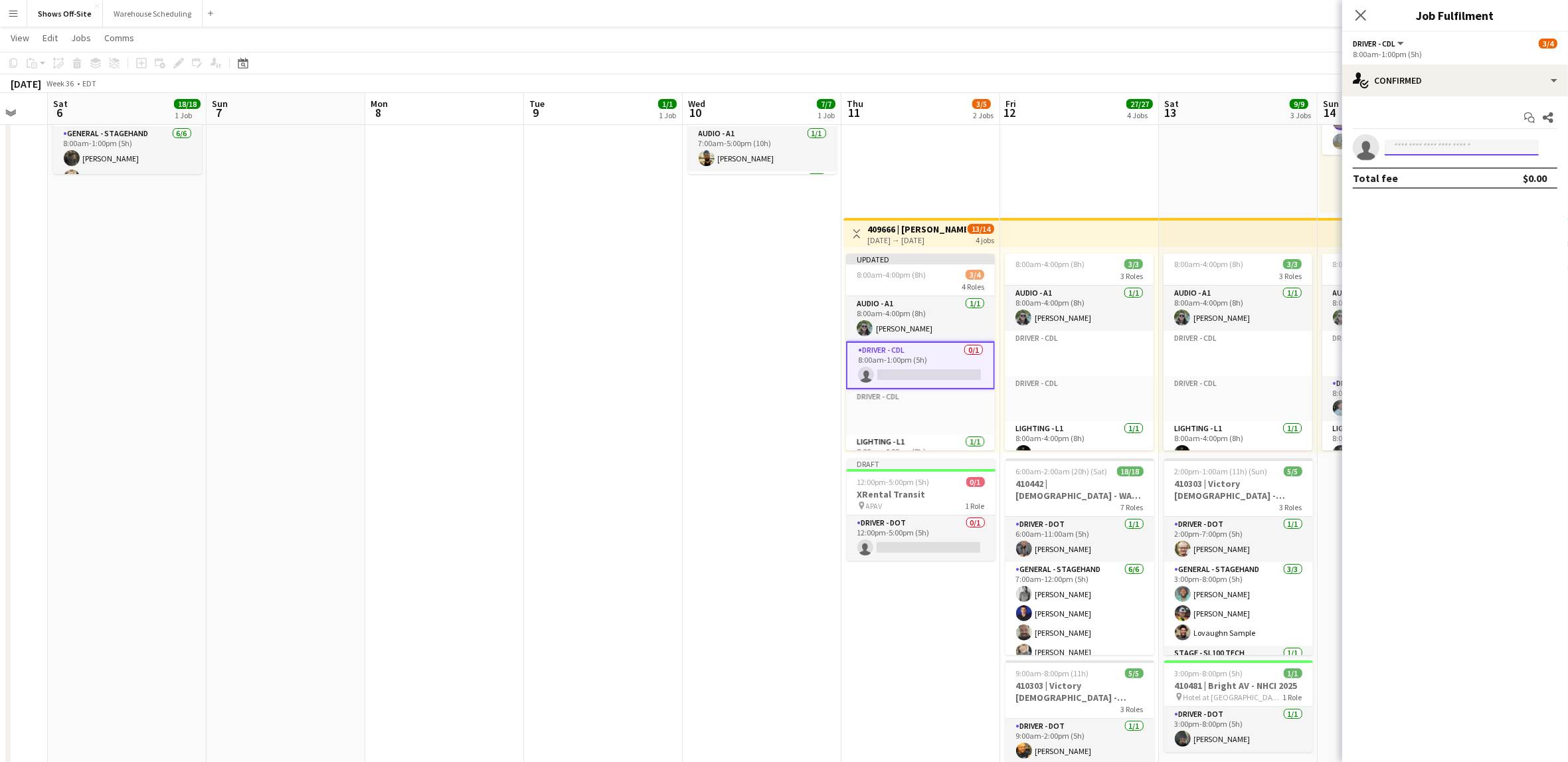
click at [1444, 149] on input at bounding box center [1462, 148] width 154 height 16
type input "*****"
click at [1460, 172] on span "[EMAIL_ADDRESS][DOMAIN_NAME]" at bounding box center [1461, 178] width 133 height 11
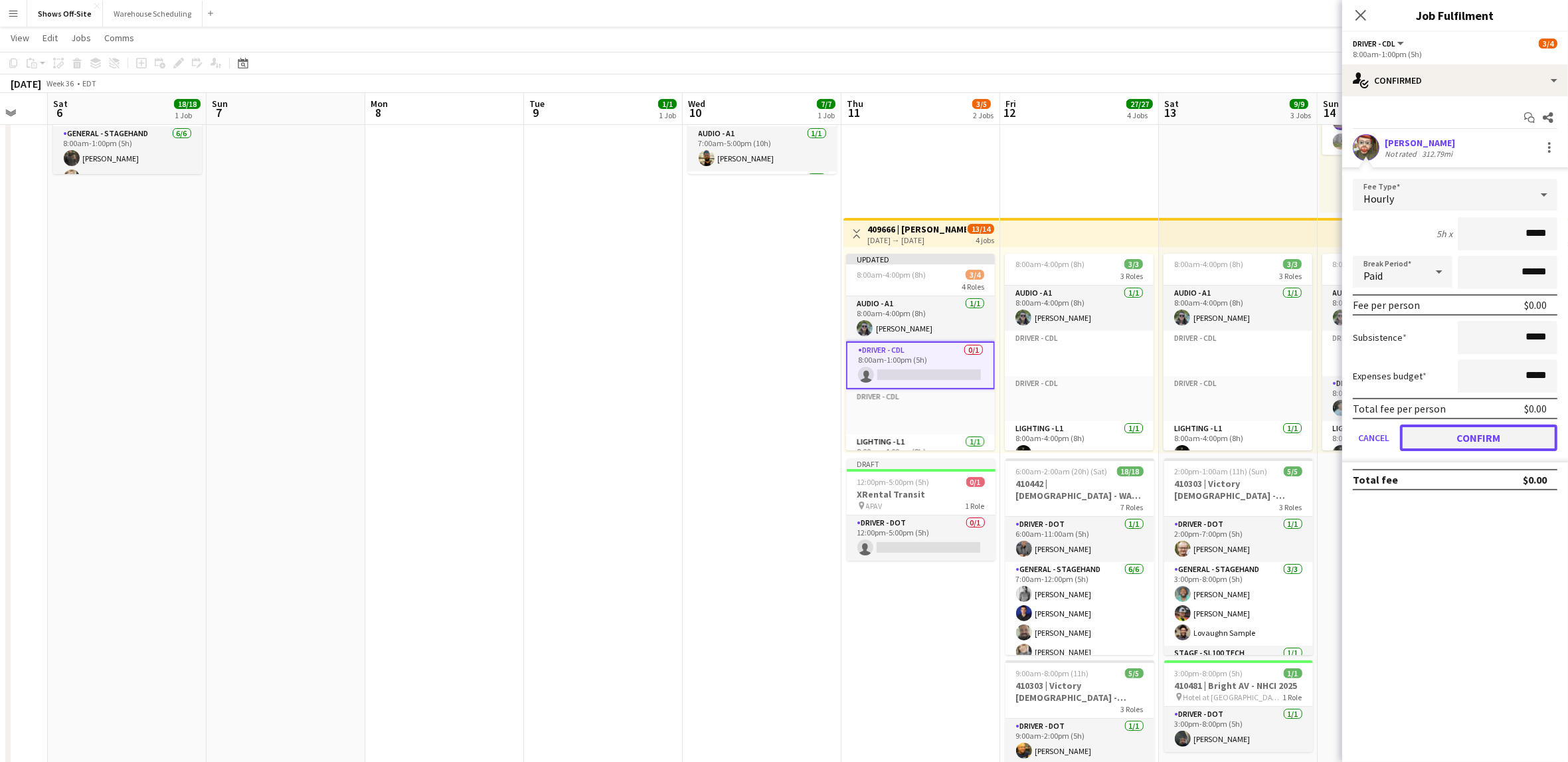
click at [1497, 438] on button "Confirm" at bounding box center [1478, 437] width 157 height 26
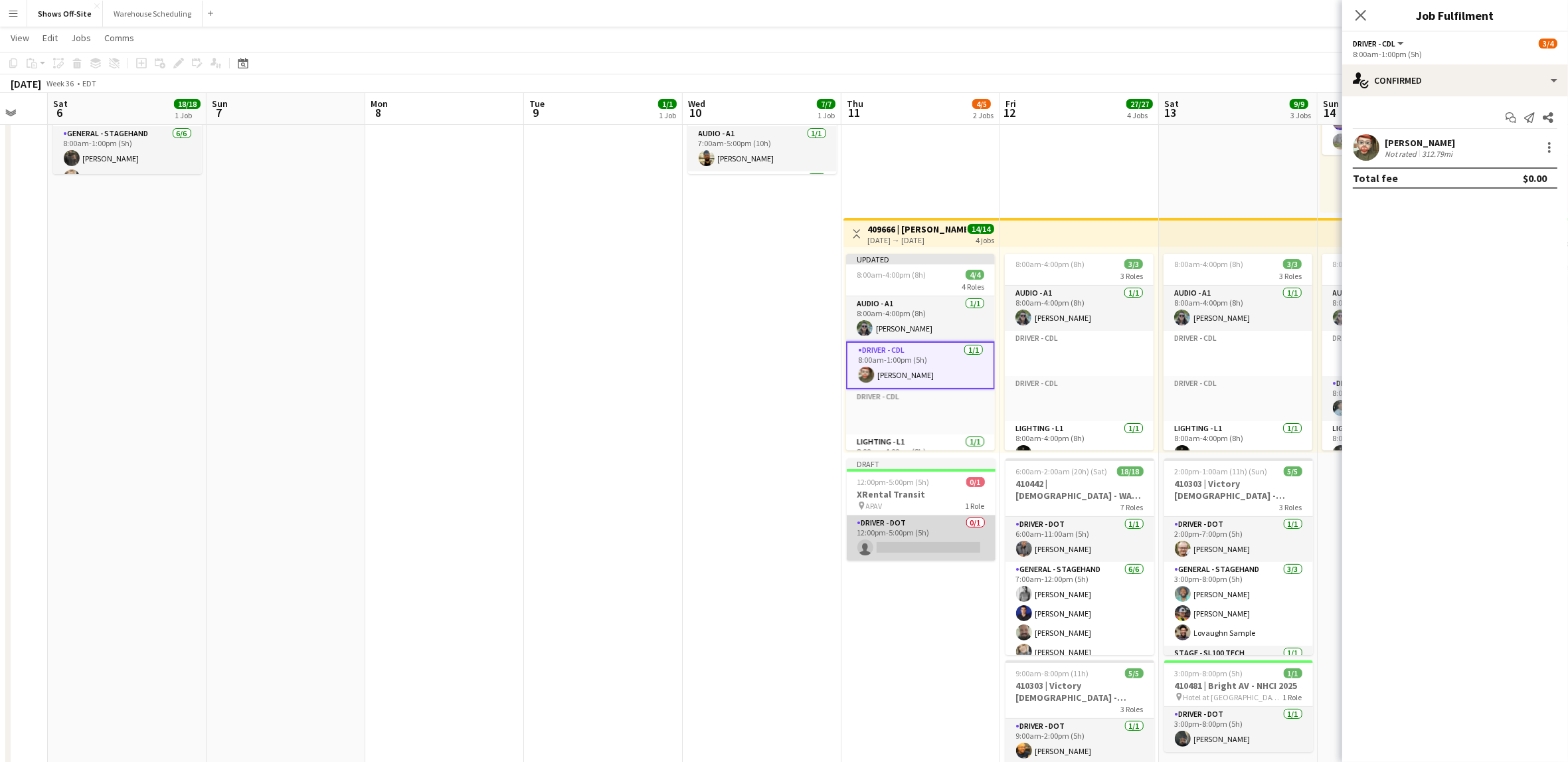
click at [914, 530] on app-card-role "Driver - DOT 0/1 12:00pm-5:00pm (5h) single-neutral-actions" at bounding box center [921, 538] width 149 height 45
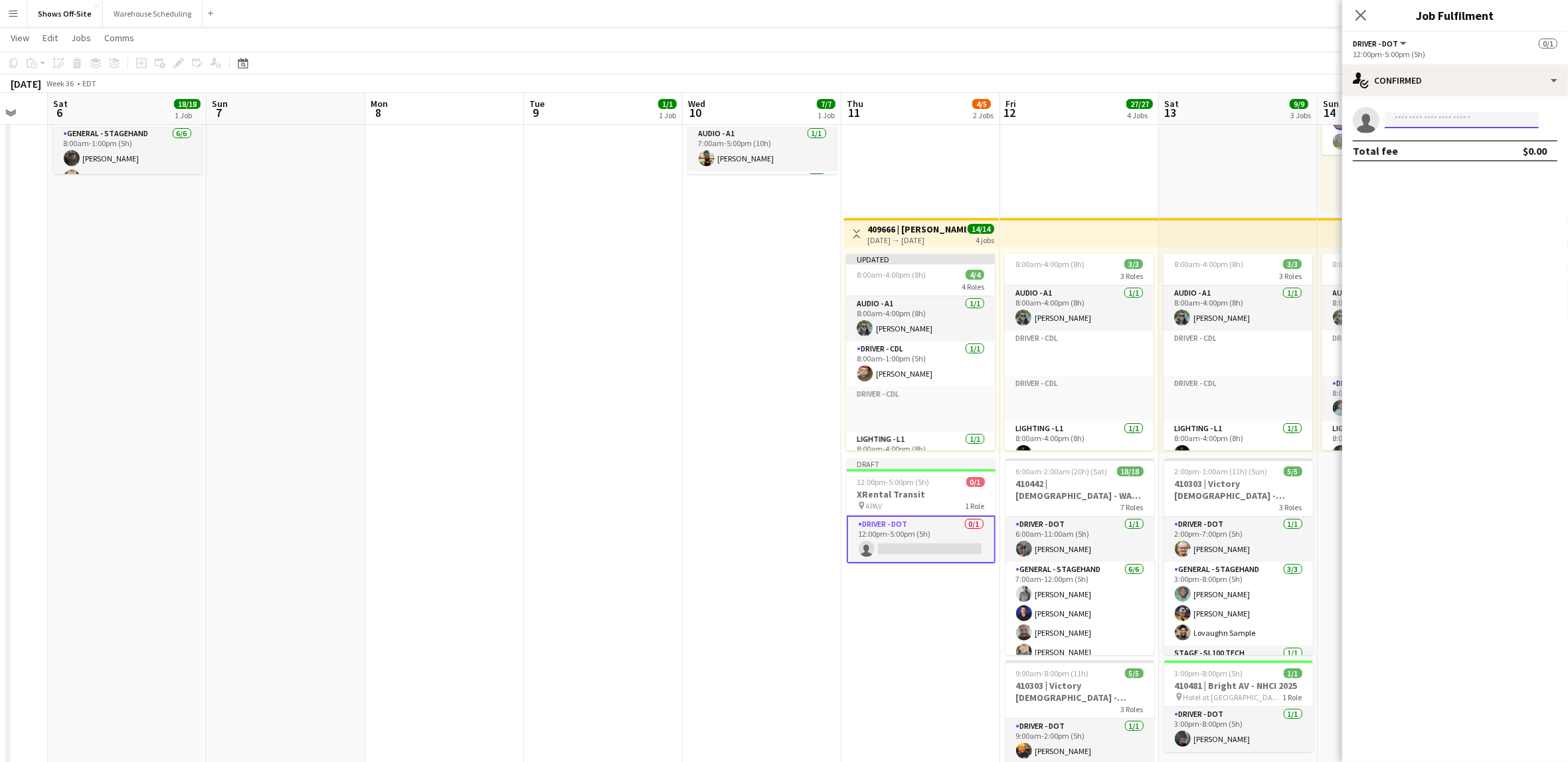
click at [1464, 125] on input at bounding box center [1462, 120] width 154 height 16
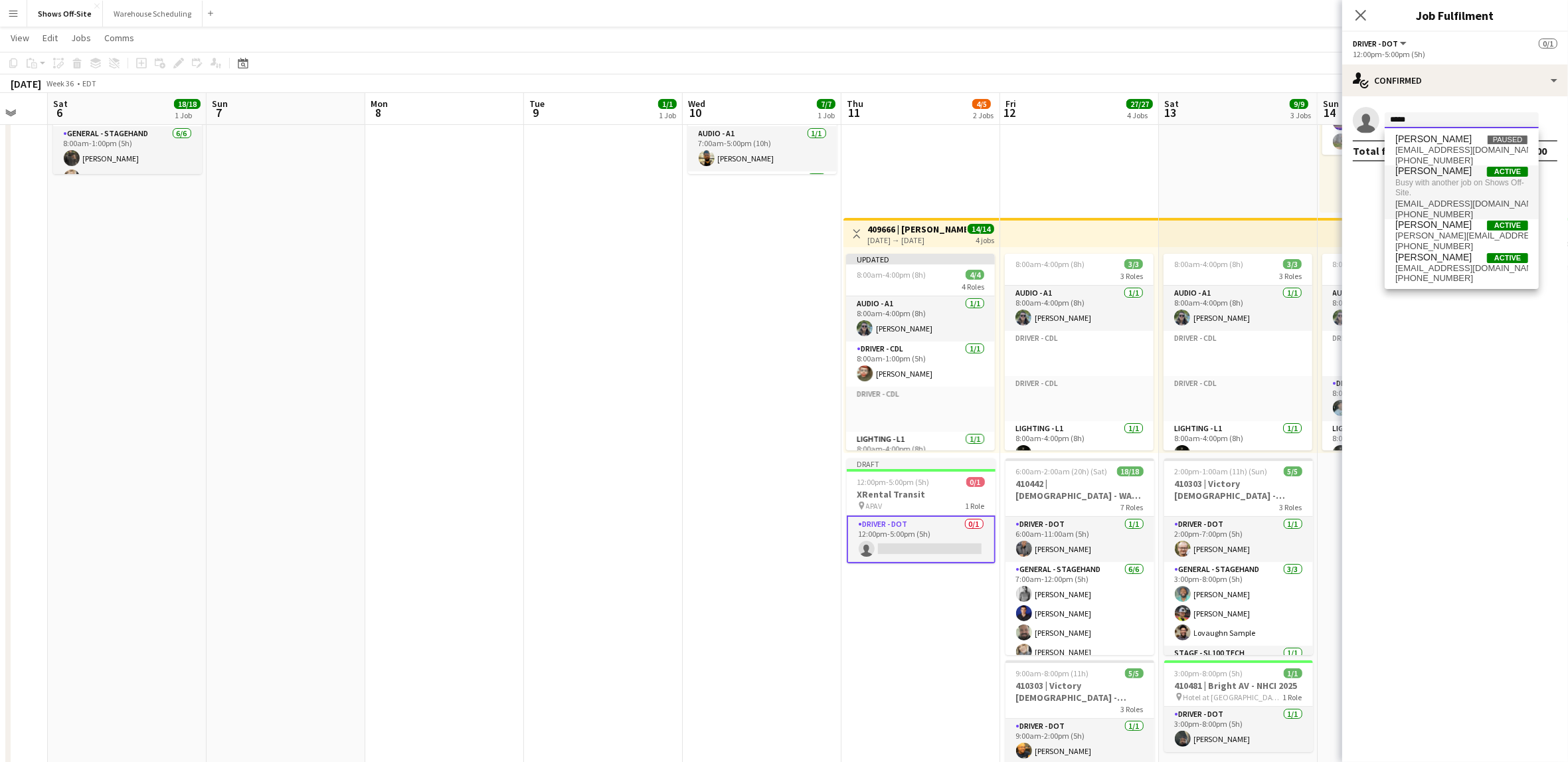
type input "*****"
click at [1471, 185] on span "Busy with another job on Shows Off-Site." at bounding box center [1461, 188] width 133 height 22
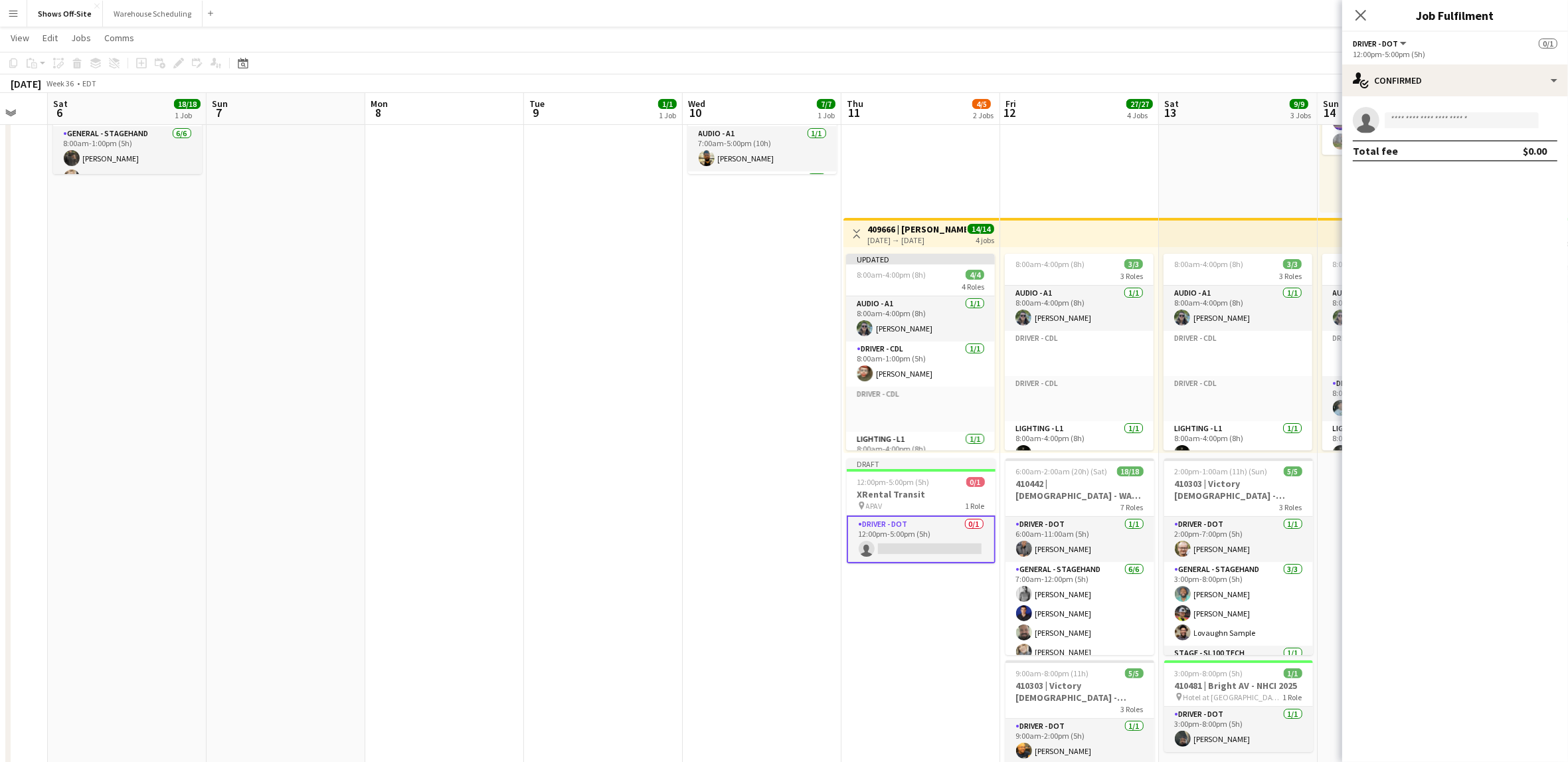
click at [912, 544] on app-card-role "Driver - DOT 0/1 12:00pm-5:00pm (5h) single-neutral-actions" at bounding box center [921, 539] width 149 height 48
click at [1477, 88] on div "single-neutral-actions-check-2 Confirmed" at bounding box center [1455, 80] width 226 height 32
click at [1463, 192] on div "single-neutral-actions-upload Available" at bounding box center [1498, 190] width 132 height 26
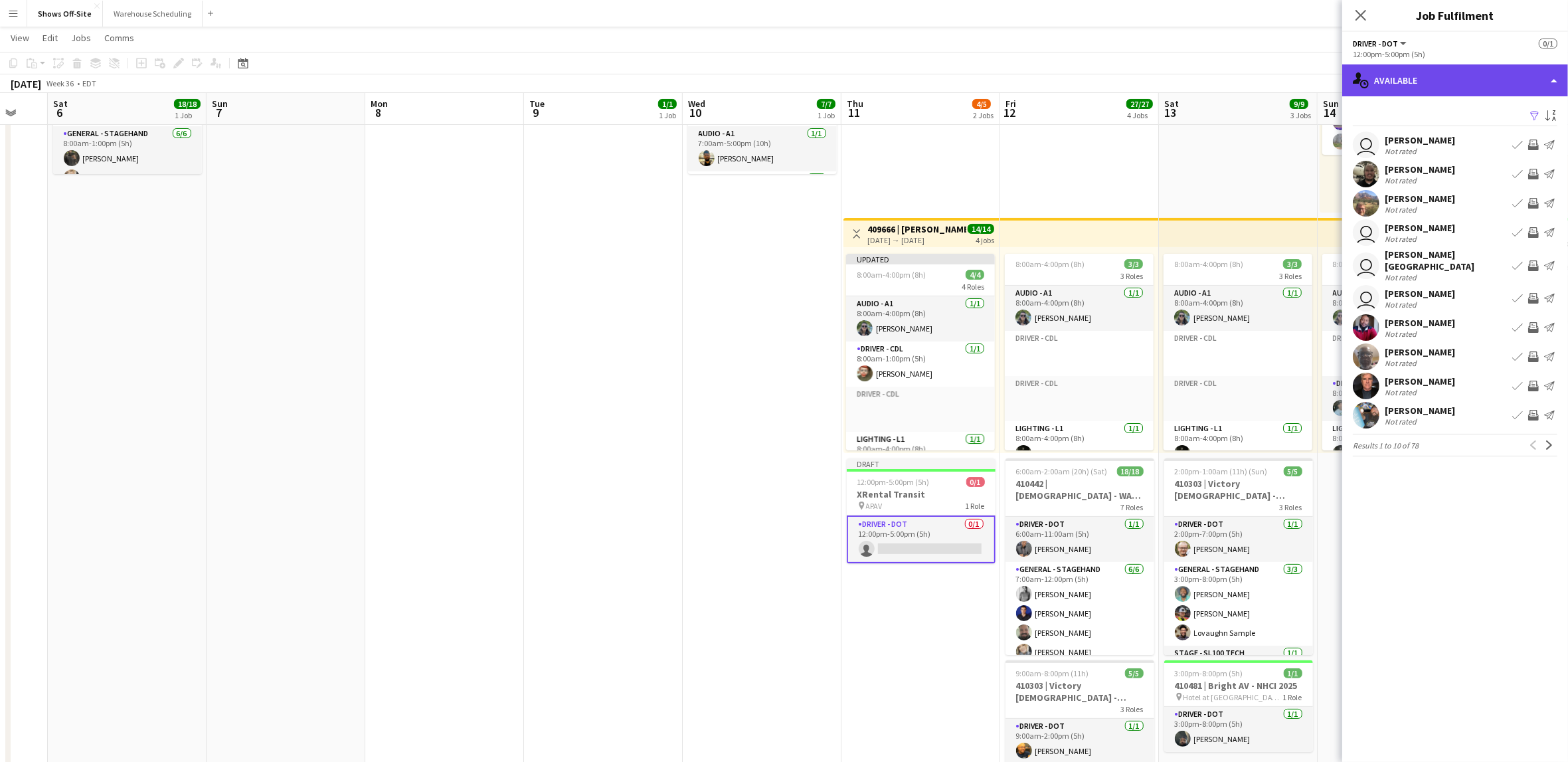
click at [1427, 75] on div "single-neutral-actions-upload Available" at bounding box center [1455, 80] width 226 height 32
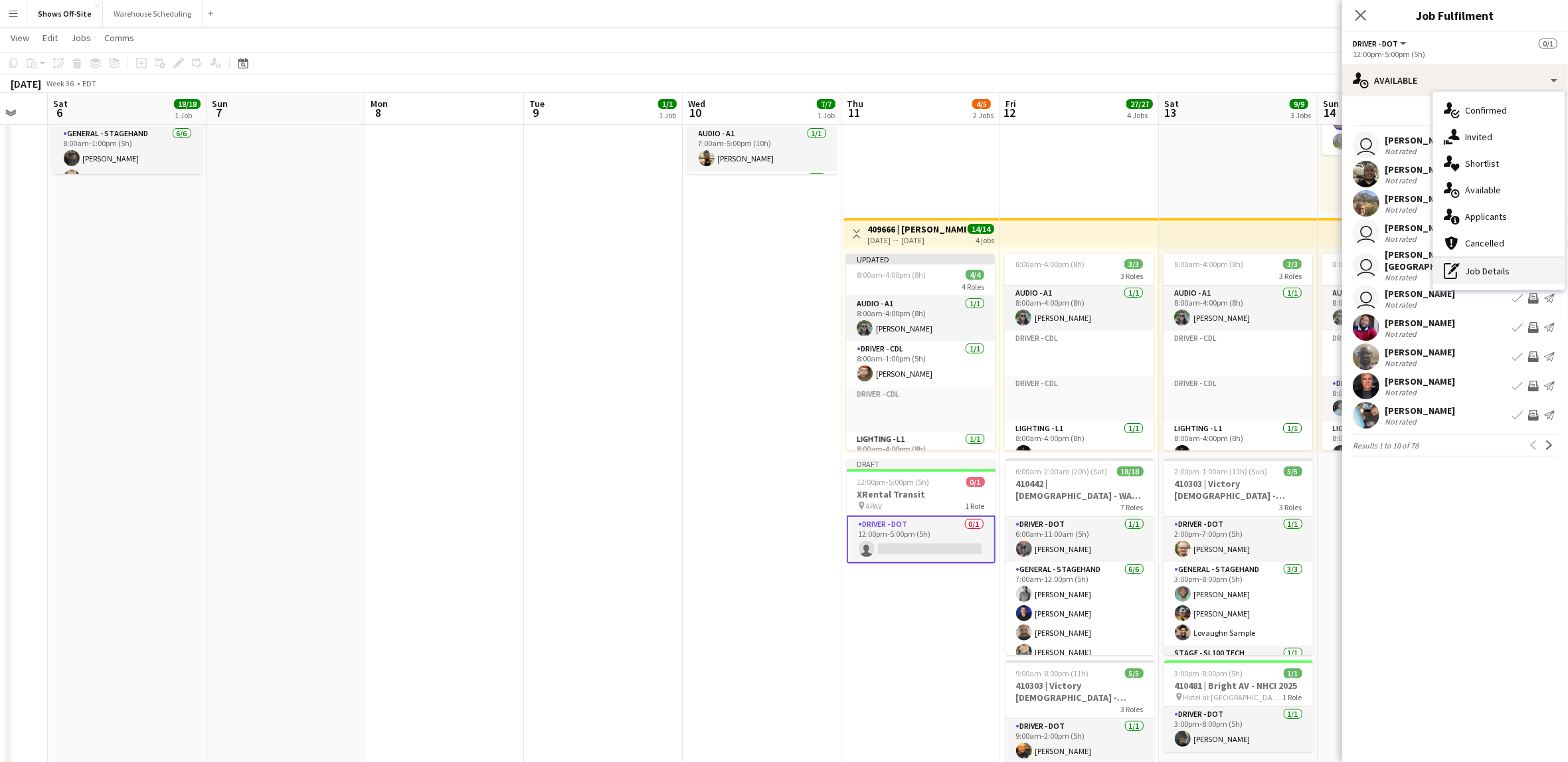
click at [1455, 265] on icon "pen-write" at bounding box center [1452, 271] width 16 height 16
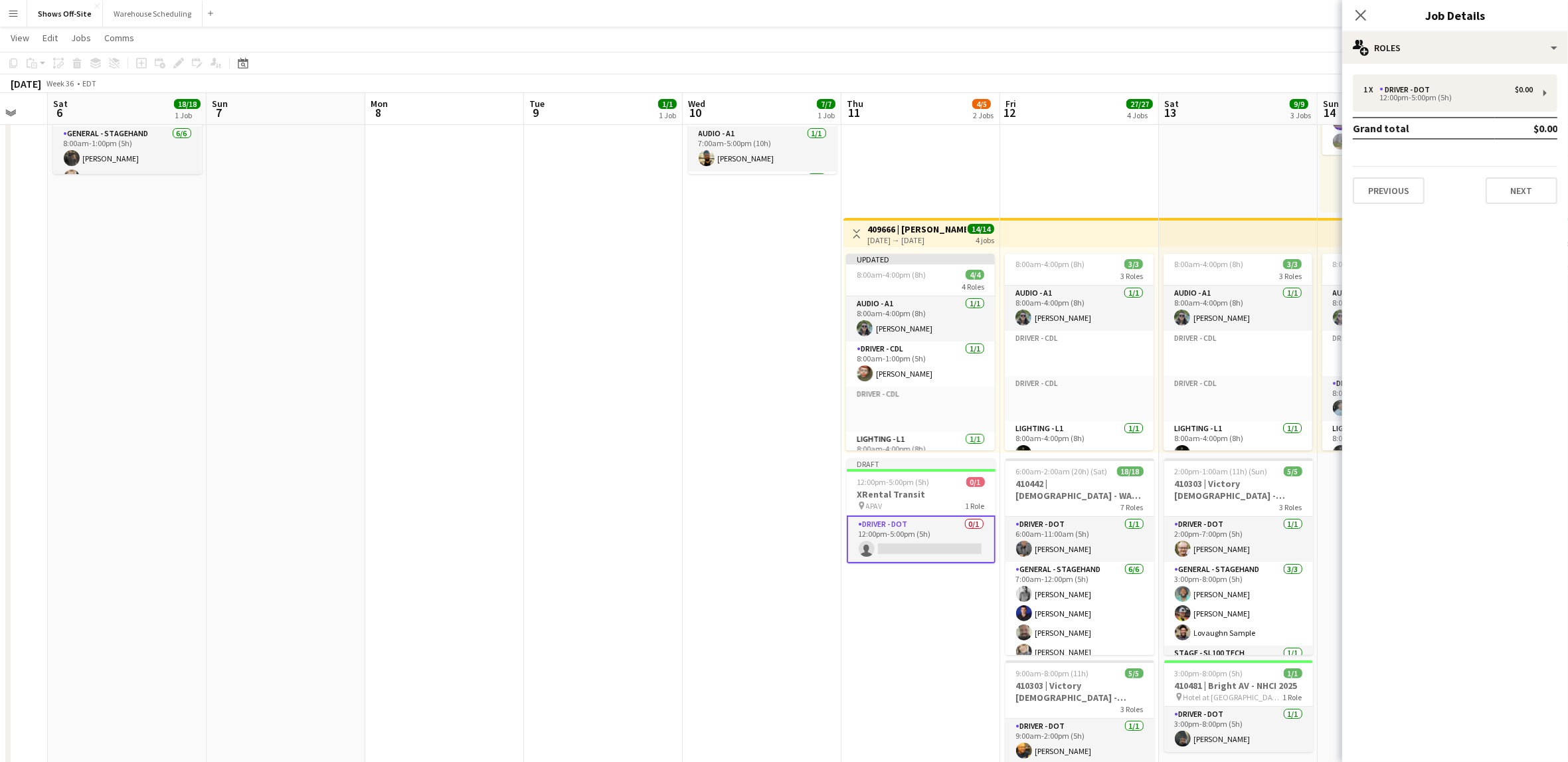
click at [1448, 284] on mat-expansion-panel "pencil3 General details 1 x Driver - DOT $0.00 12:00pm-5:00pm (5h) Grand total …" at bounding box center [1455, 413] width 226 height 698
click at [912, 522] on app-card-role "Driver - DOT 0/1 12:00pm-5:00pm (5h) single-neutral-actions" at bounding box center [921, 539] width 149 height 48
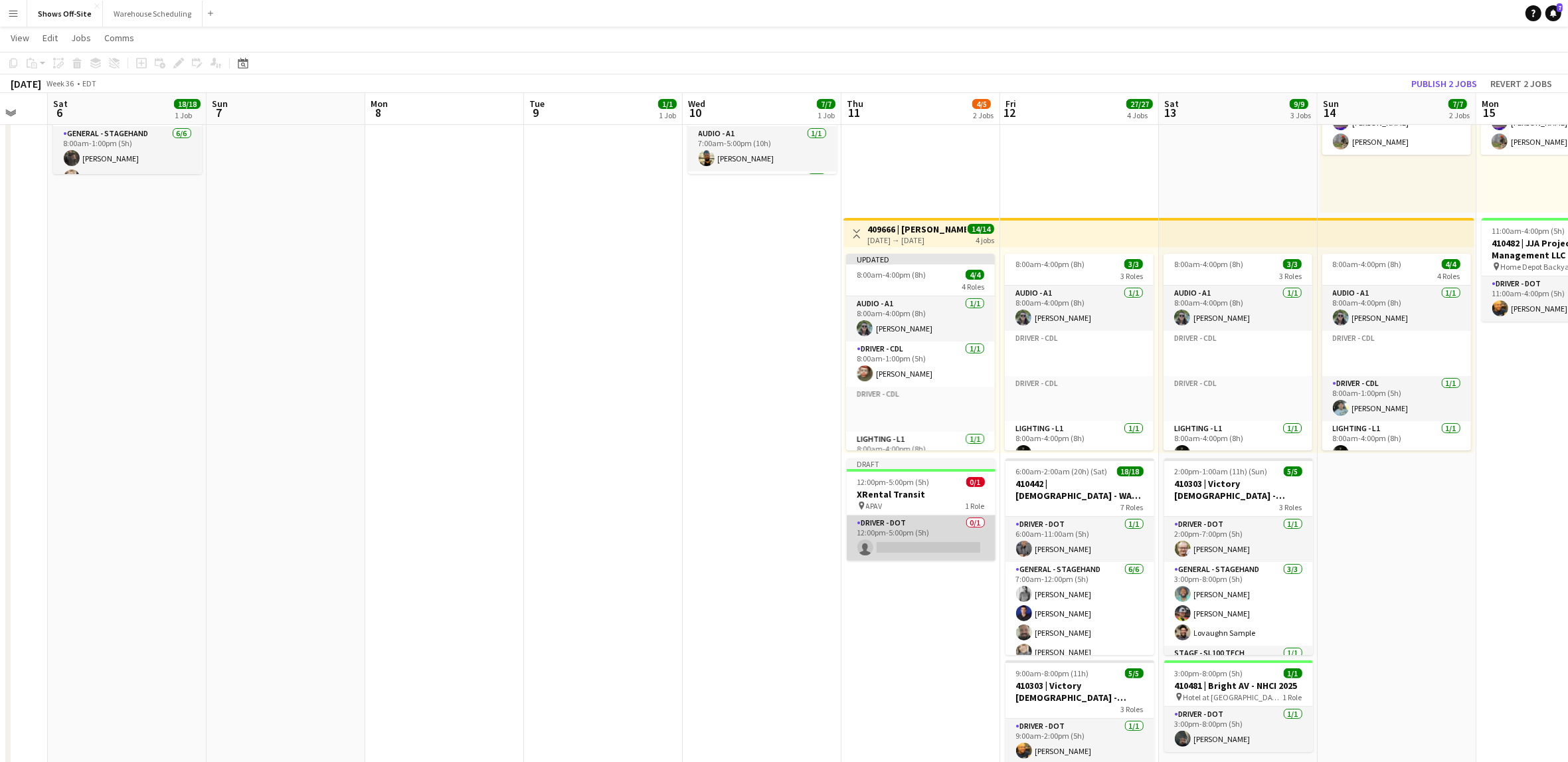
click at [908, 540] on app-card-role "Driver - DOT 0/1 12:00pm-5:00pm (5h) single-neutral-actions" at bounding box center [921, 538] width 149 height 45
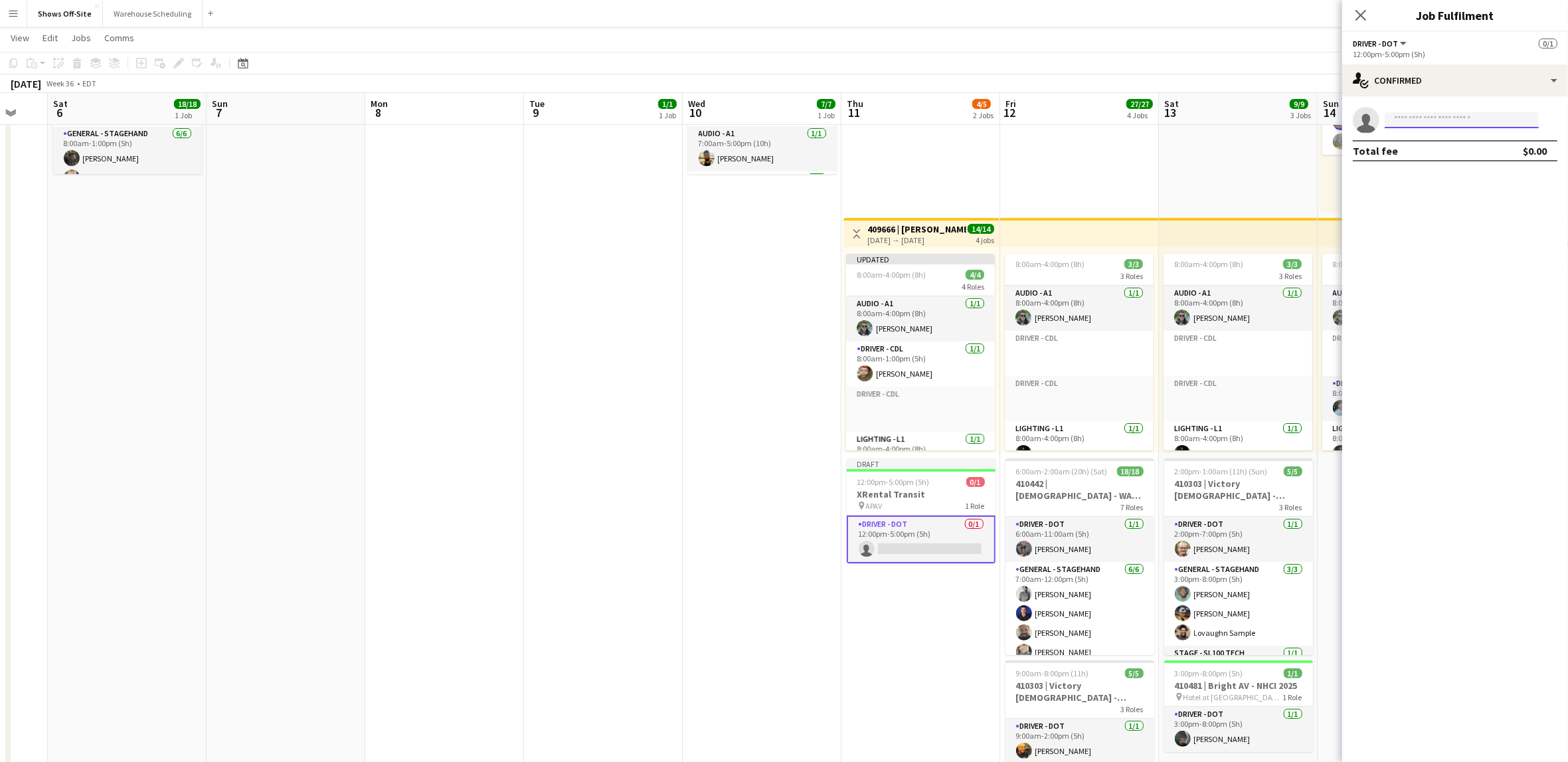
click at [1432, 120] on input at bounding box center [1462, 120] width 154 height 16
type input "**********"
click at [1433, 162] on span "Busy with another job on Shows Off-Site." at bounding box center [1461, 155] width 133 height 22
click at [1366, 123] on icon at bounding box center [1366, 124] width 19 height 19
click at [1488, 74] on div "single-neutral-actions-check-2 Confirmed" at bounding box center [1455, 80] width 226 height 32
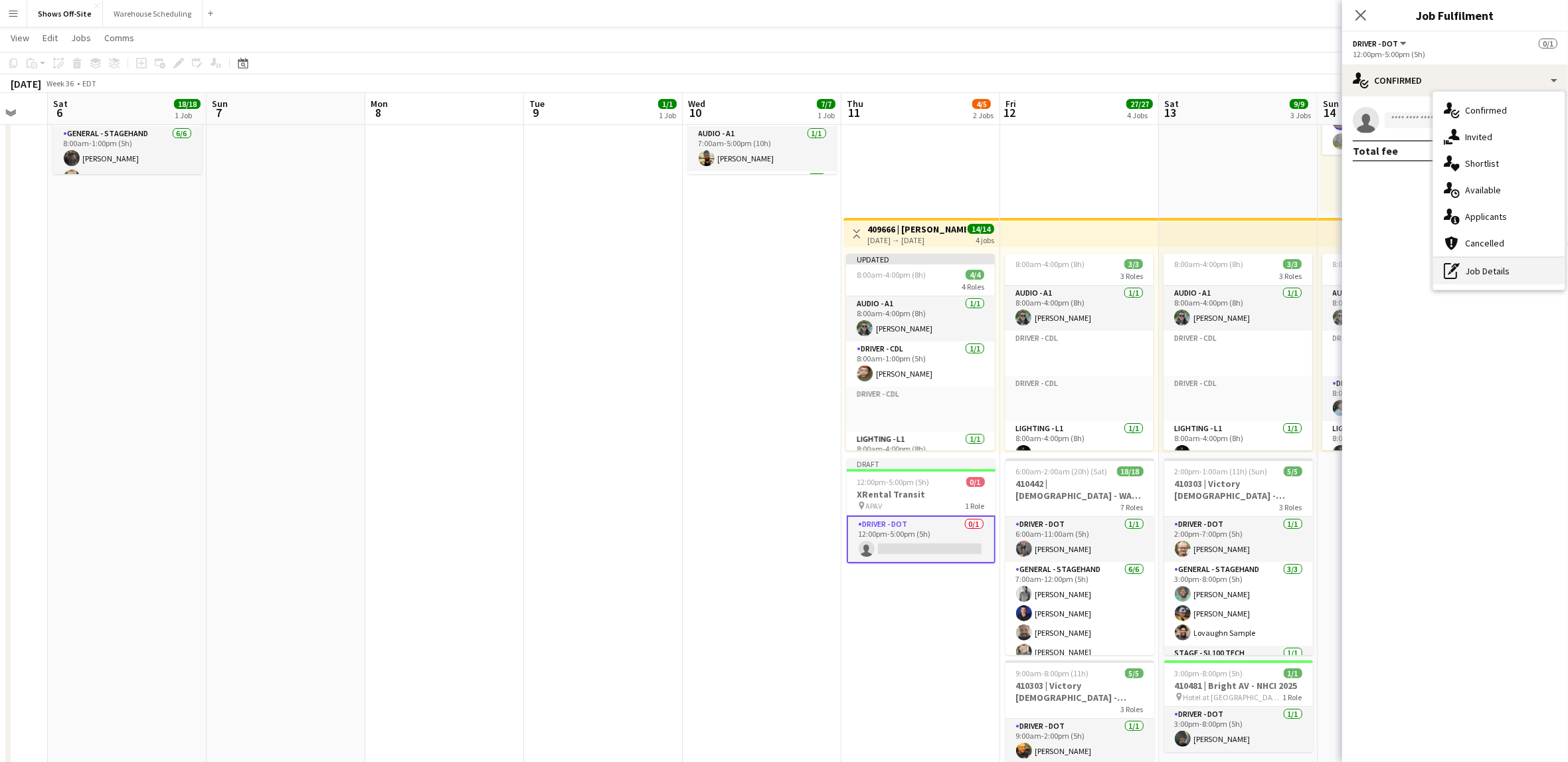
click at [1477, 269] on div "pen-write Job Details" at bounding box center [1498, 271] width 132 height 26
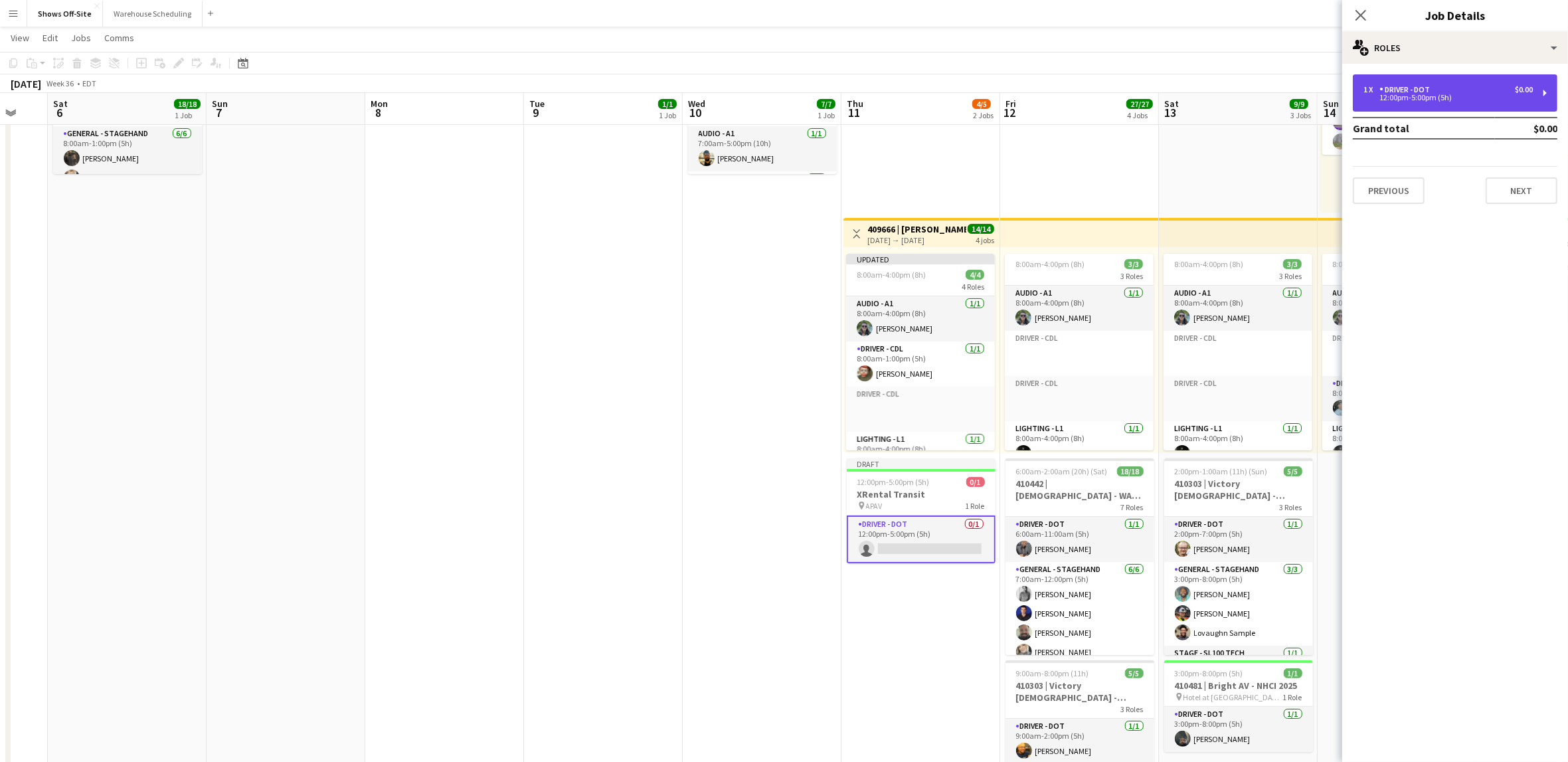
click at [1441, 91] on div "1 x Driver - DOT $0.00" at bounding box center [1448, 90] width 169 height 9
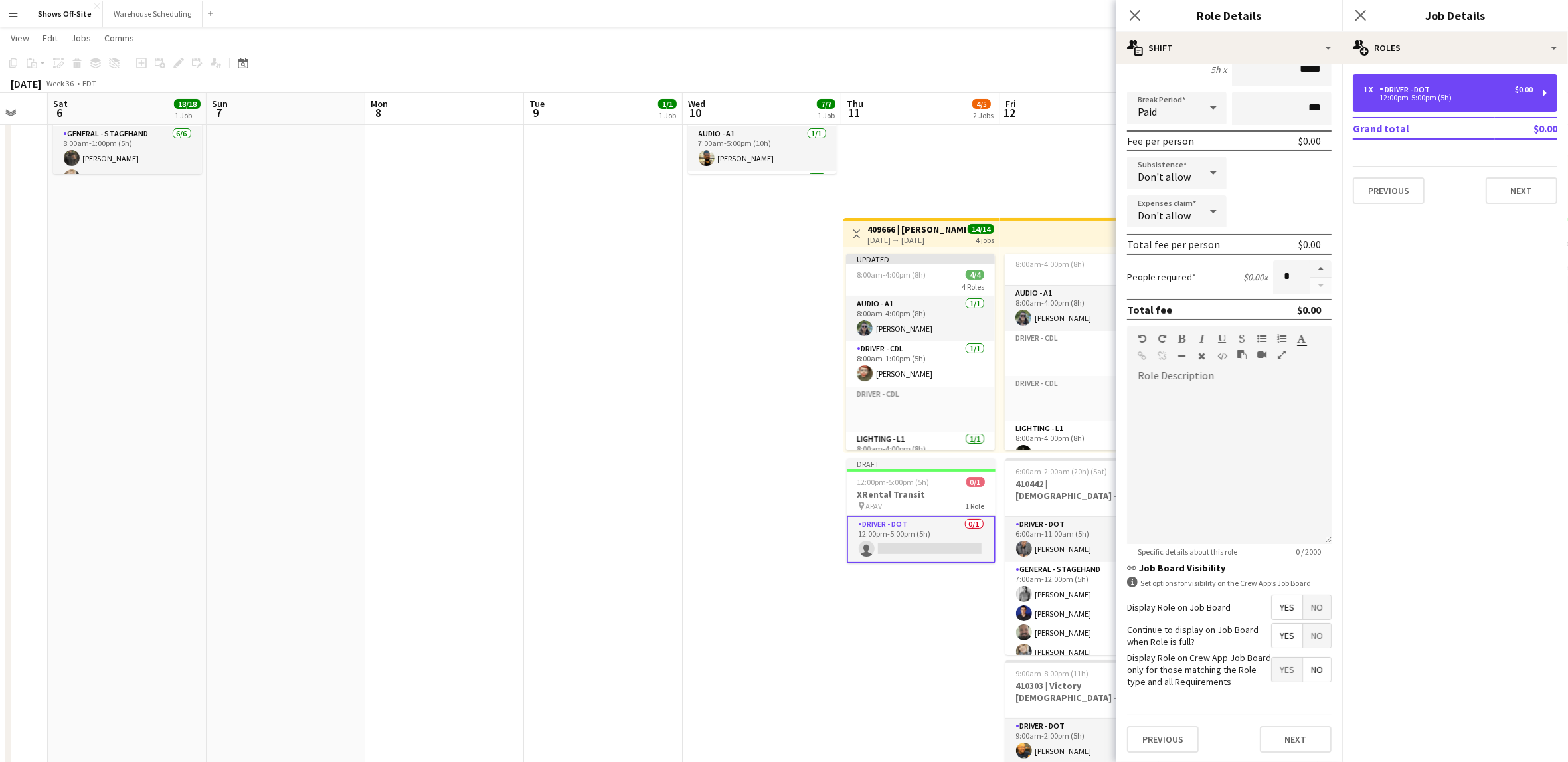
scroll to position [146, 0]
click at [1451, 434] on mat-expansion-panel "pencil3 General details 1 x Driver - DOT $0.00 12:00pm-5:00pm (5h) Grand total …" at bounding box center [1455, 413] width 226 height 698
click at [1463, 81] on div "1 x Driver - DOT $0.00 12:00pm-5:00pm (5h)" at bounding box center [1455, 93] width 205 height 37
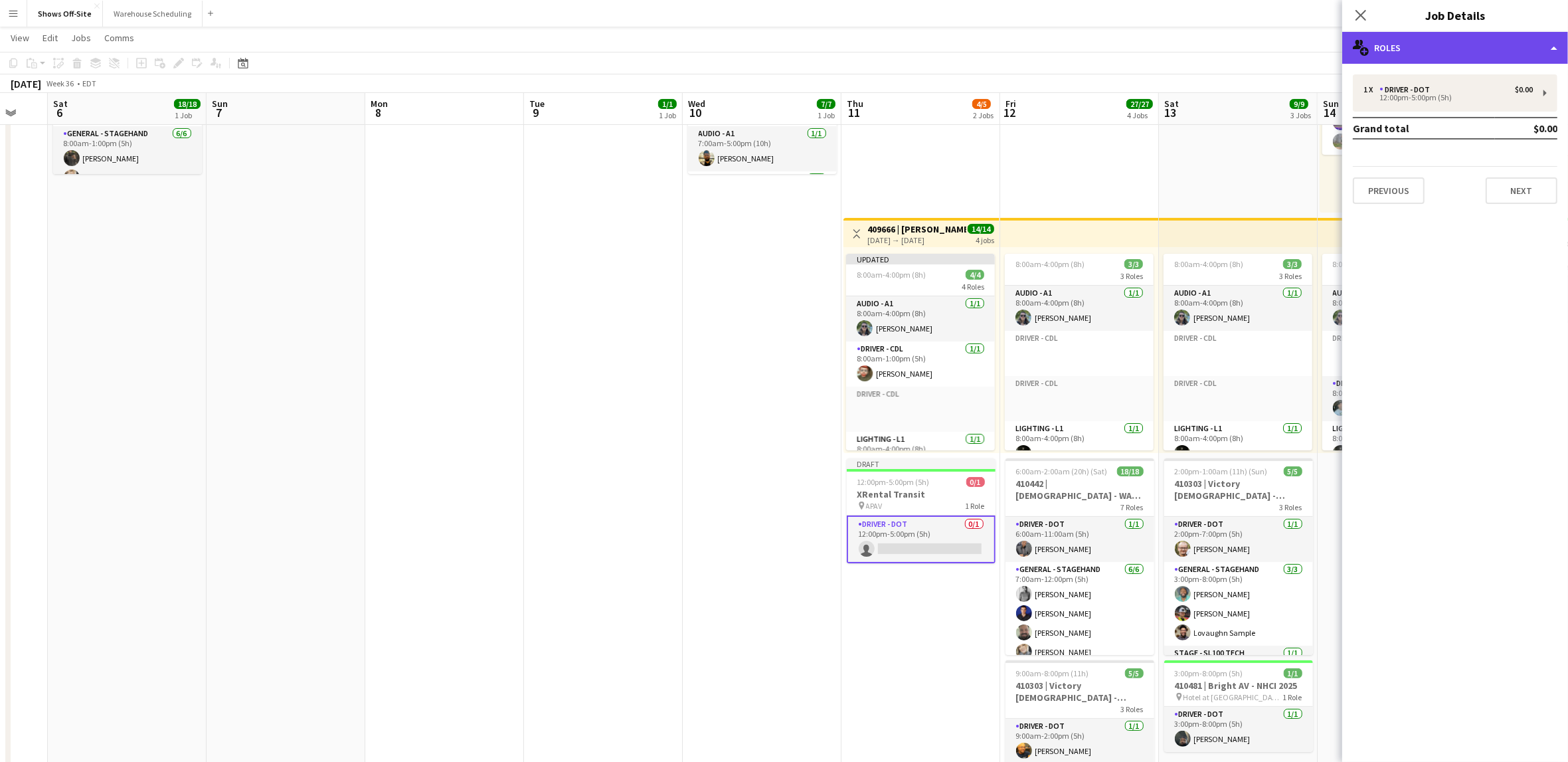
click at [1491, 52] on div "multiple-users-add Roles" at bounding box center [1455, 47] width 226 height 32
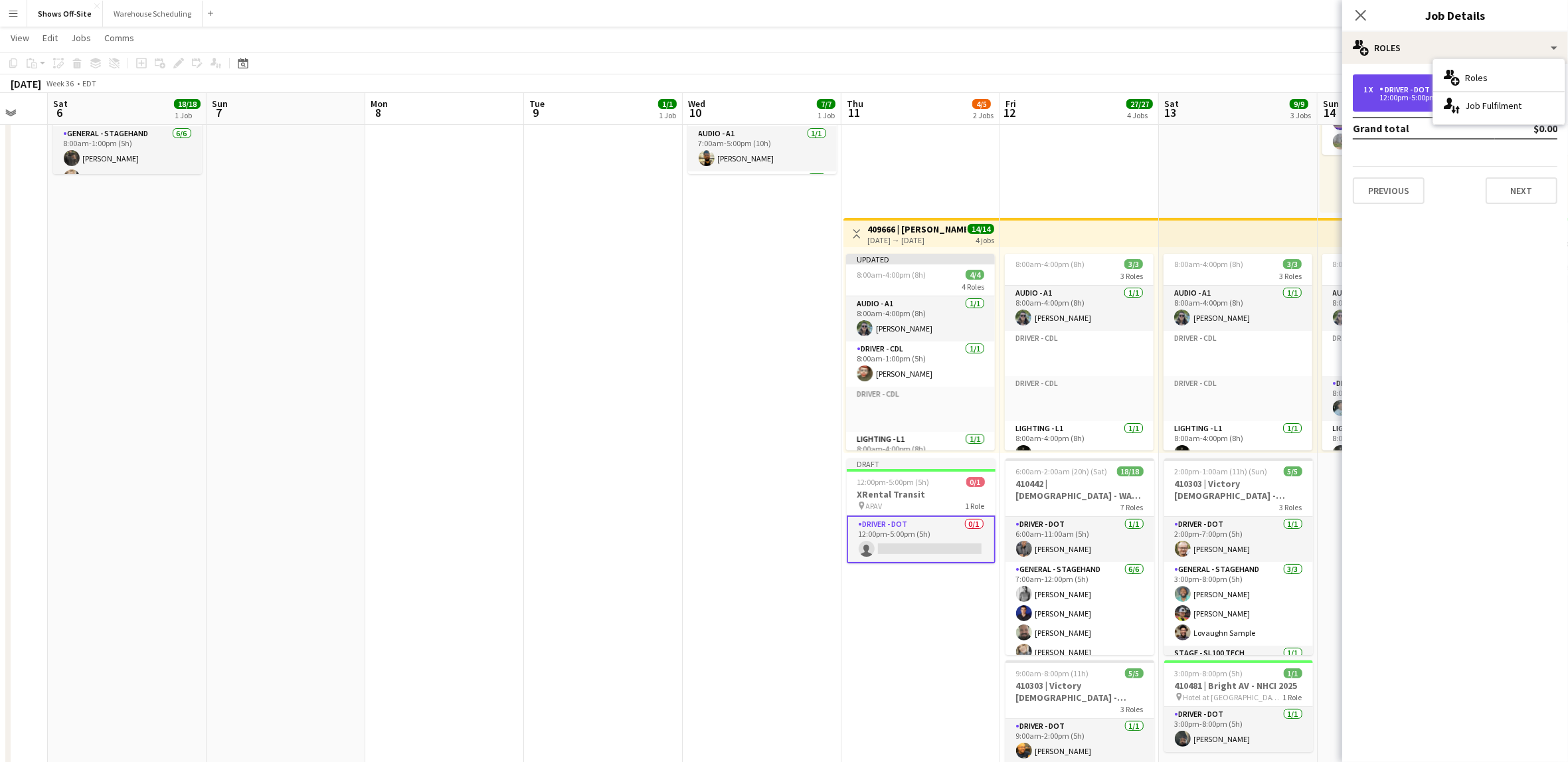
click at [1417, 89] on div "Driver - DOT" at bounding box center [1407, 90] width 56 height 9
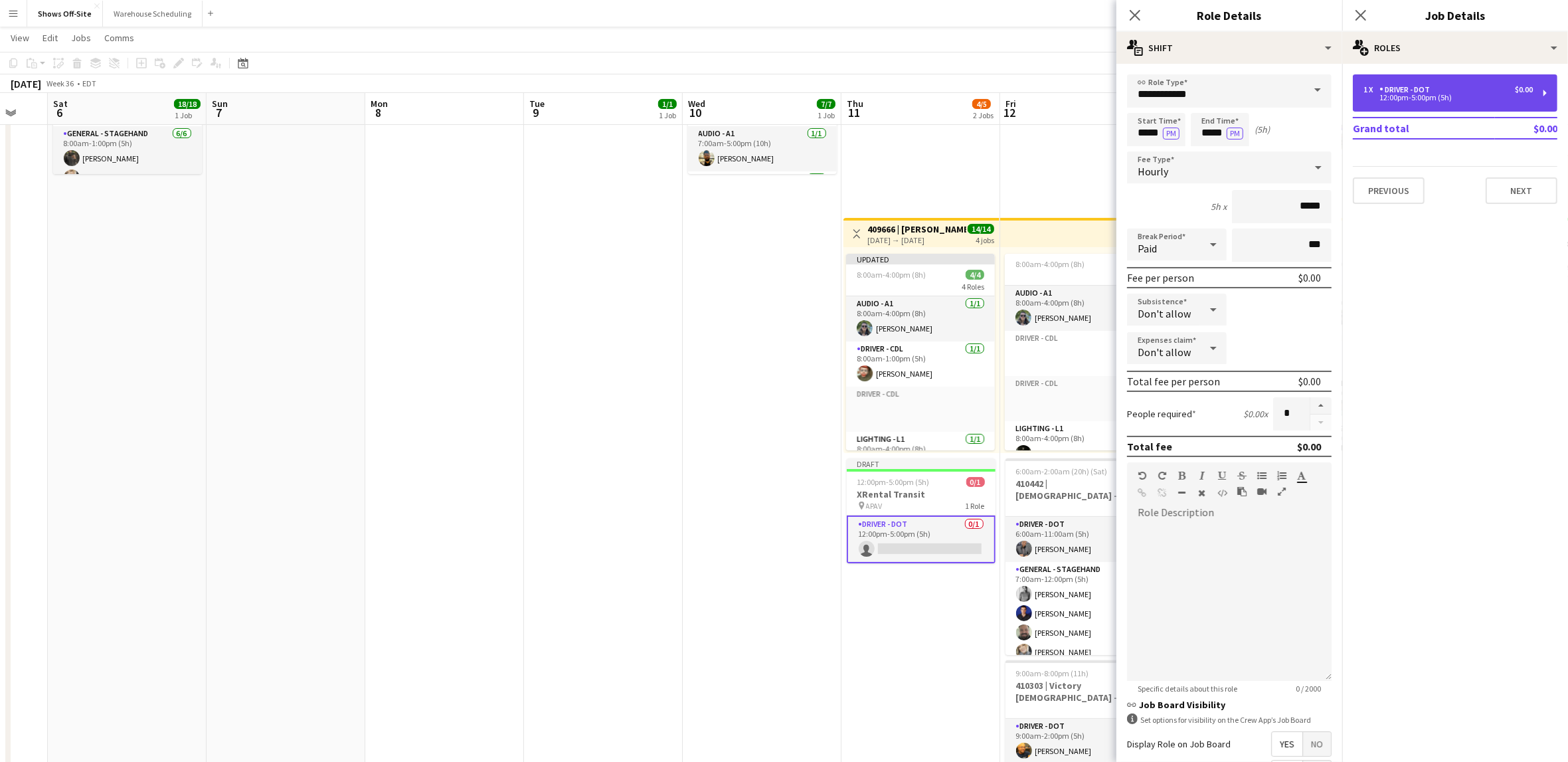
click at [1391, 93] on div "Driver - DOT" at bounding box center [1407, 90] width 56 height 9
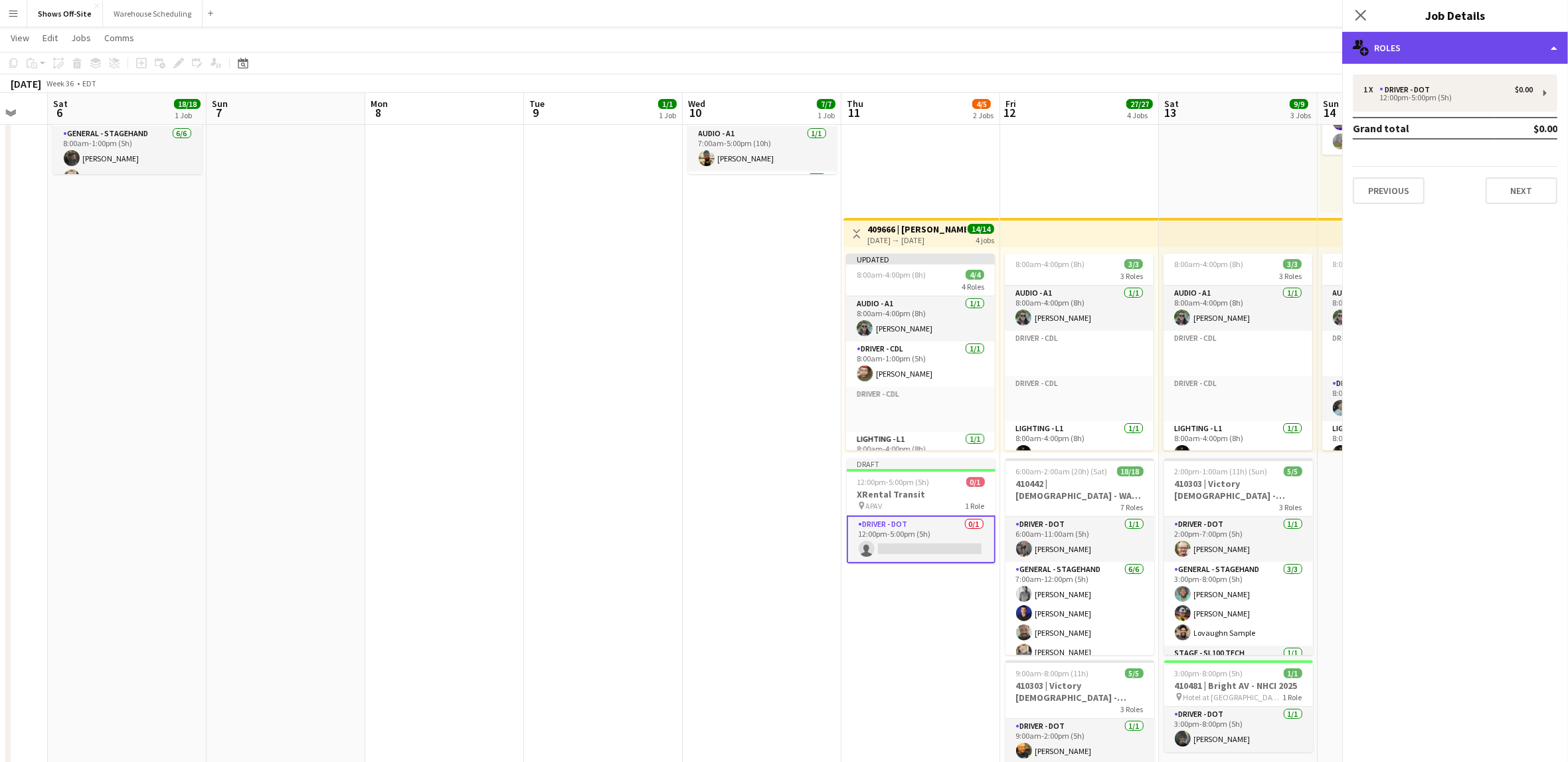
click at [1425, 45] on div "multiple-users-add Roles" at bounding box center [1455, 47] width 226 height 32
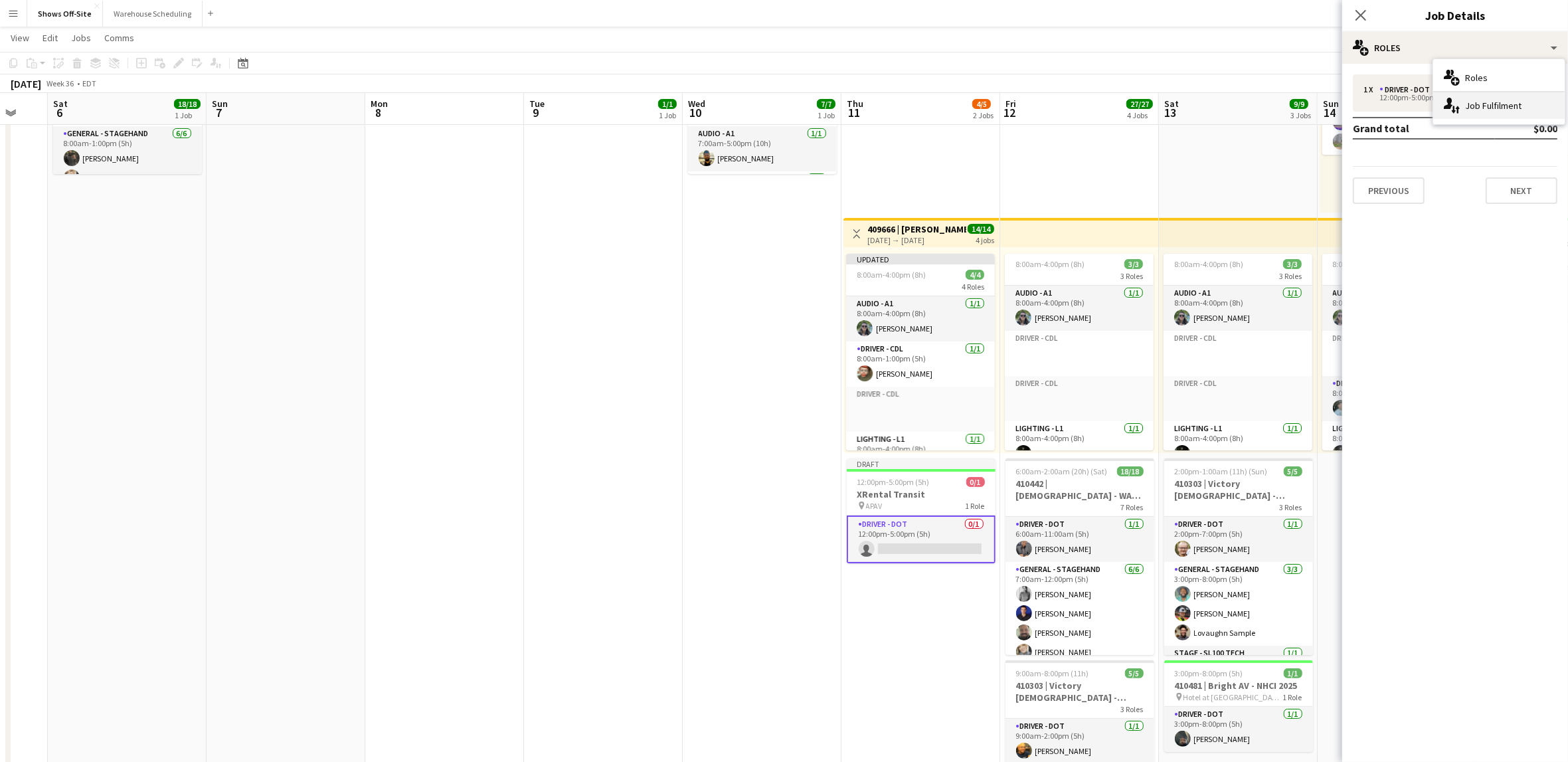
click at [1446, 95] on div "single-neutral-actions-up-down Job Fulfilment" at bounding box center [1498, 105] width 132 height 26
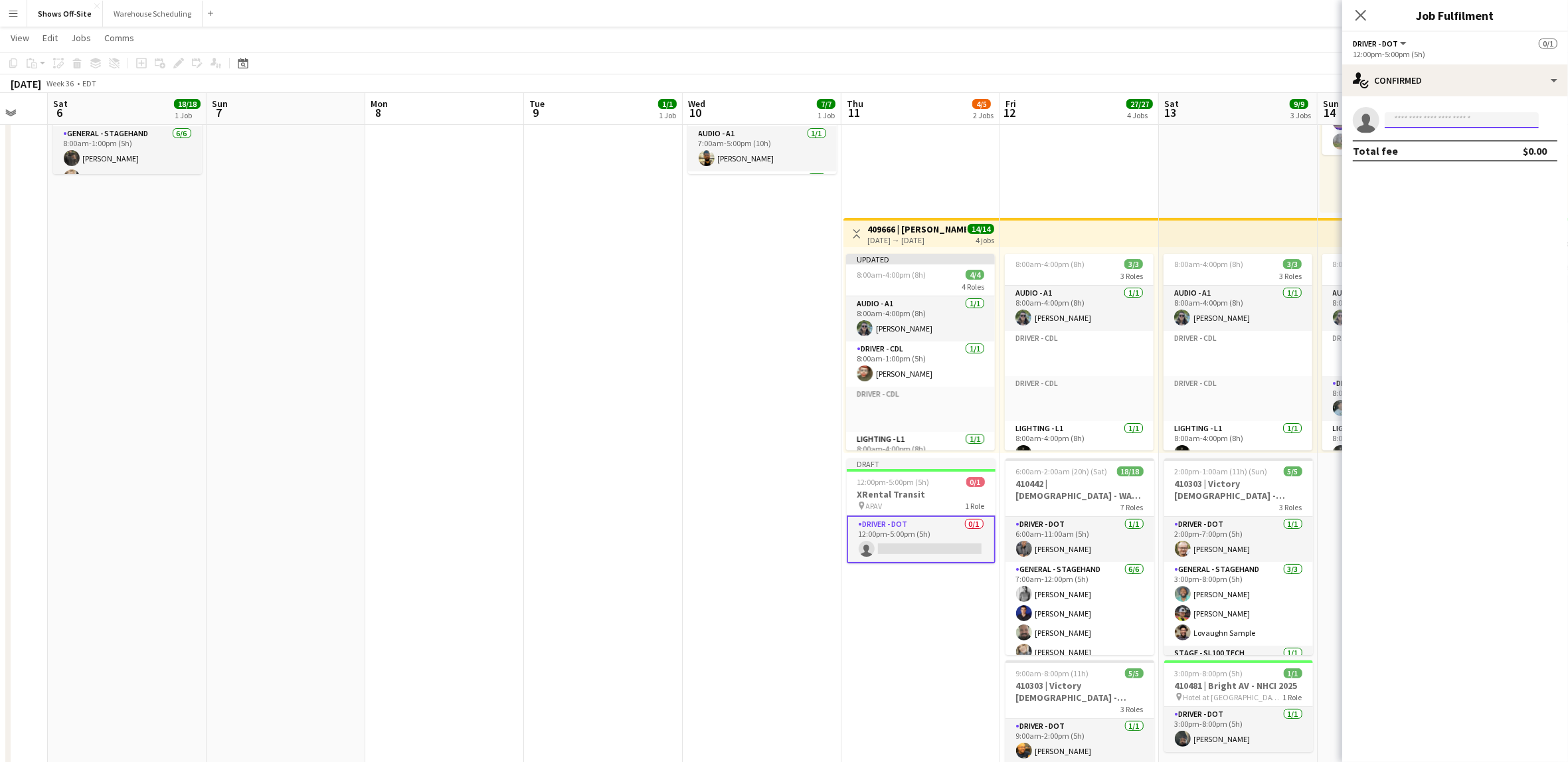
click at [1459, 122] on input at bounding box center [1462, 120] width 154 height 16
type input "**********"
click at [890, 640] on app-date-cell "Toggle View 409666 | [PERSON_NAME] Event [DATE] → [DATE] 14/14 4 jobs Updated 8…" at bounding box center [920, 483] width 159 height 1022
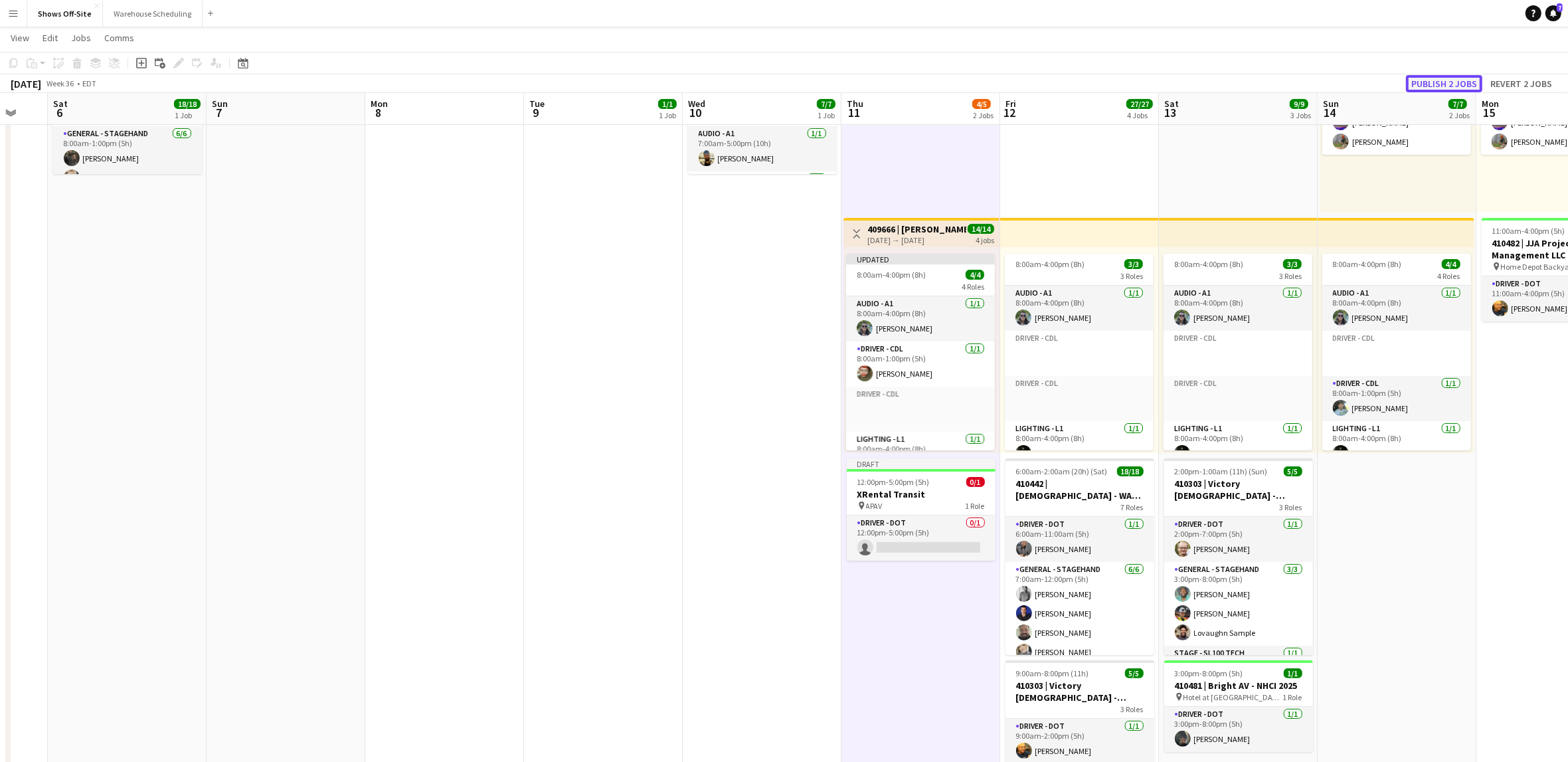
click at [1445, 83] on button "Publish 2 jobs" at bounding box center [1444, 84] width 76 height 18
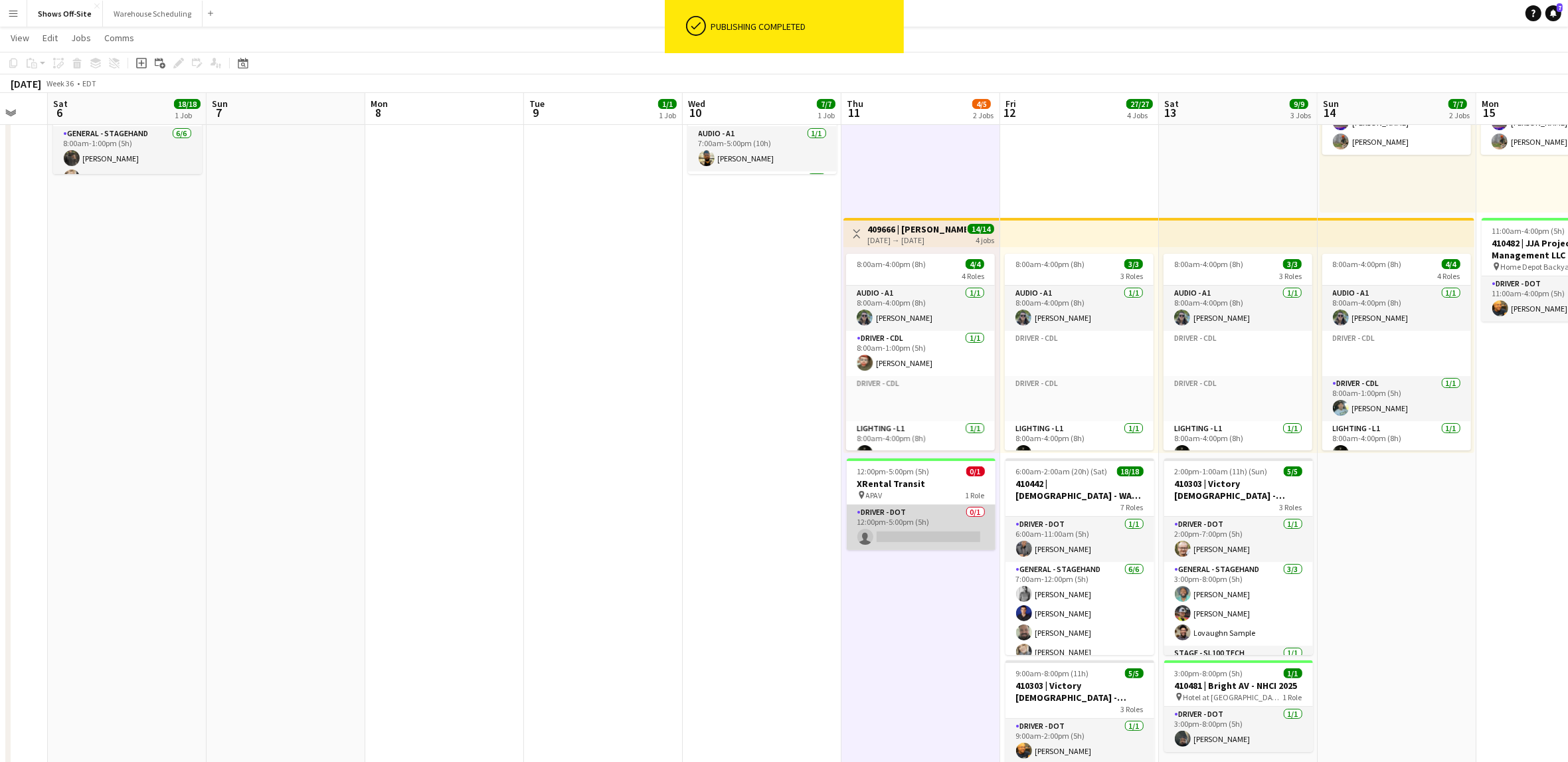
click at [926, 522] on app-card-role "Driver - DOT 0/1 12:00pm-5:00pm (5h) single-neutral-actions" at bounding box center [921, 527] width 149 height 45
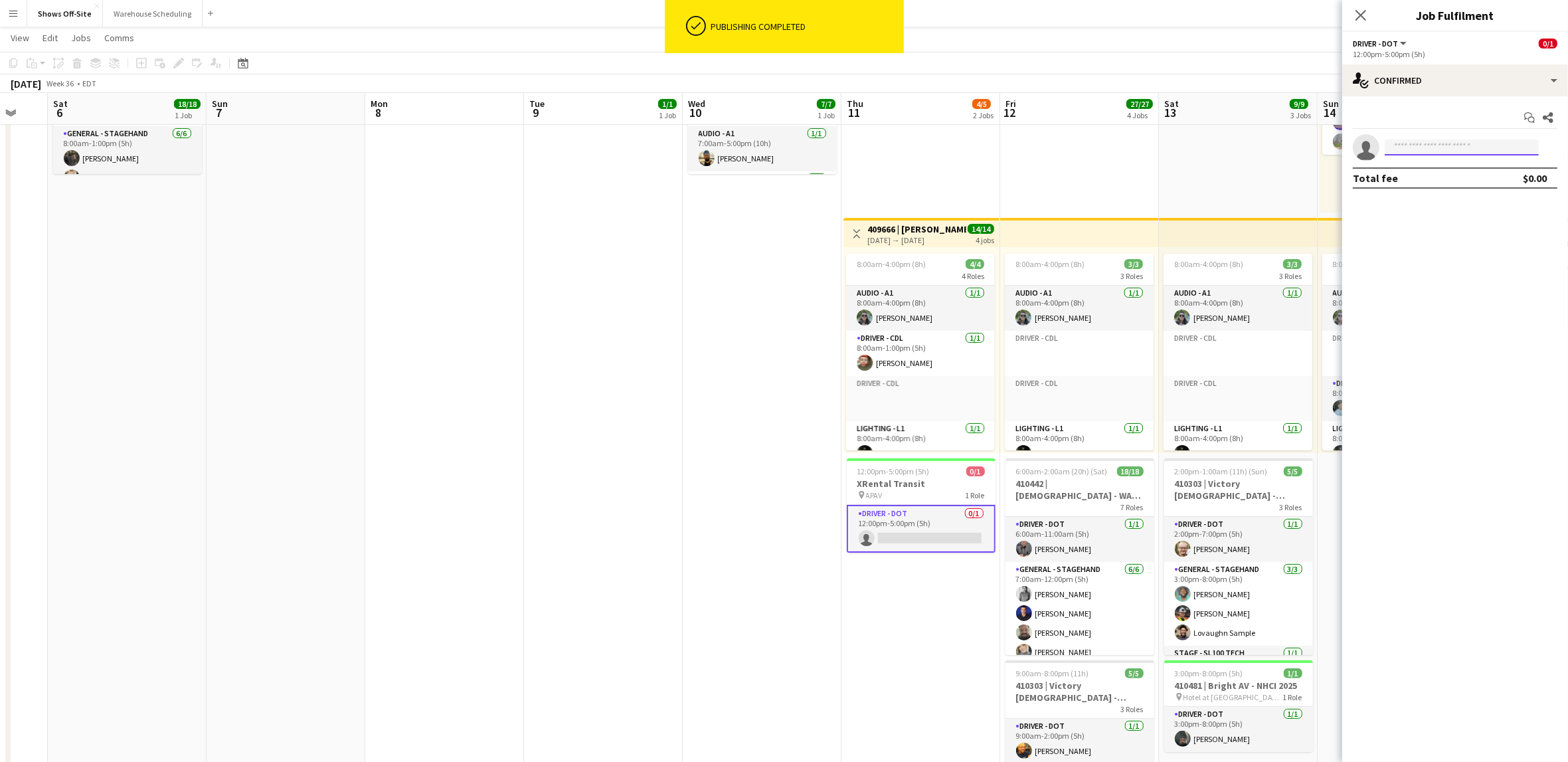
click at [1454, 145] on input at bounding box center [1462, 148] width 154 height 16
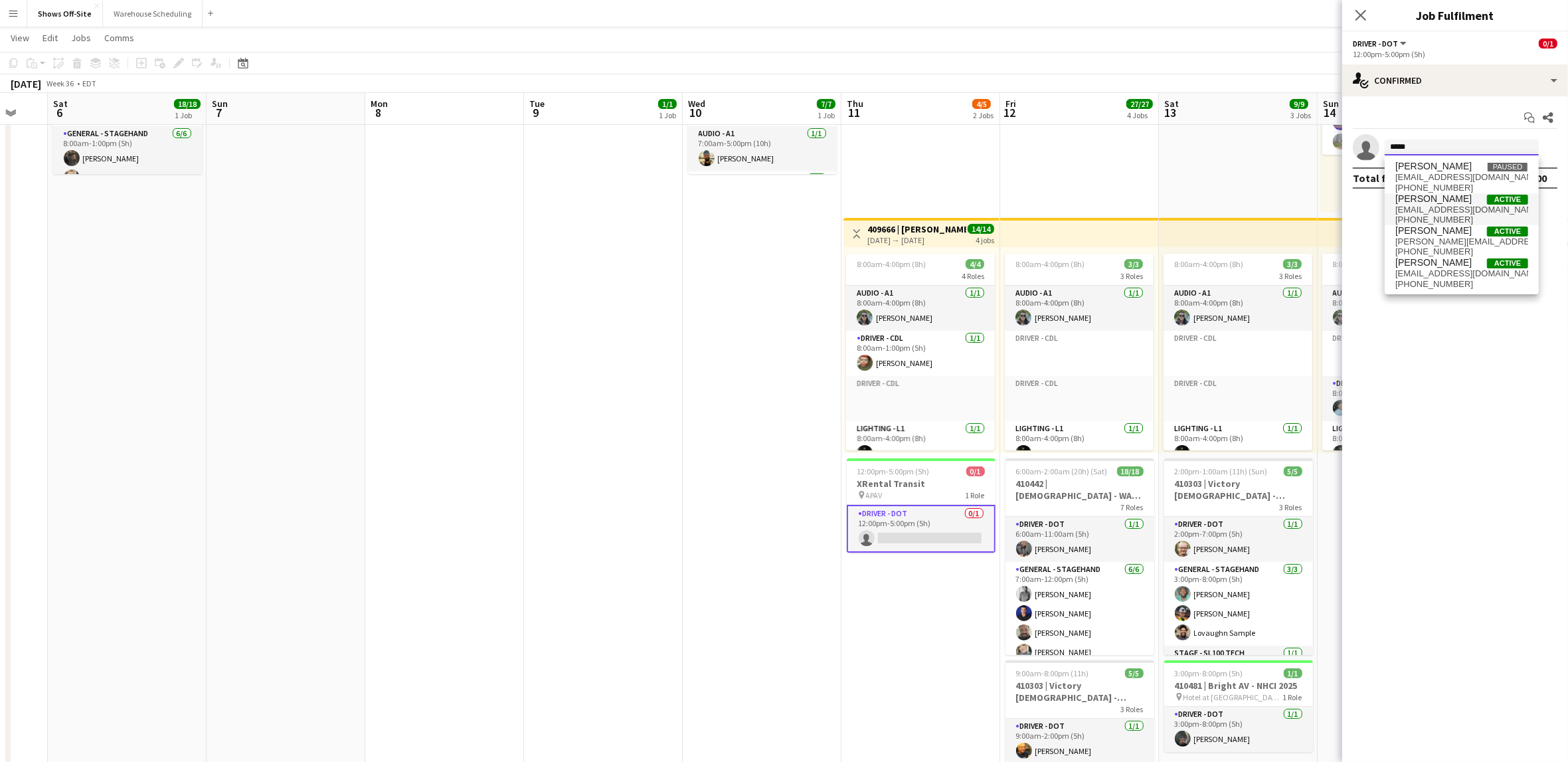
type input "*****"
click at [1461, 209] on span "[EMAIL_ADDRESS][DOMAIN_NAME]" at bounding box center [1461, 210] width 133 height 11
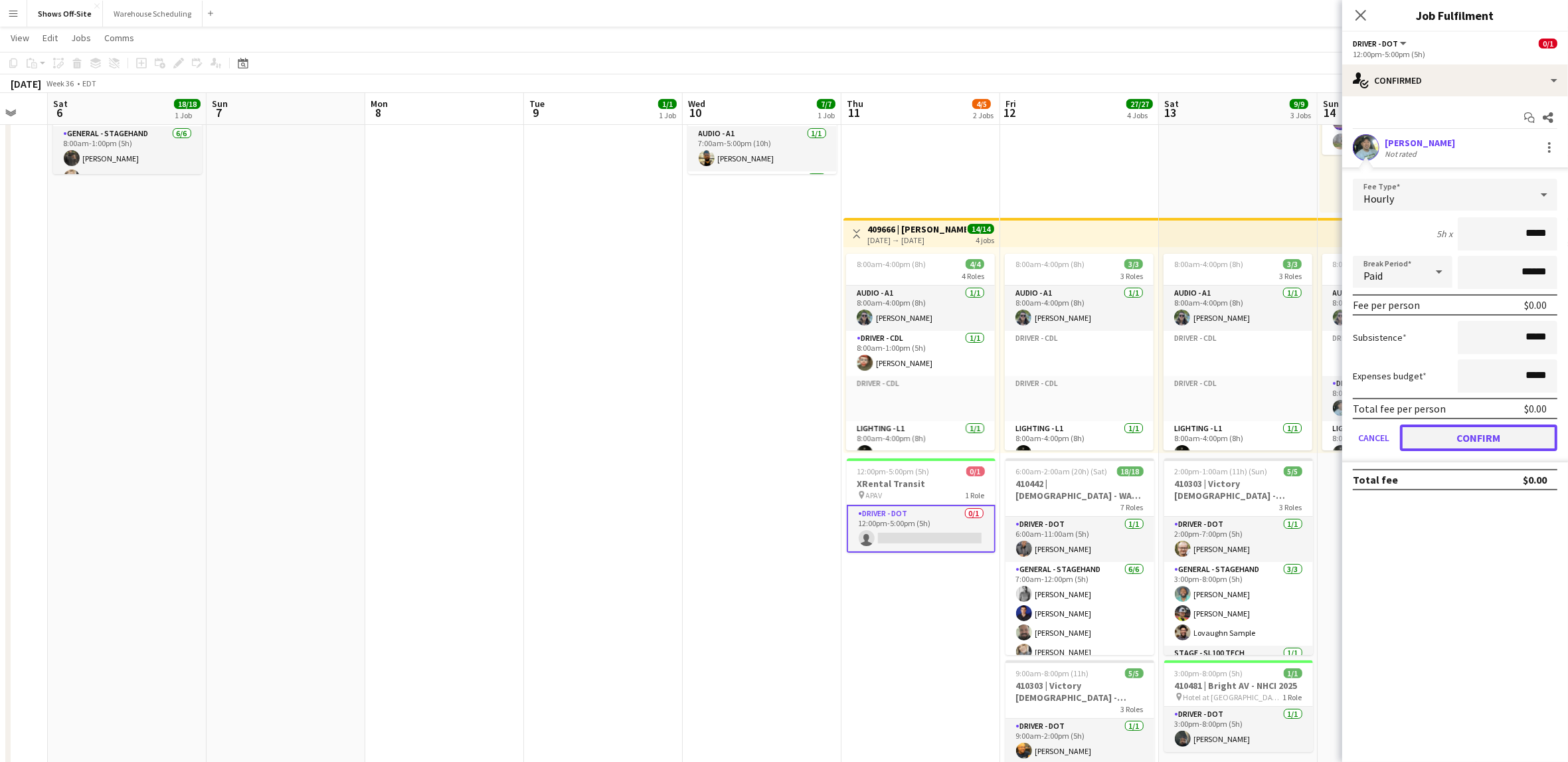
click at [1454, 434] on button "Confirm" at bounding box center [1478, 437] width 157 height 26
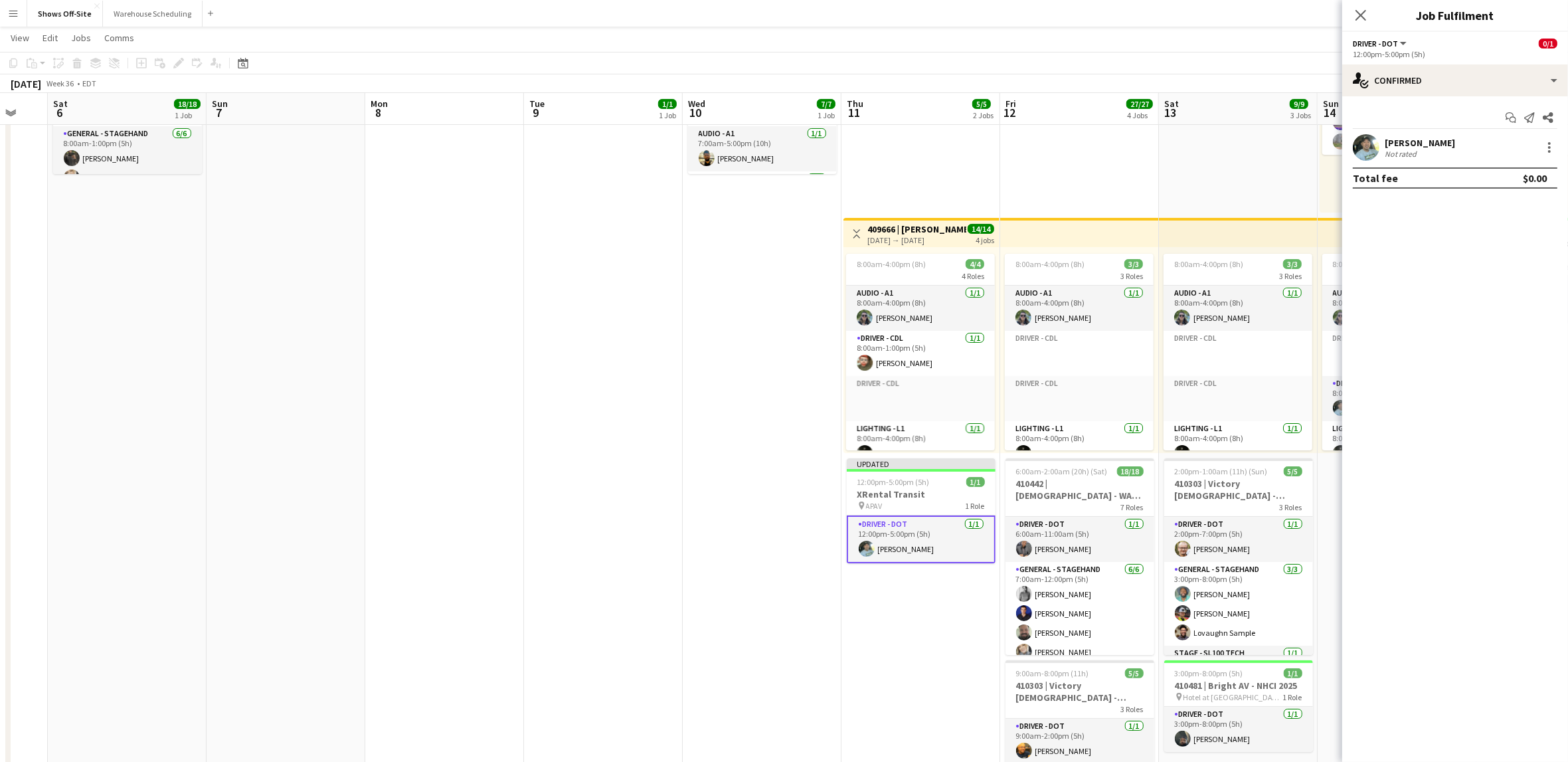
click at [920, 617] on app-date-cell "Toggle View 409666 | [PERSON_NAME] Event [DATE] → [DATE] 14/14 4 jobs 8:00am-4:…" at bounding box center [920, 483] width 159 height 1022
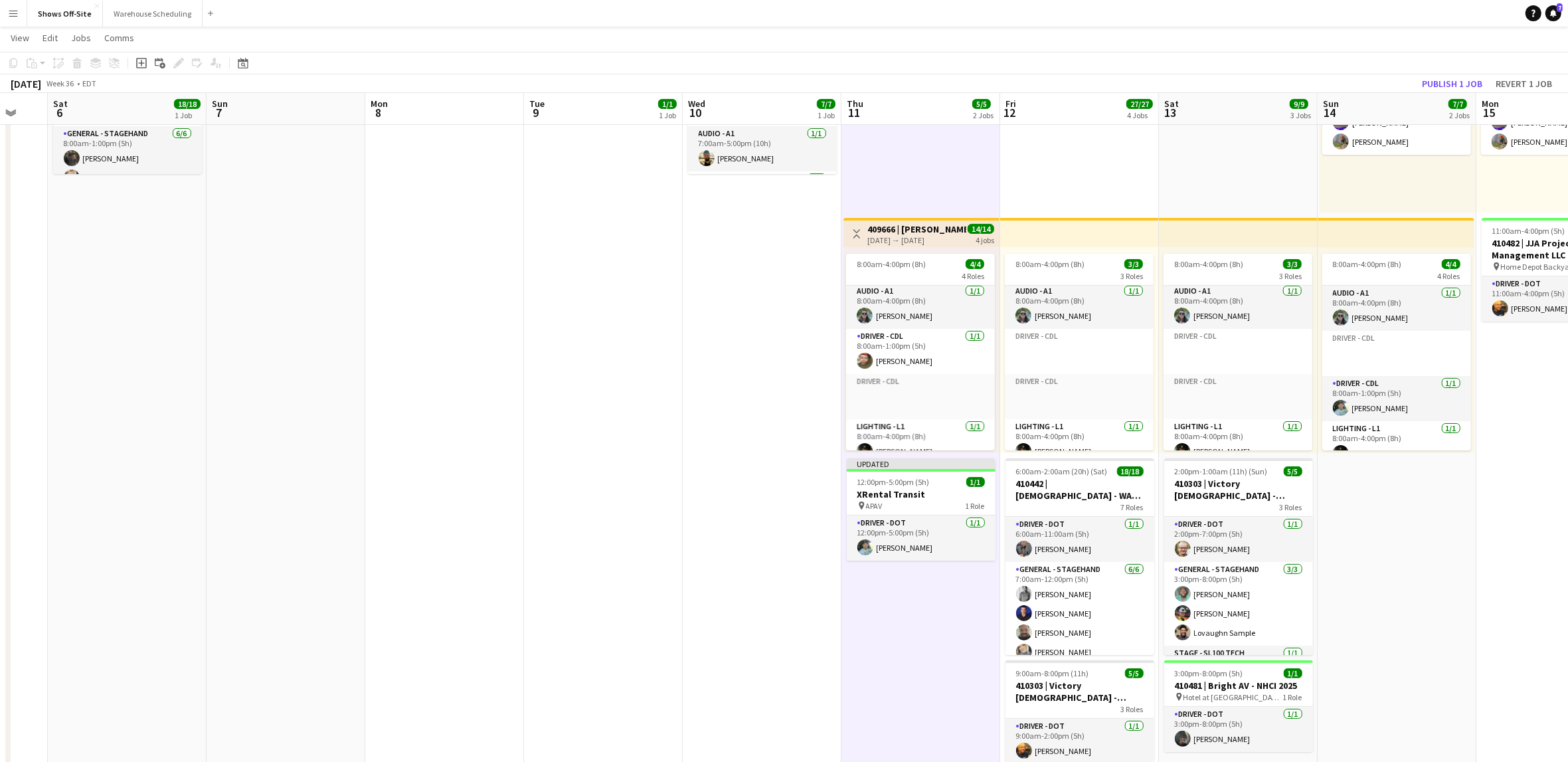
scroll to position [0, 0]
click at [1415, 405] on app-card-role "Driver - CDL [DATE] 8:00am-1:00pm (5h) [PERSON_NAME]" at bounding box center [1396, 399] width 149 height 45
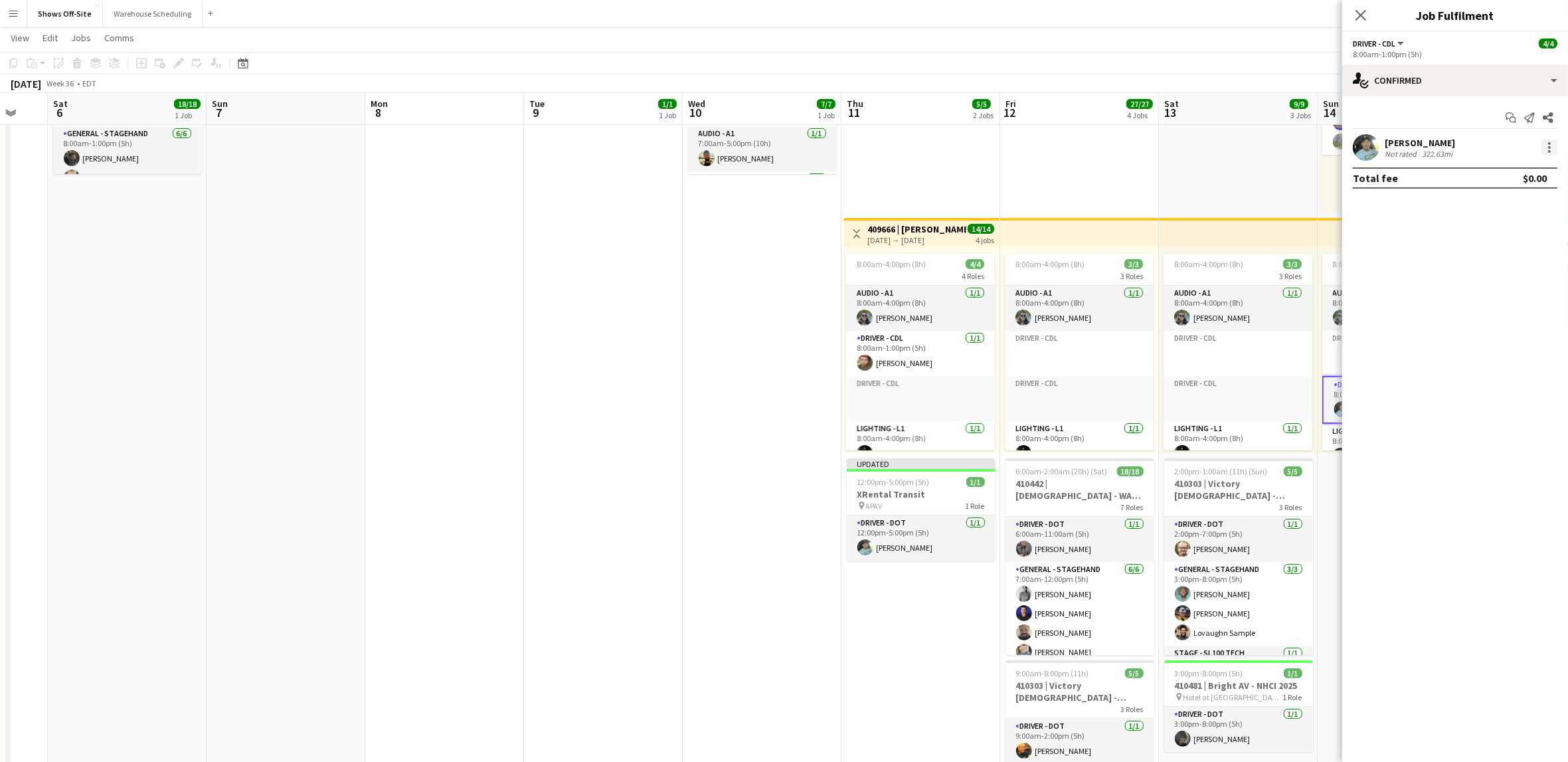
click at [1544, 150] on div at bounding box center [1550, 148] width 16 height 16
click at [1500, 264] on span "Remove" at bounding box center [1485, 268] width 40 height 11
click at [1426, 150] on input at bounding box center [1462, 148] width 154 height 16
type input "*****"
click at [1440, 176] on span "[EMAIL_ADDRESS][DOMAIN_NAME]" at bounding box center [1461, 178] width 133 height 11
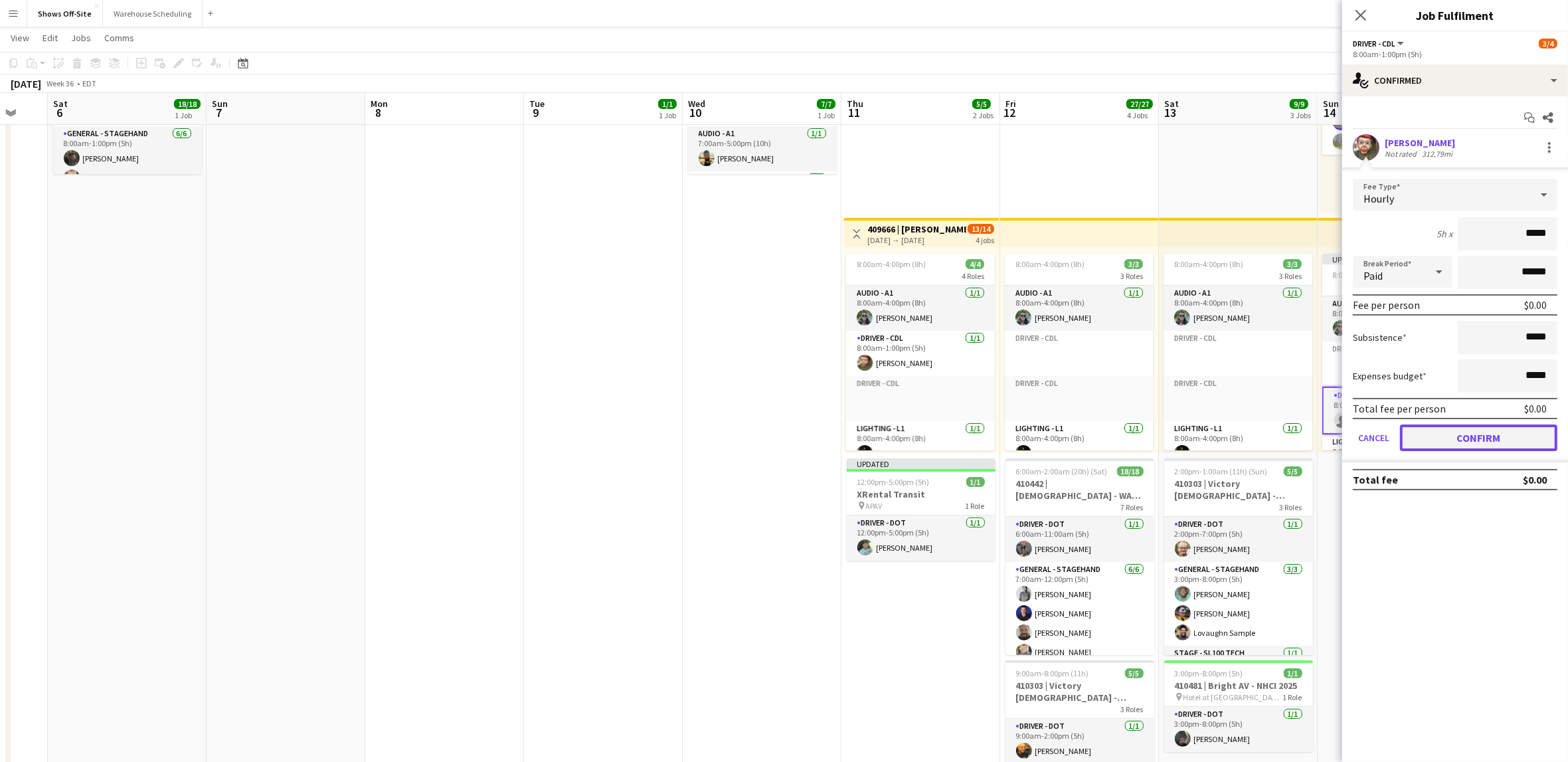
click at [1492, 440] on button "Confirm" at bounding box center [1478, 437] width 157 height 26
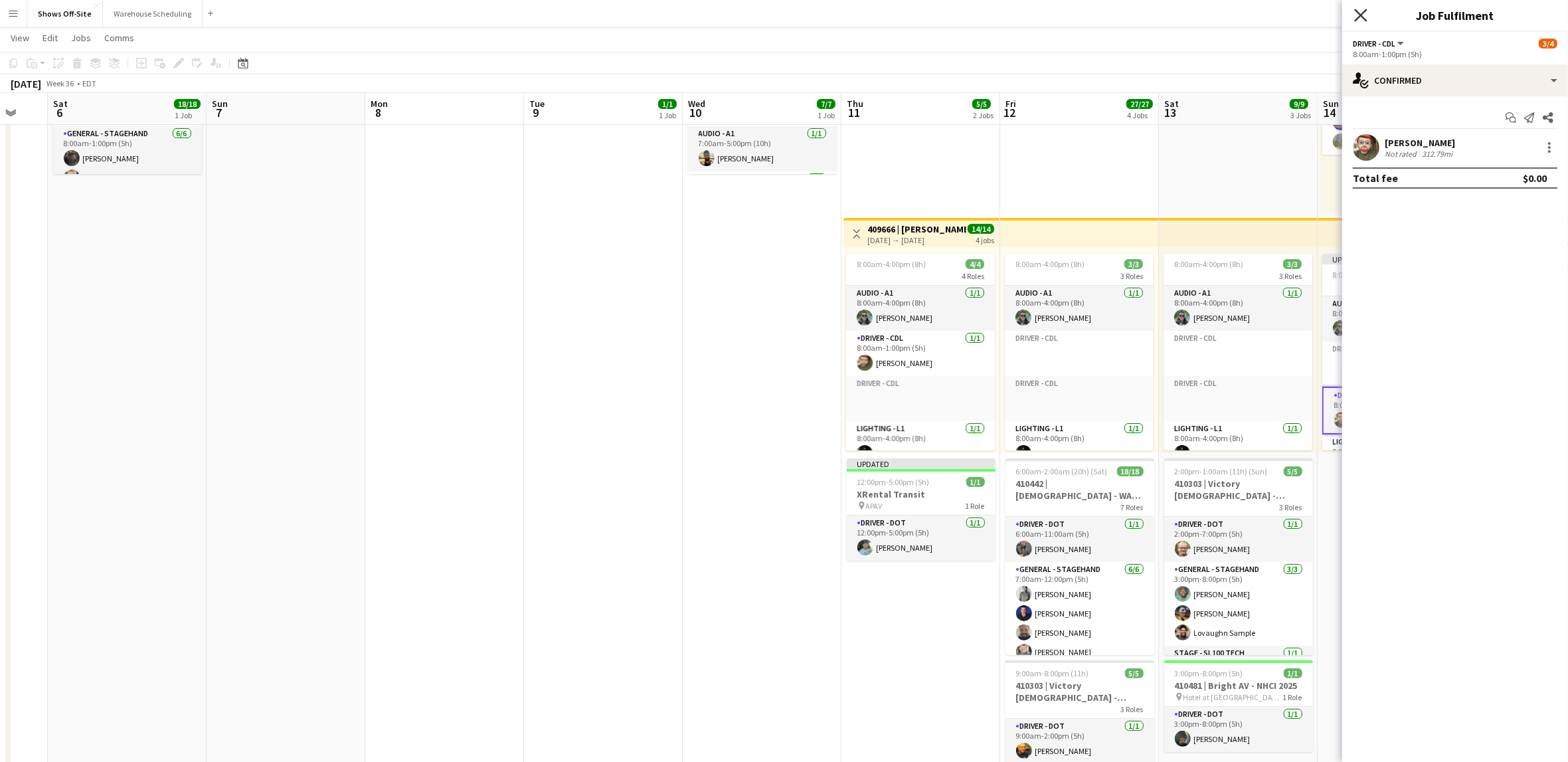
click at [1356, 16] on icon "Close pop-in" at bounding box center [1360, 15] width 13 height 13
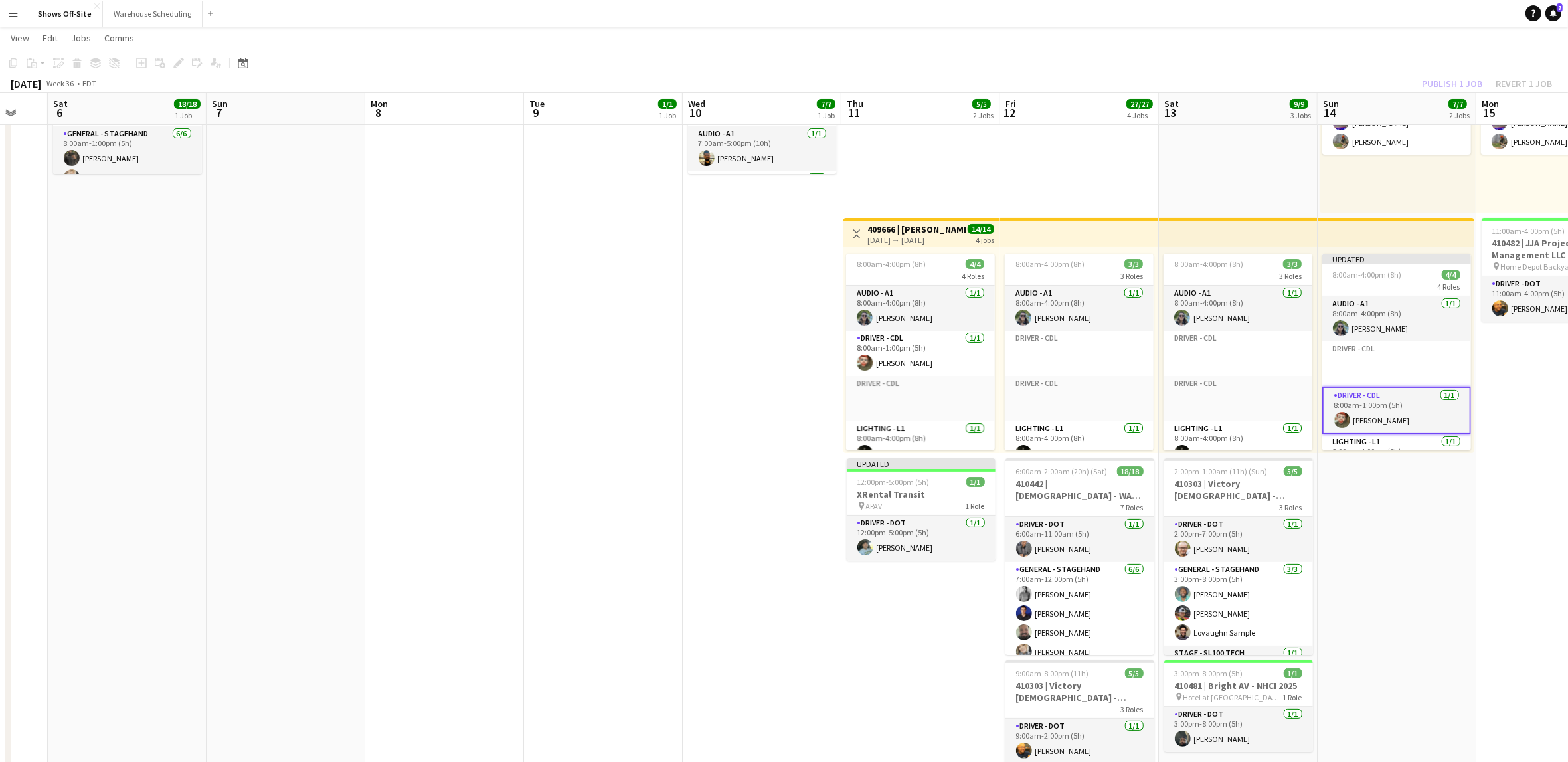
click at [1450, 81] on div "Publish 1 job Revert 1 job" at bounding box center [1487, 84] width 162 height 18
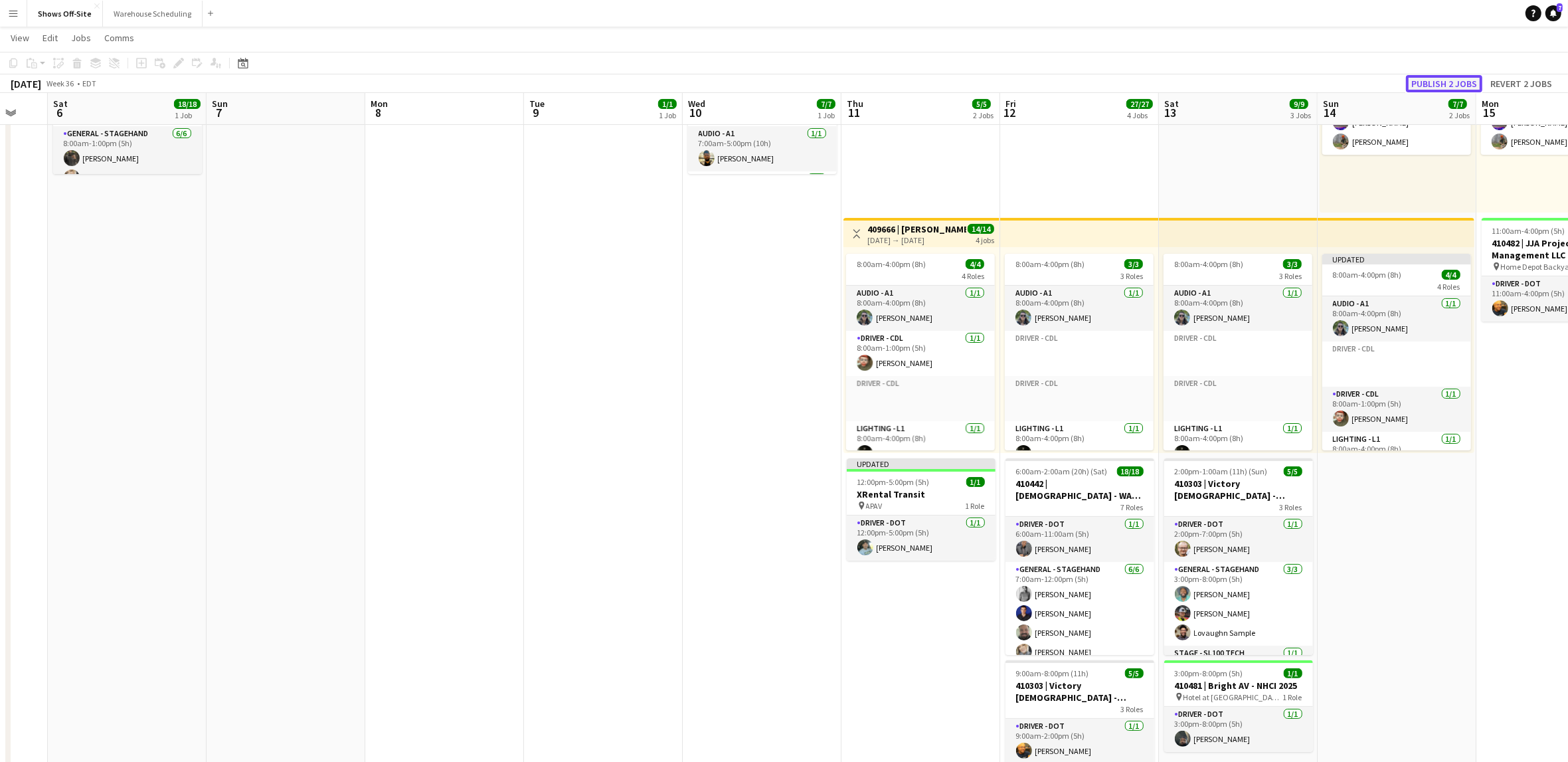
click at [1448, 83] on button "Publish 2 jobs" at bounding box center [1444, 84] width 76 height 18
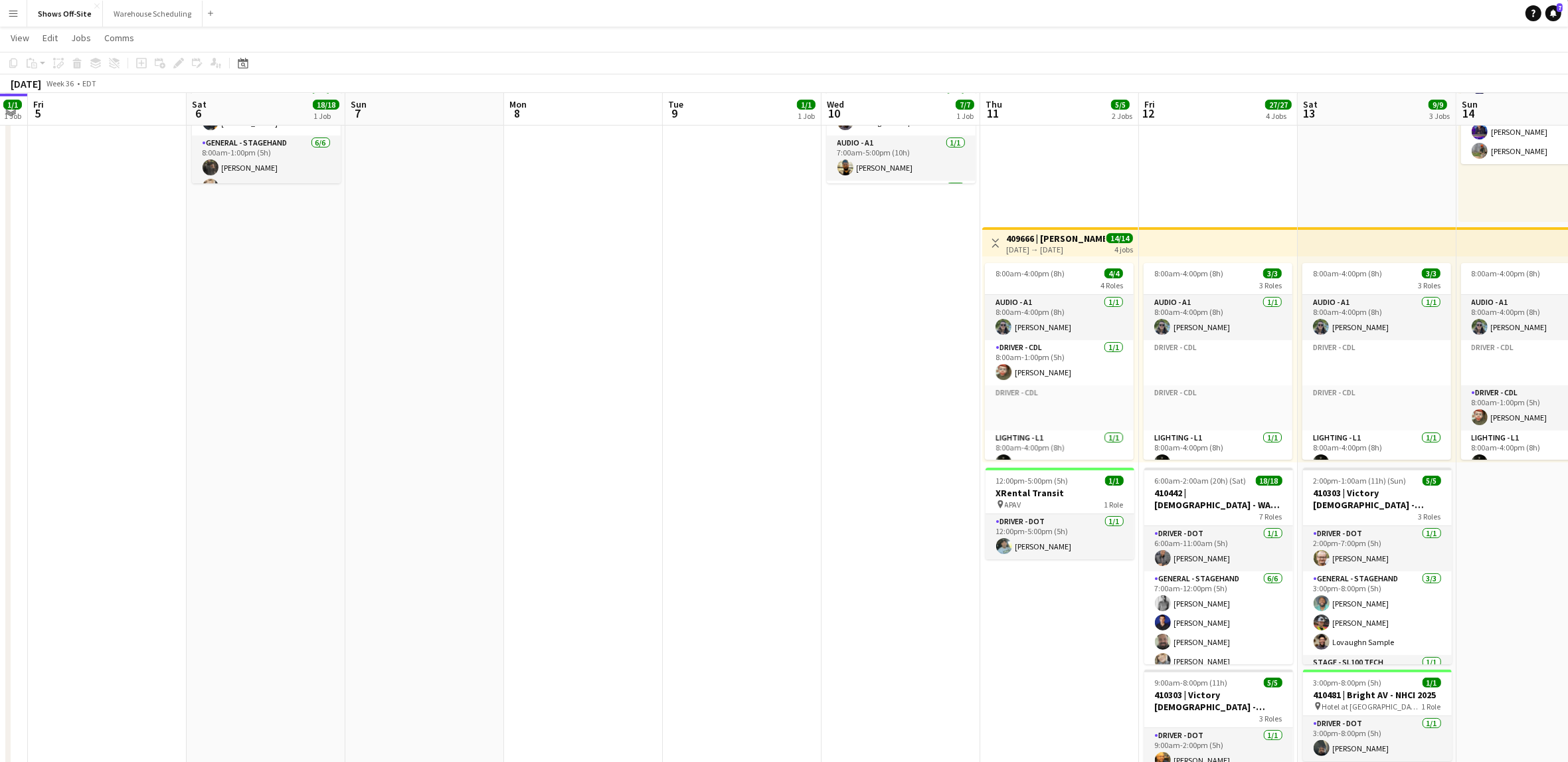
scroll to position [0, 273]
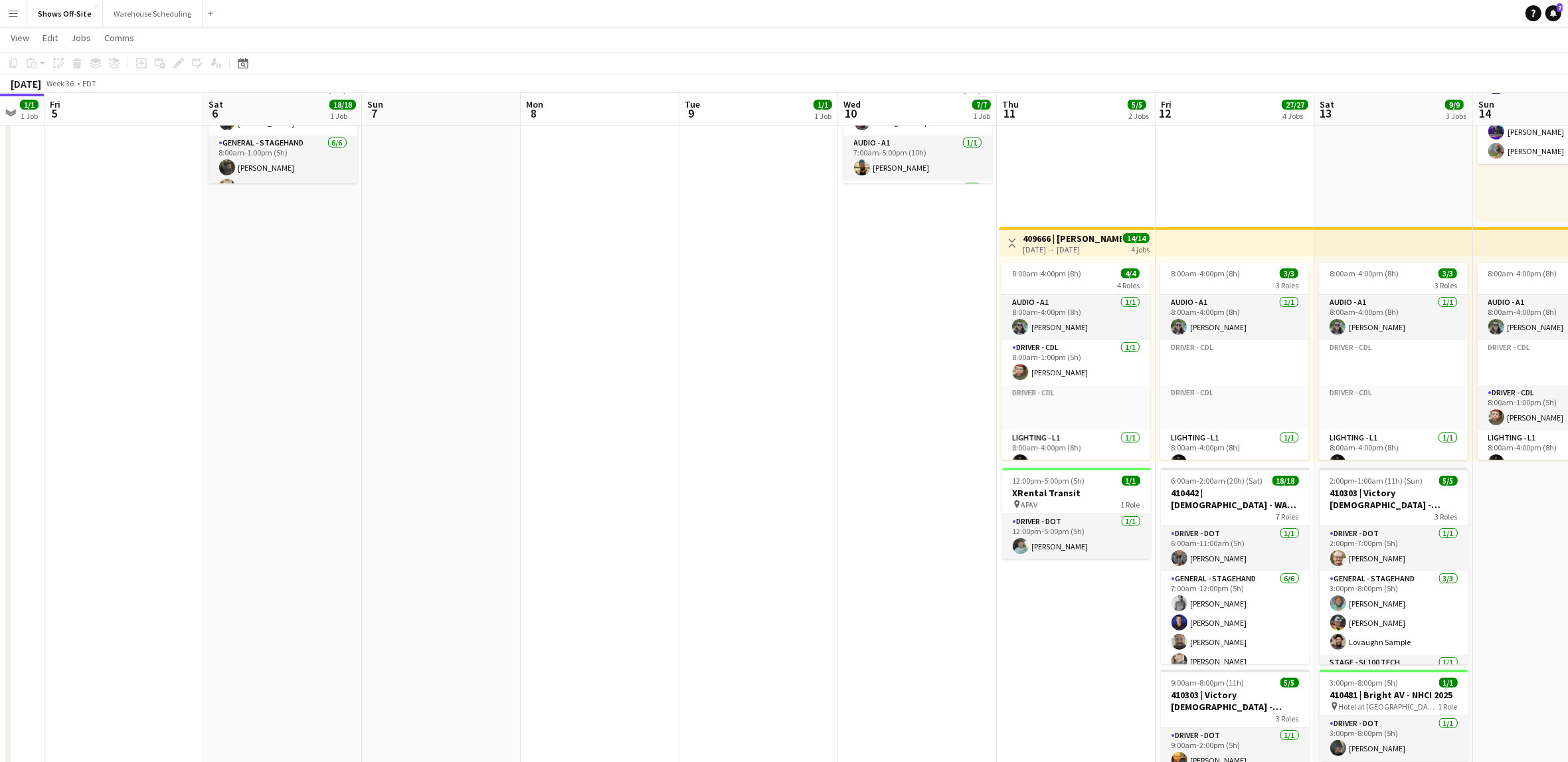
drag, startPoint x: 431, startPoint y: 507, endPoint x: 586, endPoint y: 524, distance: 155.9
click at [586, 524] on app-calendar-viewport "Wed 3 16/16 1 Job Thu 4 1/1 1 Job Fri 5 Sat 6 18/18 1 Job Sun 7 Mon 8 Tue 9 1/1…" at bounding box center [784, 444] width 1568 height 1119
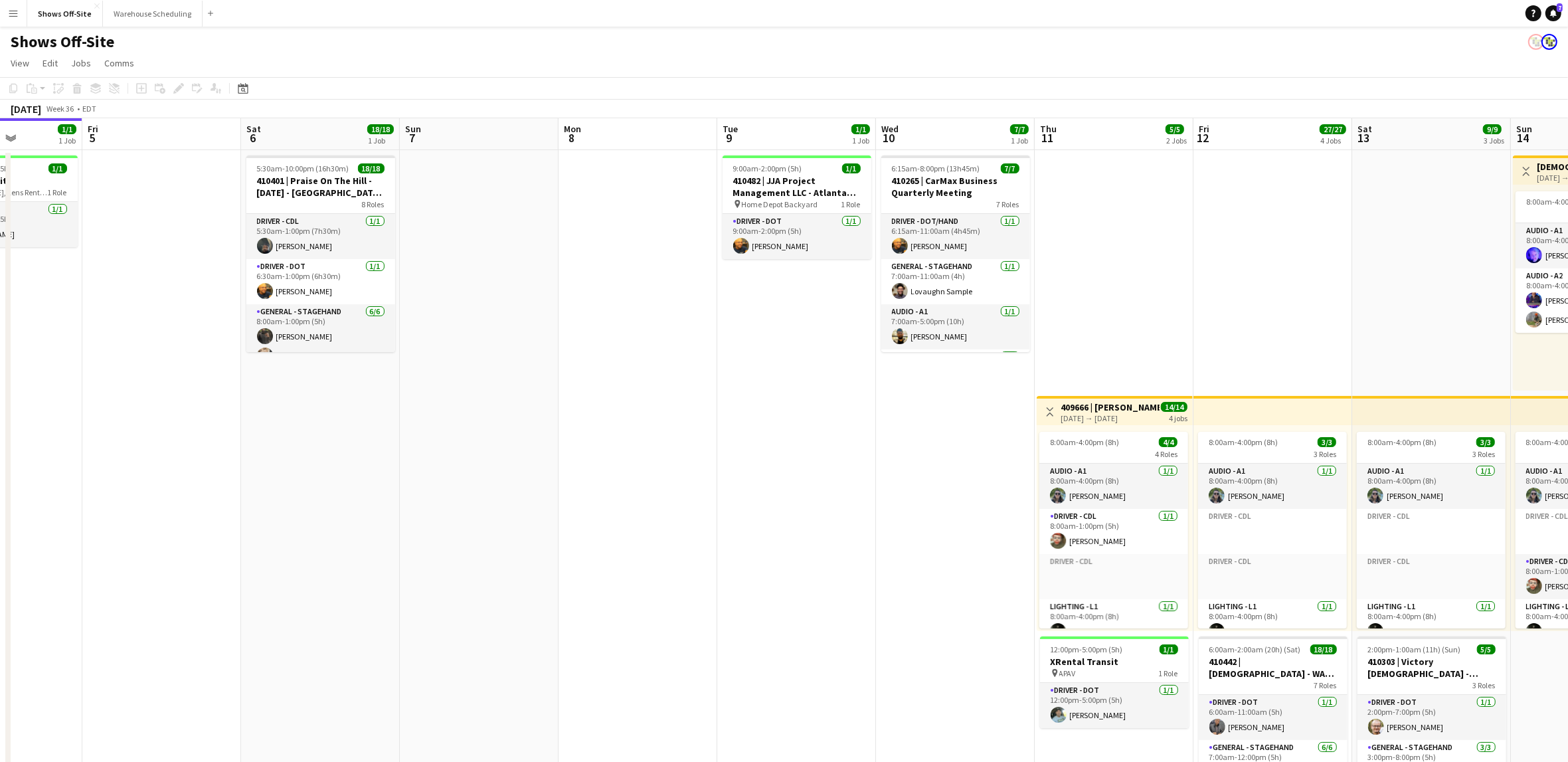
scroll to position [0, 375]
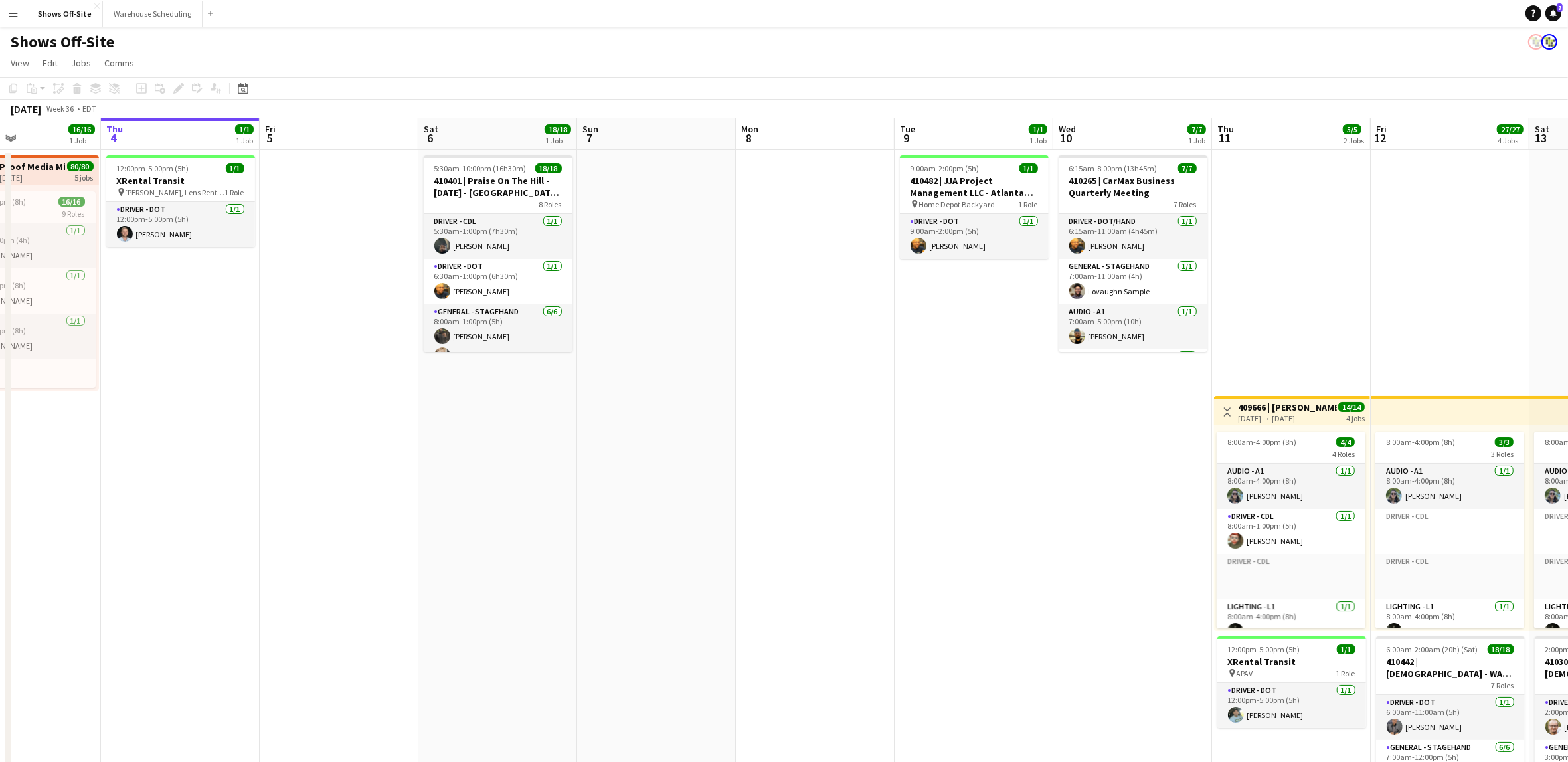
drag, startPoint x: 626, startPoint y: 453, endPoint x: 841, endPoint y: 465, distance: 215.3
click at [841, 465] on app-calendar-viewport "Mon 1 16/16 1 Job Tue 2 17/17 2 Jobs Wed 3 16/16 1 Job Thu 4 1/1 1 Job Fri 5 Sa…" at bounding box center [784, 645] width 1568 height 1054
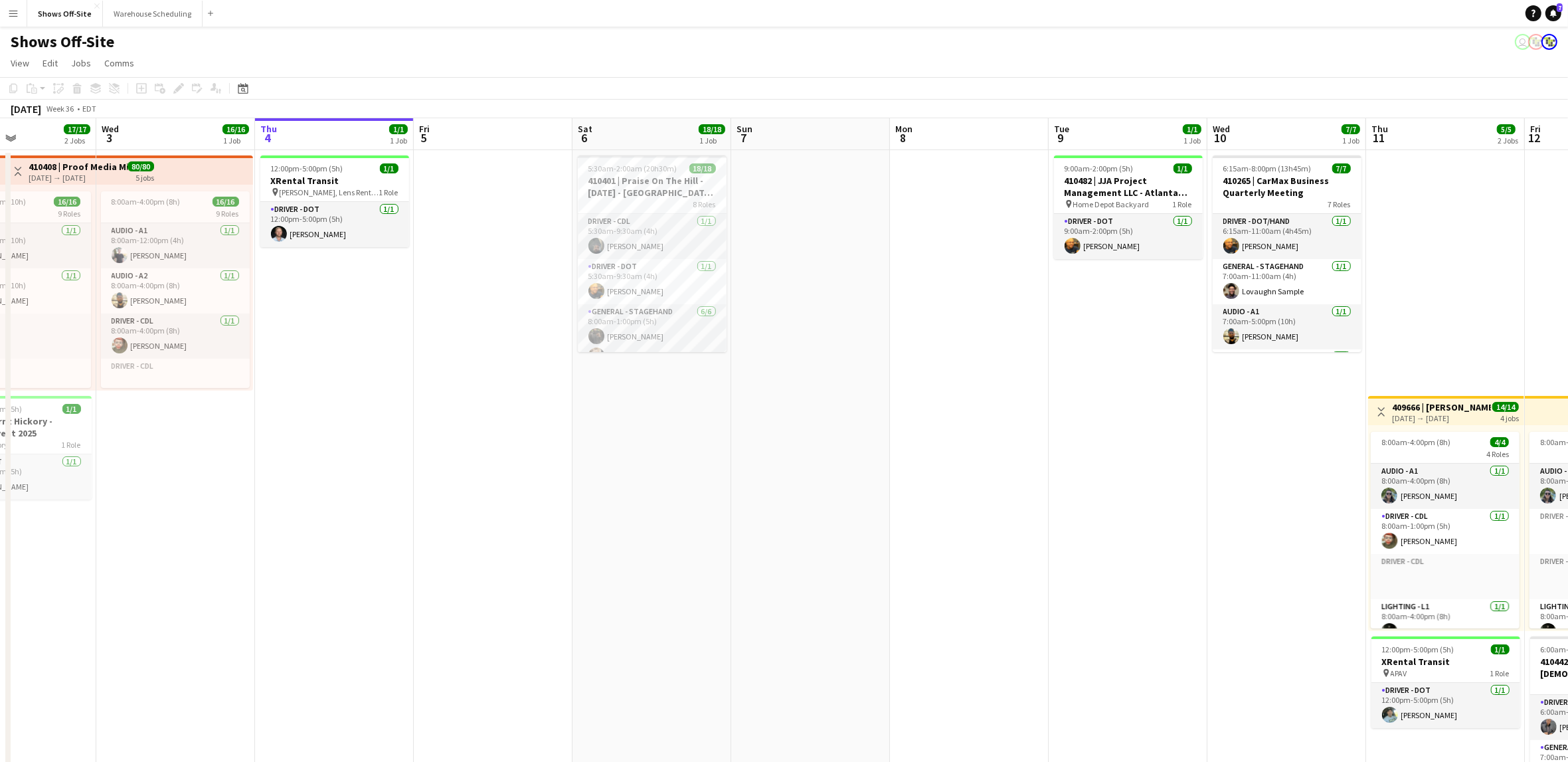
scroll to position [0, 377]
drag, startPoint x: 339, startPoint y: 504, endPoint x: 496, endPoint y: 512, distance: 157.2
click at [496, 512] on app-calendar-viewport "Sun 31 25/25 3 Jobs Mon 1 16/16 1 Job Tue 2 17/17 2 Jobs Wed 3 16/16 1 Job Thu …" at bounding box center [784, 645] width 1568 height 1054
click at [875, 267] on app-date-cell at bounding box center [814, 661] width 159 height 1022
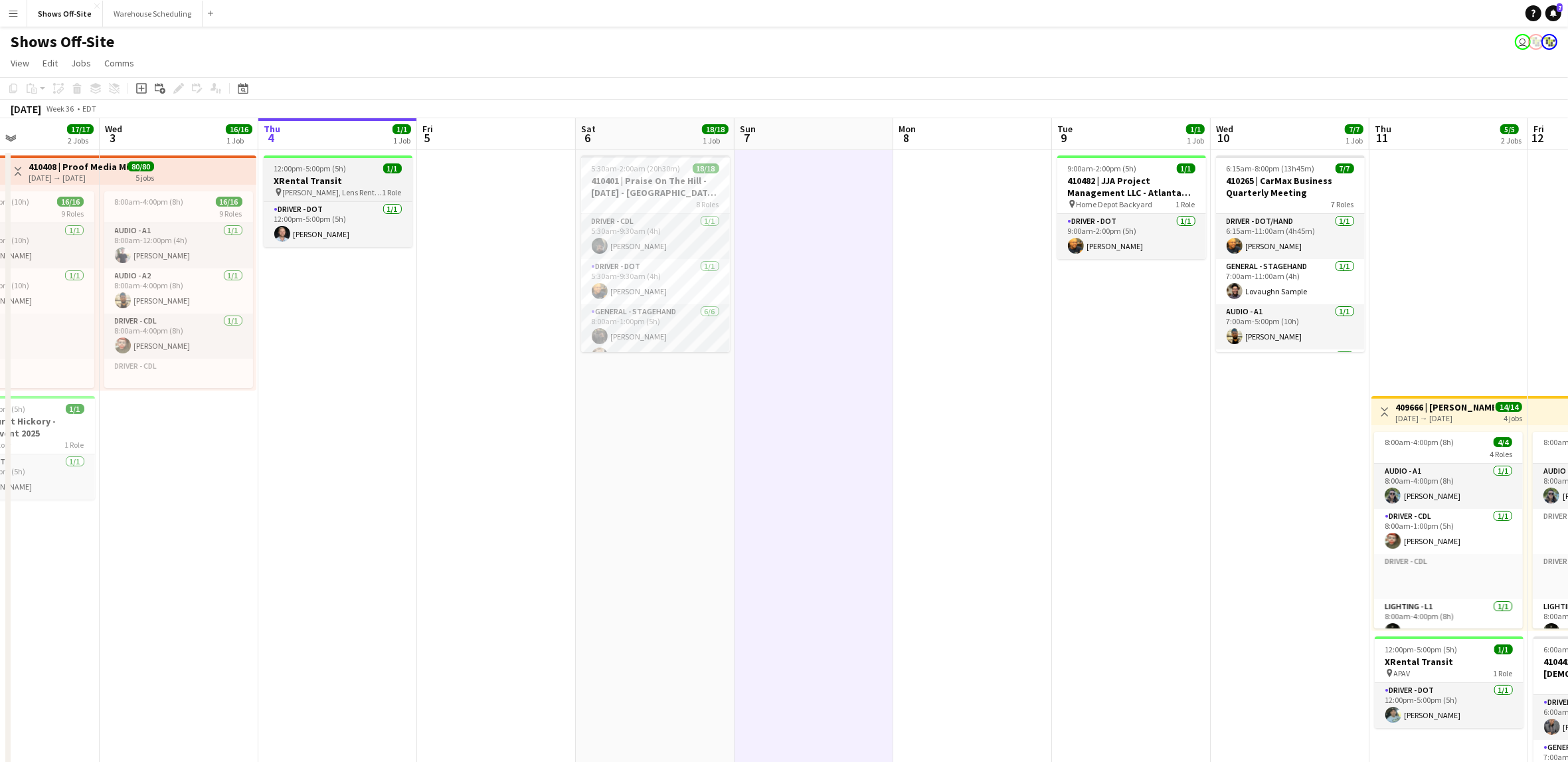
click at [342, 176] on h3 "XRental Transit" at bounding box center [338, 181] width 149 height 12
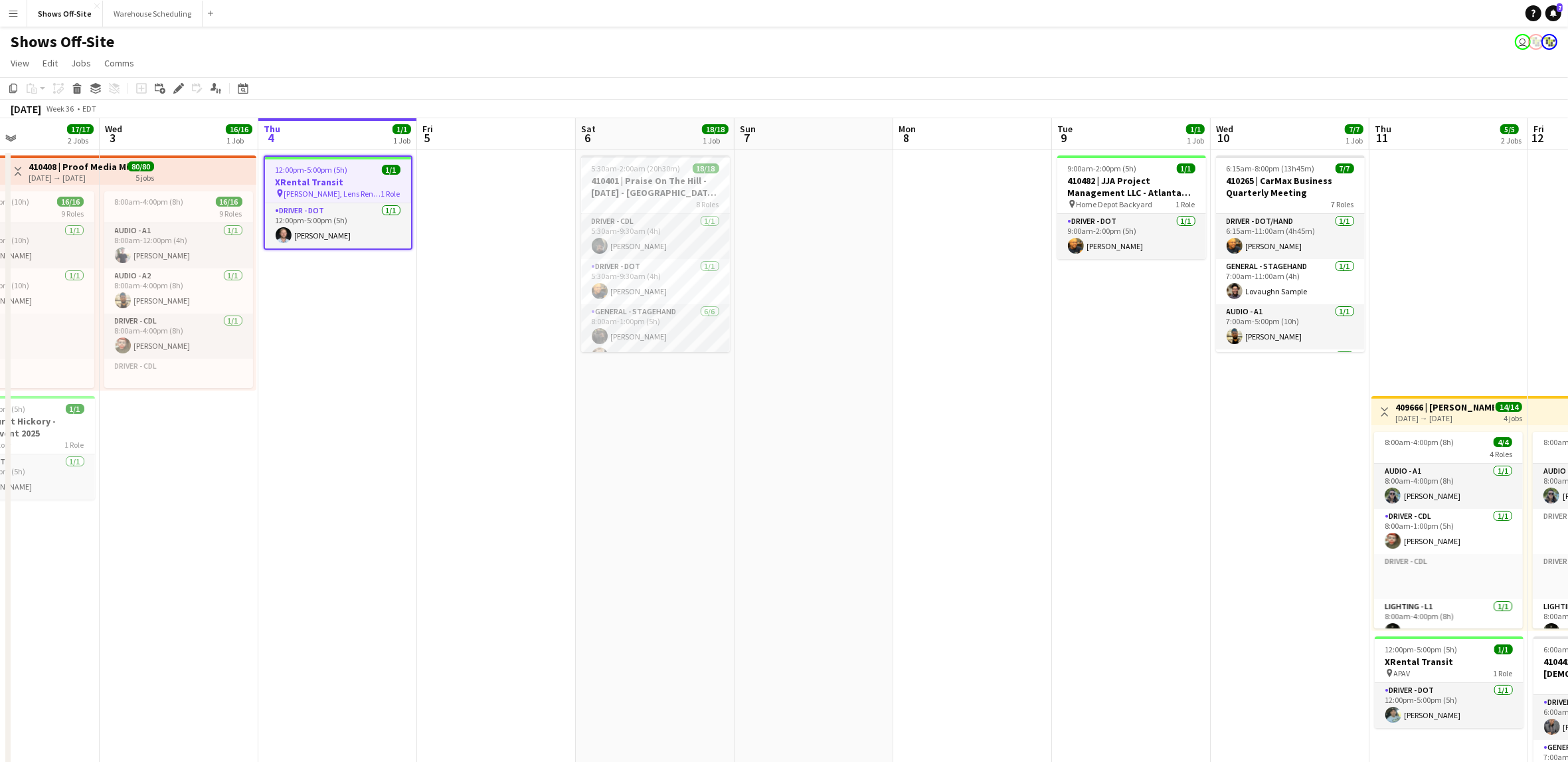
click at [401, 355] on app-date-cell "12:00pm-5:00pm (5h) 1/1 XRental Transit pin [PERSON_NAME], Lens Rental, [PERSON…" at bounding box center [338, 661] width 159 height 1022
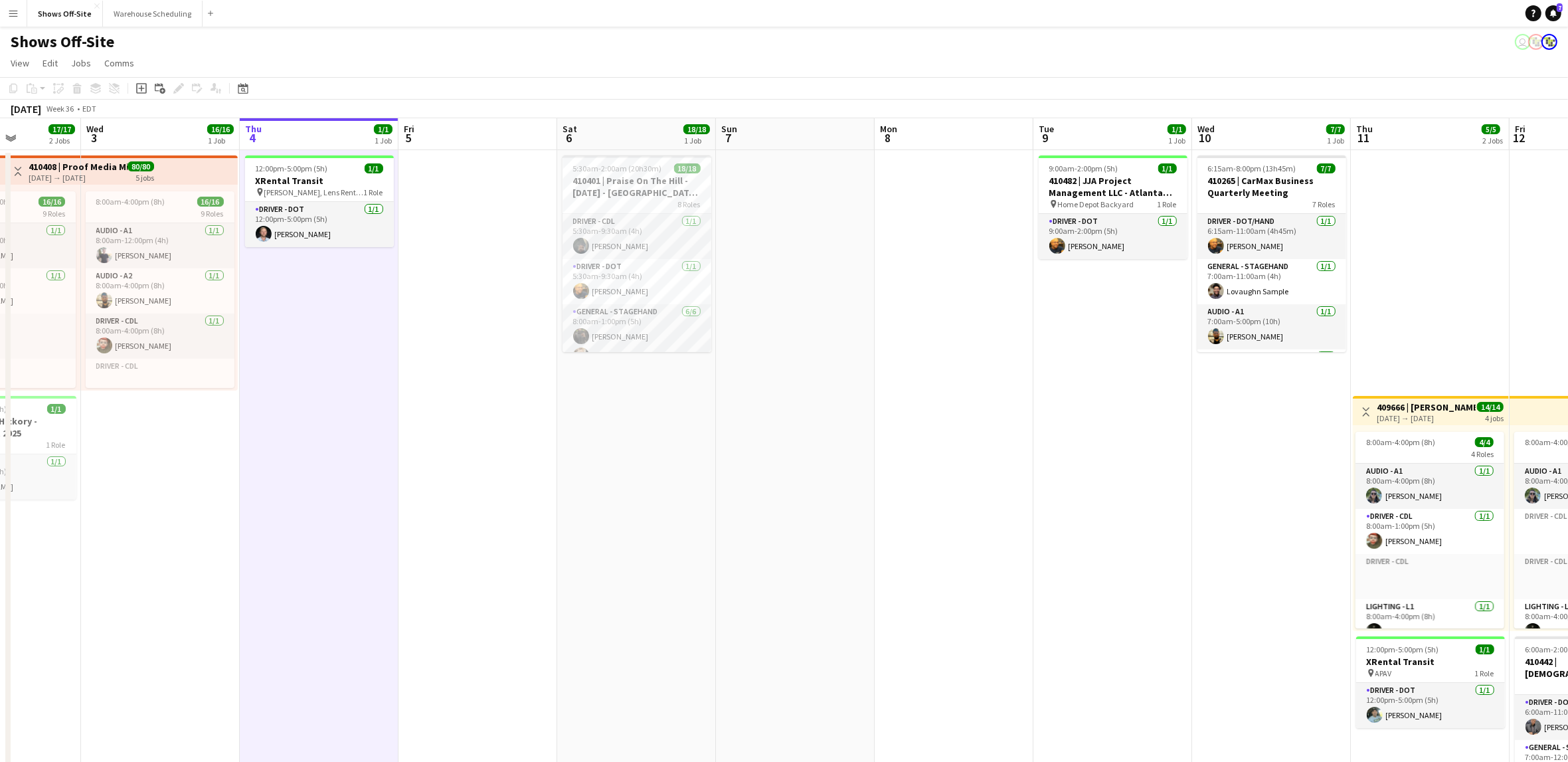
scroll to position [0, 413]
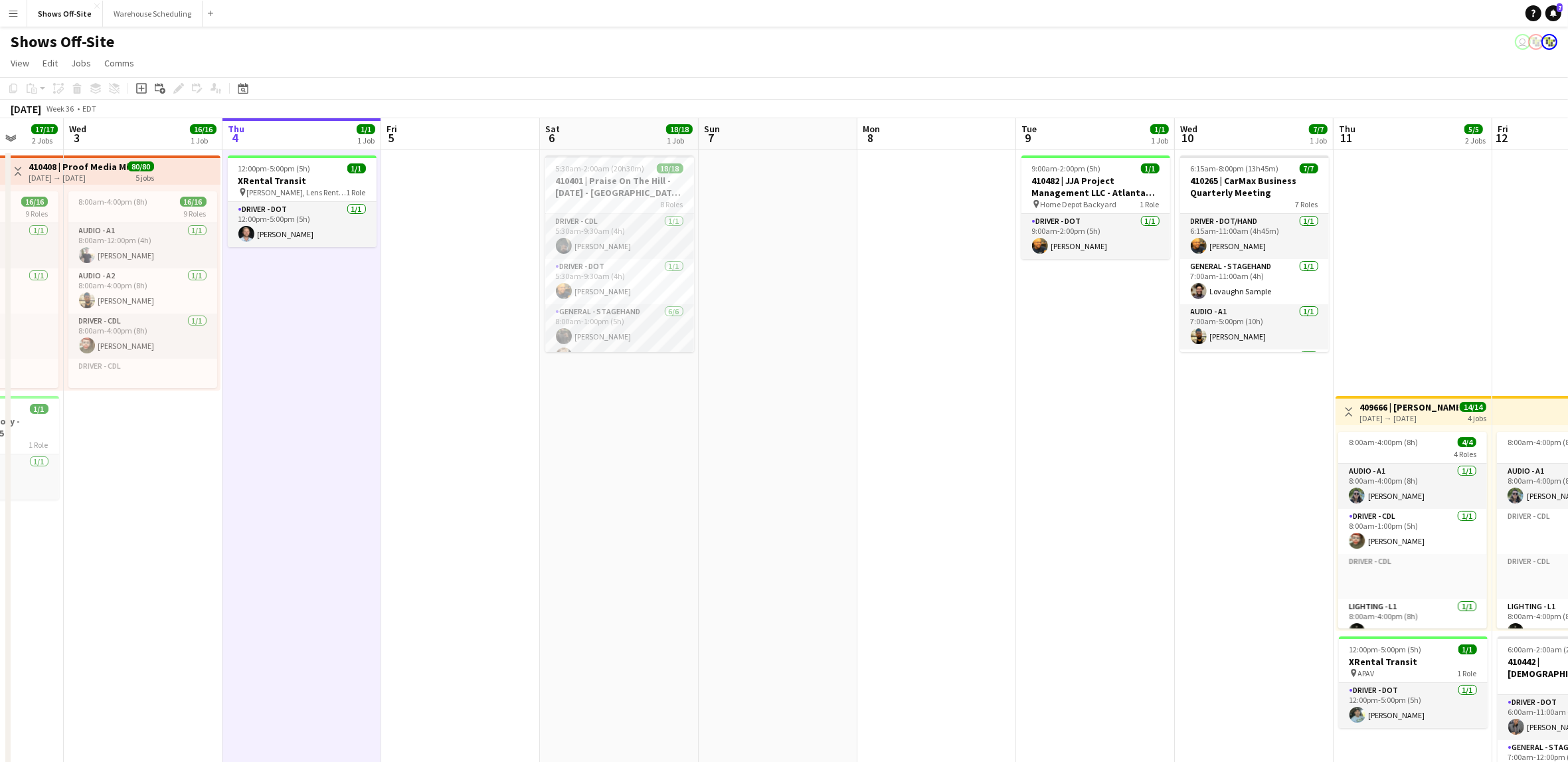
drag, startPoint x: 882, startPoint y: 454, endPoint x: 846, endPoint y: 453, distance: 36.0
click at [846, 453] on app-calendar-viewport "Sun 31 25/25 3 Jobs Mon 1 16/16 1 Job Tue 2 17/17 2 Jobs Wed 3 16/16 1 Job Thu …" at bounding box center [784, 645] width 1568 height 1054
click at [625, 304] on app-card-role "Video - LED Tech [DATE] 8:00am-6:00pm (10h) [PERSON_NAME]" at bounding box center [619, 301] width 149 height 45
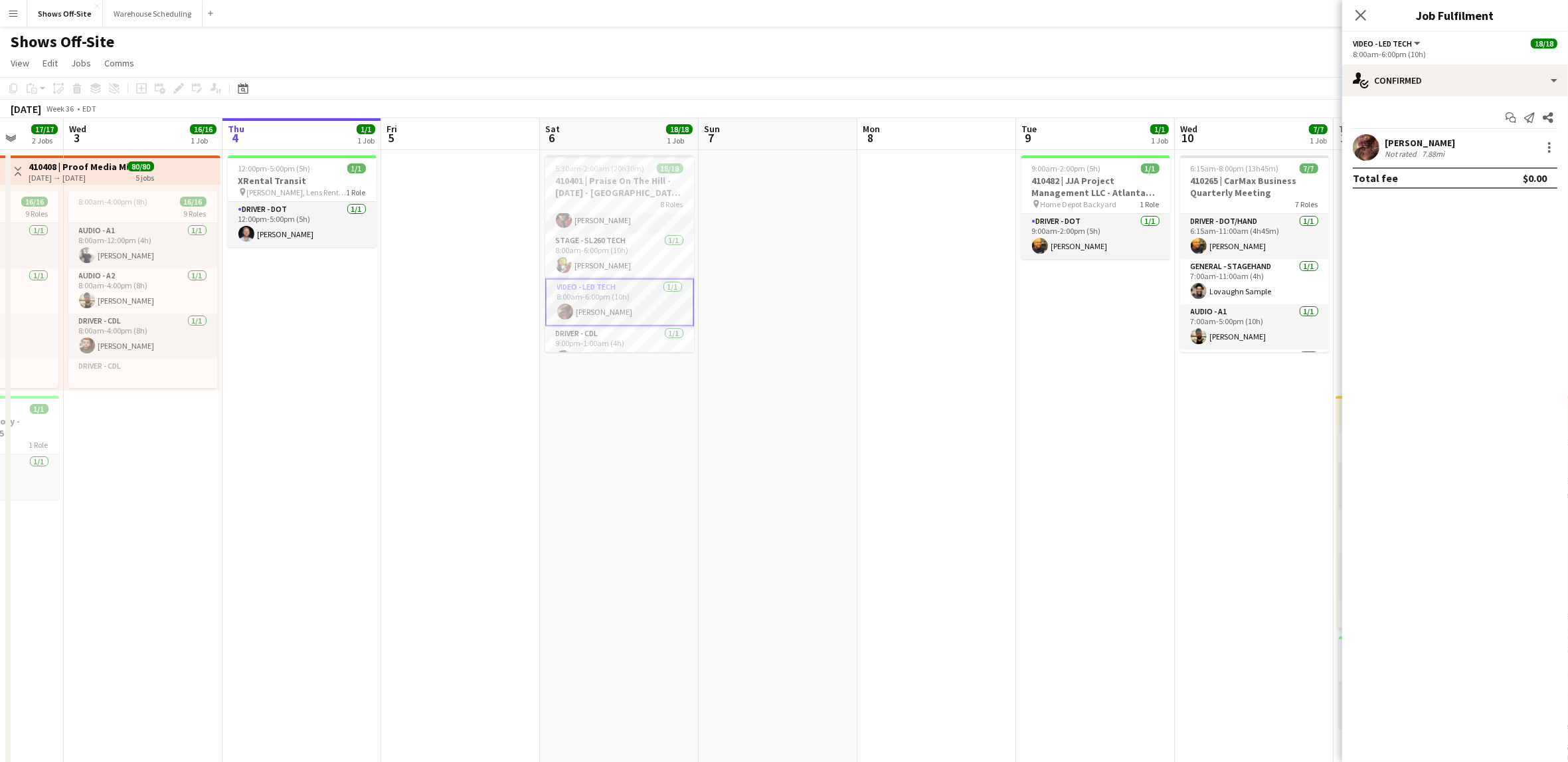
click at [1426, 139] on div "[PERSON_NAME]" at bounding box center [1420, 143] width 70 height 12
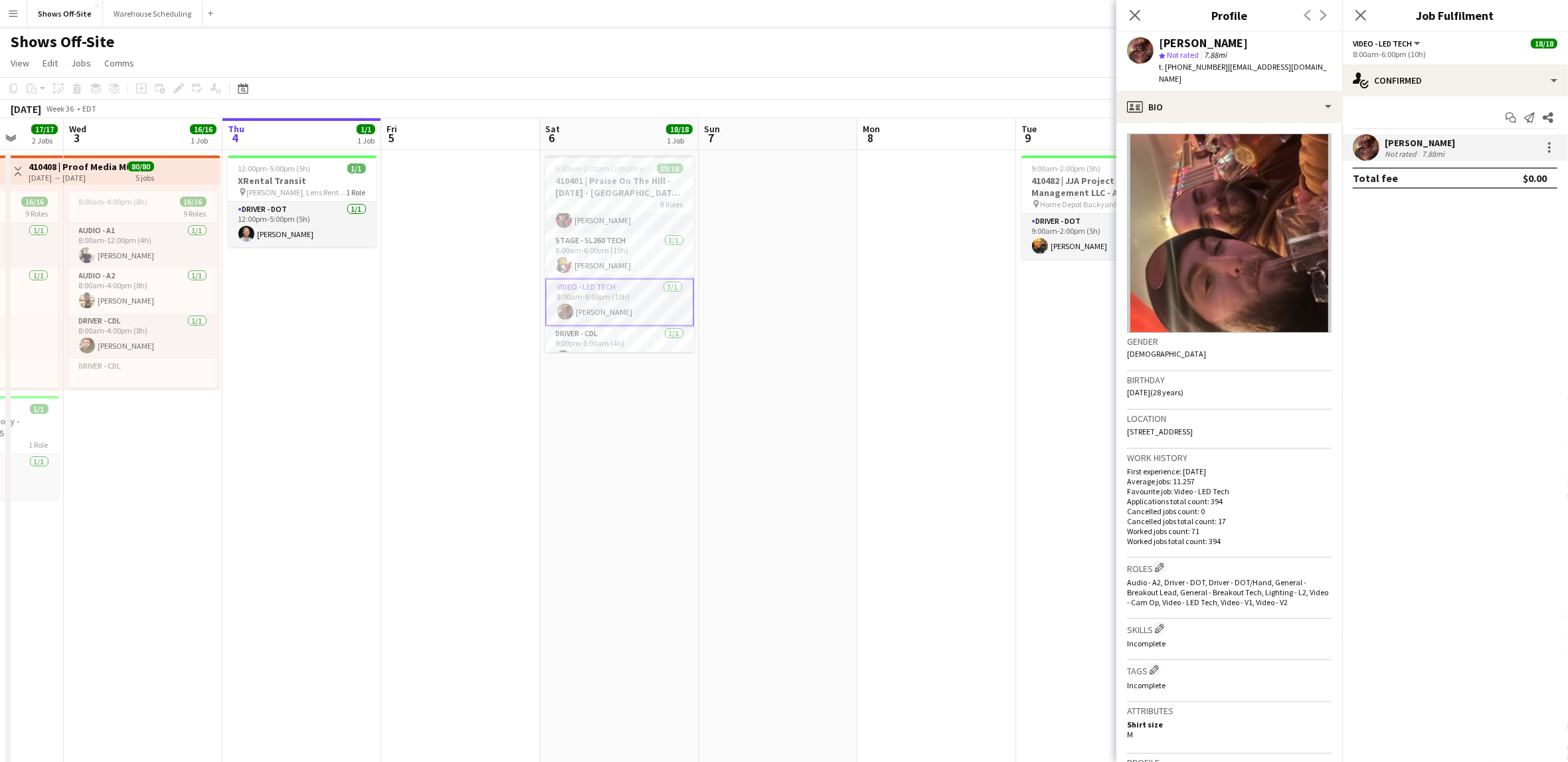
click at [1191, 68] on span "t. [PHONE_NUMBER]" at bounding box center [1193, 66] width 69 height 10
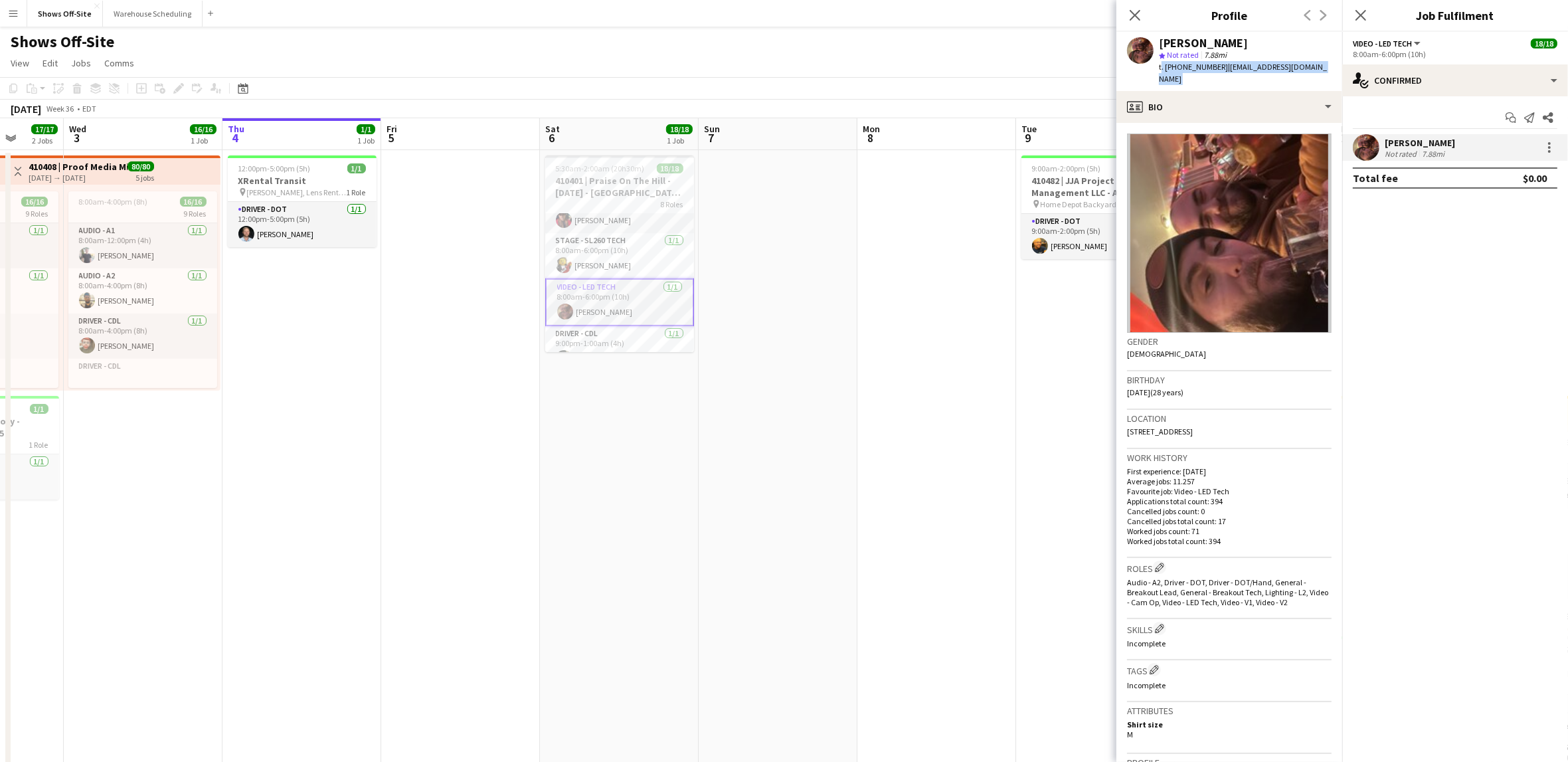
click at [1191, 68] on span "t. [PHONE_NUMBER]" at bounding box center [1193, 66] width 69 height 10
click at [1192, 69] on span "t. [PHONE_NUMBER]" at bounding box center [1193, 66] width 69 height 10
click at [1192, 68] on span "t. [PHONE_NUMBER]" at bounding box center [1193, 66] width 69 height 10
click at [1240, 67] on span "| [EMAIL_ADDRESS][DOMAIN_NAME]" at bounding box center [1243, 72] width 168 height 22
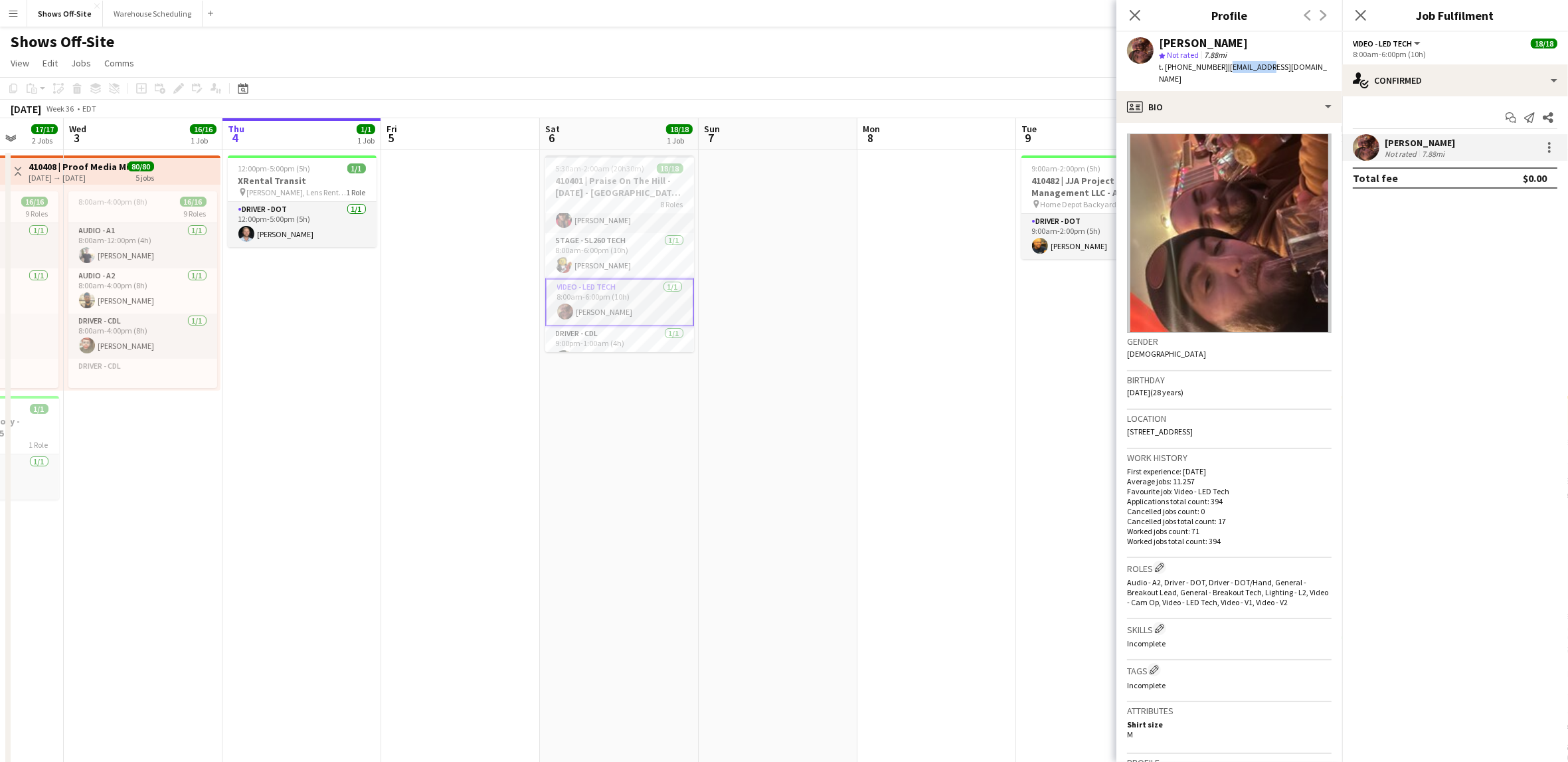
click at [1240, 67] on span "| [EMAIL_ADDRESS][DOMAIN_NAME]" at bounding box center [1243, 72] width 168 height 22
click at [1244, 66] on span "| [EMAIL_ADDRESS][DOMAIN_NAME]" at bounding box center [1243, 72] width 168 height 22
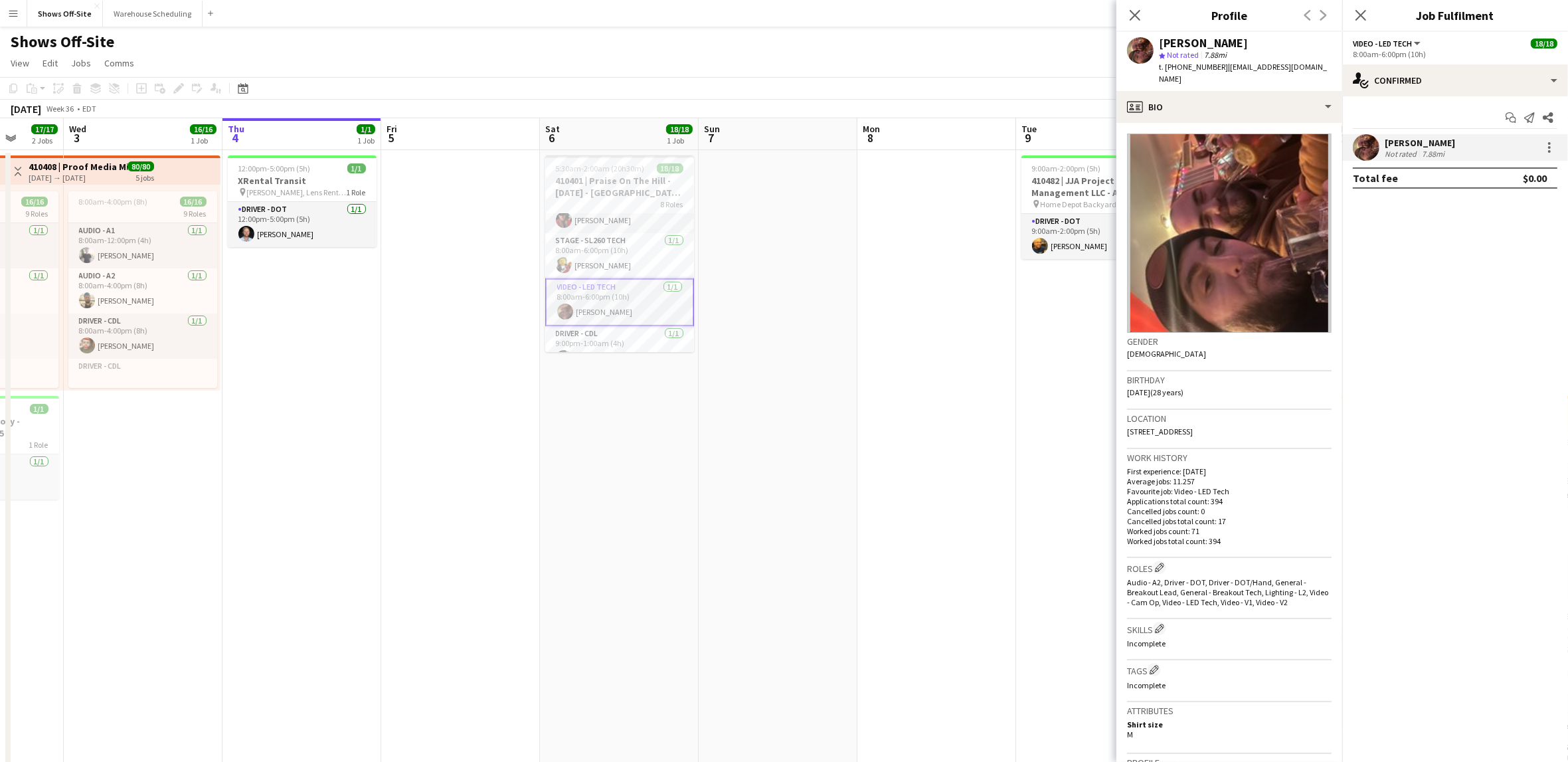
click at [1280, 68] on span "| [EMAIL_ADDRESS][DOMAIN_NAME]" at bounding box center [1243, 72] width 168 height 22
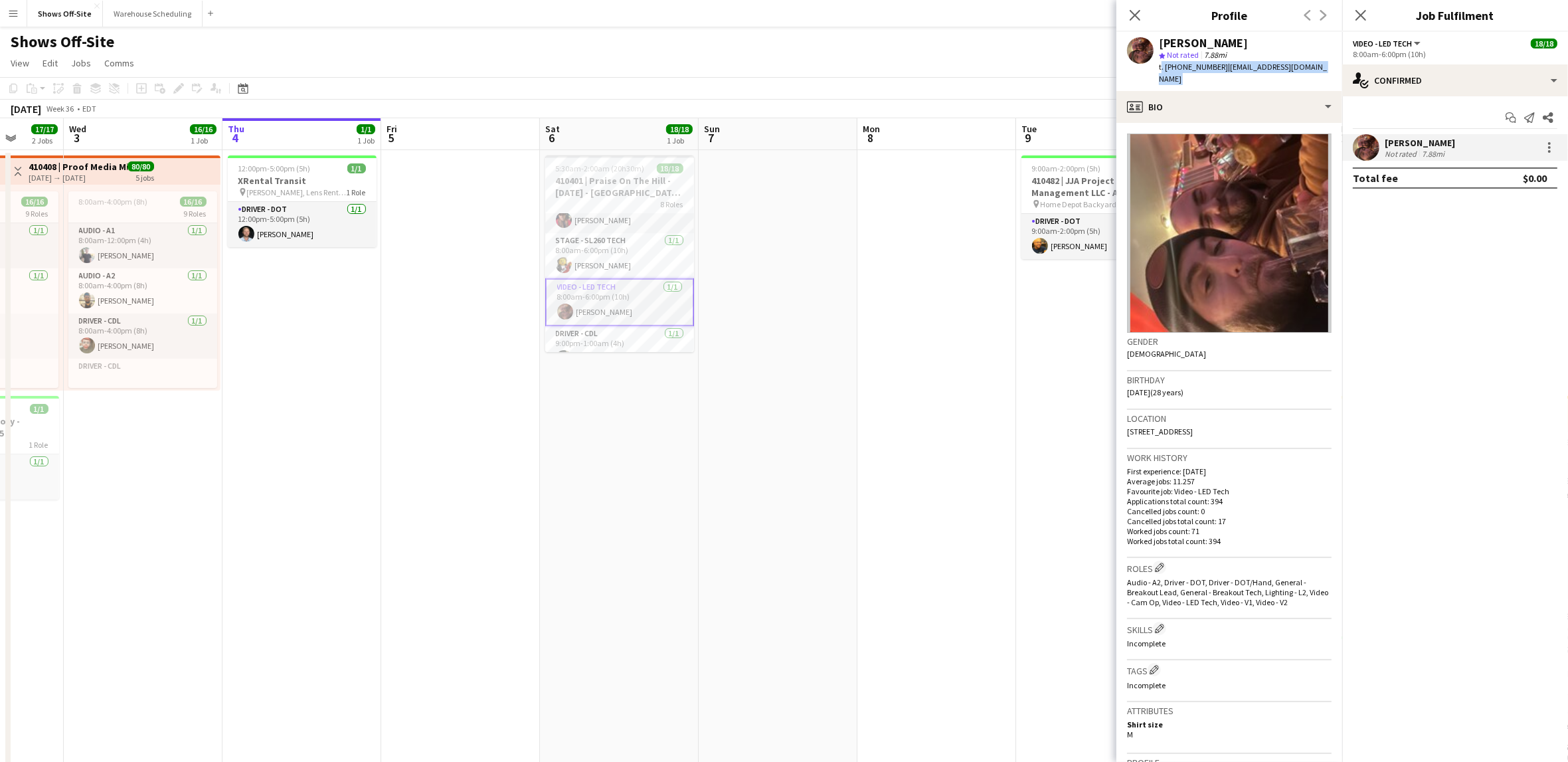
drag, startPoint x: 1296, startPoint y: 68, endPoint x: 1303, endPoint y: 68, distance: 7.0
click at [1297, 68] on span "| [EMAIL_ADDRESS][DOMAIN_NAME]" at bounding box center [1243, 72] width 168 height 22
drag, startPoint x: 1303, startPoint y: 68, endPoint x: 1248, endPoint y: 66, distance: 55.0
click at [1248, 66] on div "[PERSON_NAME] star Not rated 7.88mi t. [PHONE_NUMBER] | [EMAIL_ADDRESS][DOMAIN_…" at bounding box center [1229, 61] width 226 height 59
click at [1249, 66] on span "| [EMAIL_ADDRESS][DOMAIN_NAME]" at bounding box center [1243, 72] width 168 height 22
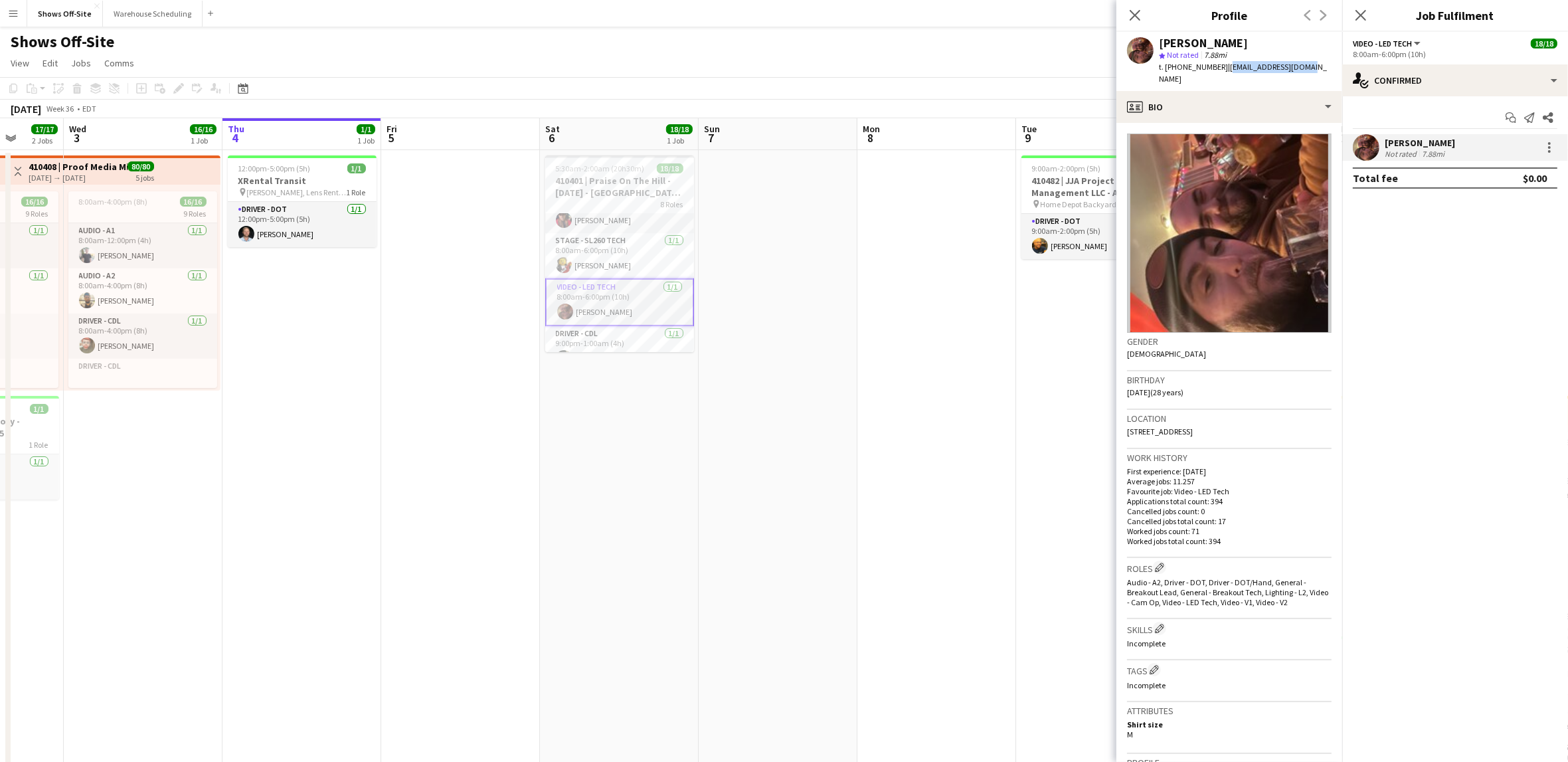
drag, startPoint x: 1219, startPoint y: 66, endPoint x: 1295, endPoint y: 72, distance: 76.2
click at [1295, 72] on div "t. [PHONE_NUMBER] | [EMAIL_ADDRESS][DOMAIN_NAME]" at bounding box center [1245, 72] width 173 height 24
copy span "[EMAIL_ADDRESS][DOMAIN_NAME]"
click at [459, 335] on app-date-cell at bounding box center [461, 661] width 159 height 1022
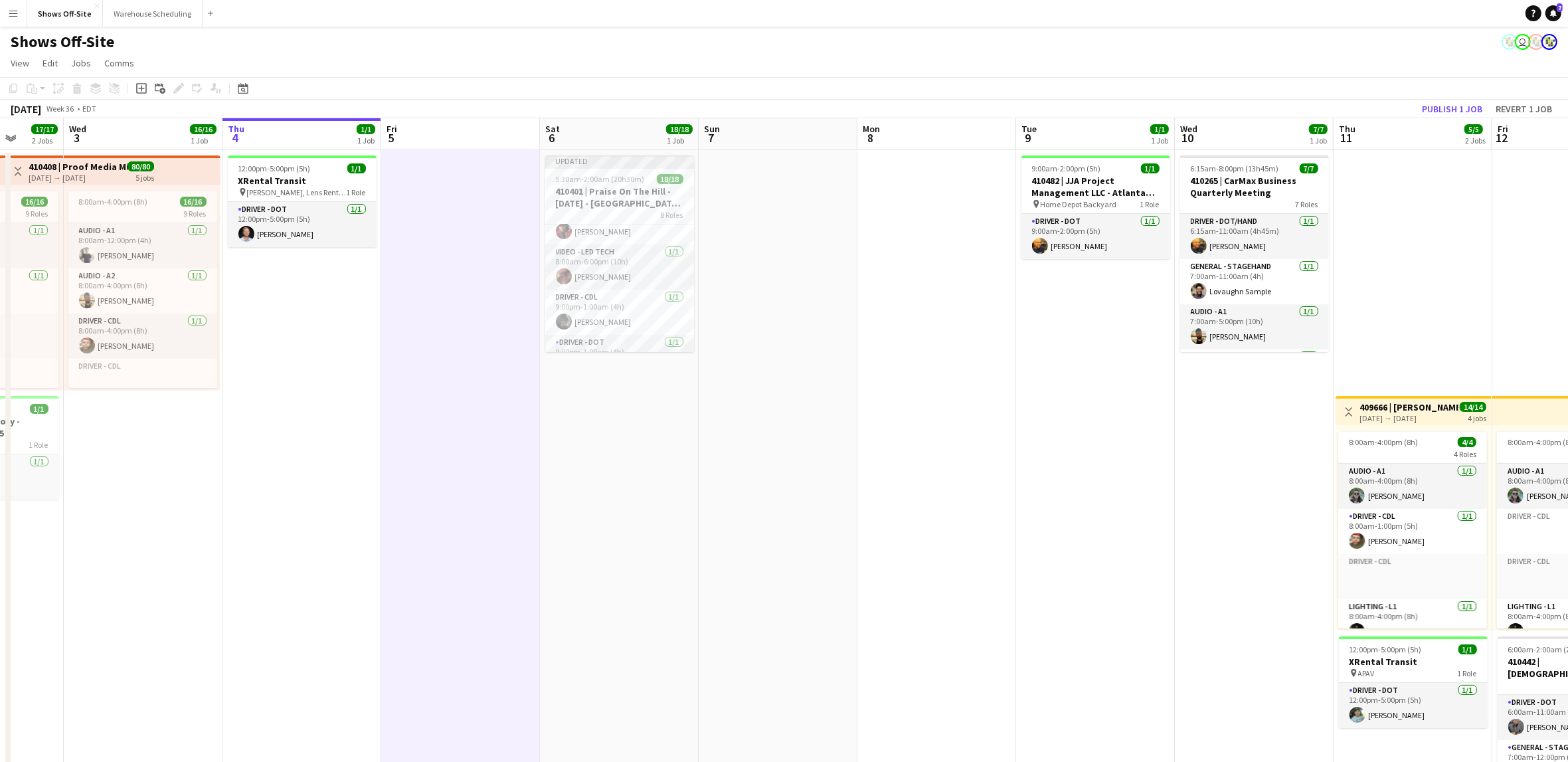
click at [459, 336] on app-date-cell at bounding box center [461, 661] width 159 height 1022
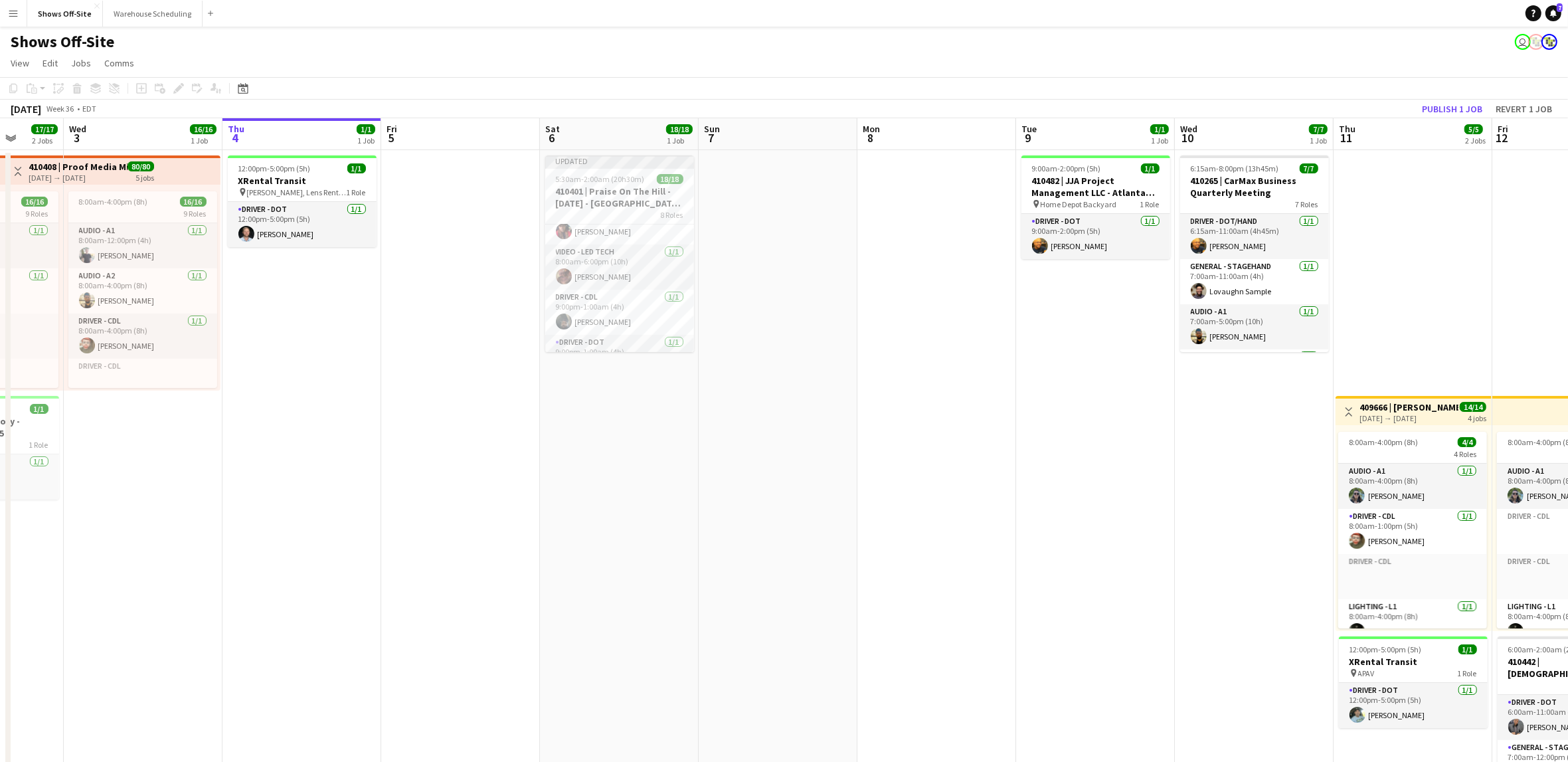
scroll to position [303, 0]
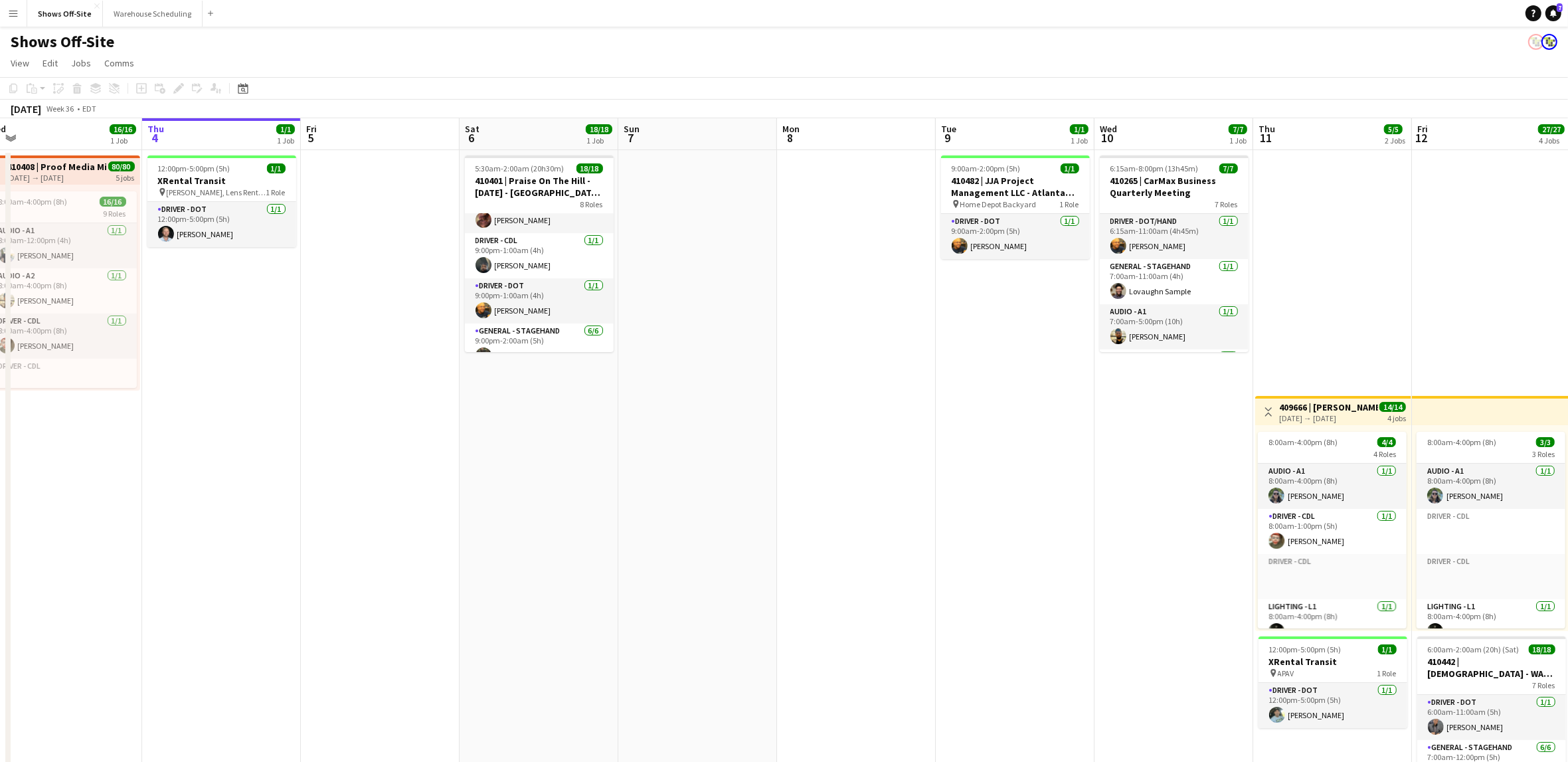
drag, startPoint x: 1051, startPoint y: 458, endPoint x: 970, endPoint y: 449, distance: 81.5
click at [970, 449] on app-calendar-viewport "Sun 31 25/25 3 Jobs Mon 1 16/16 1 Job Tue 2 17/17 2 Jobs Wed 3 16/16 1 Job Thu …" at bounding box center [784, 645] width 1568 height 1054
click at [1171, 278] on app-card-role "Video - TD/ Show Caller [DATE] 7:00am-5:00pm (10h) [PERSON_NAME]" at bounding box center [1174, 278] width 149 height 45
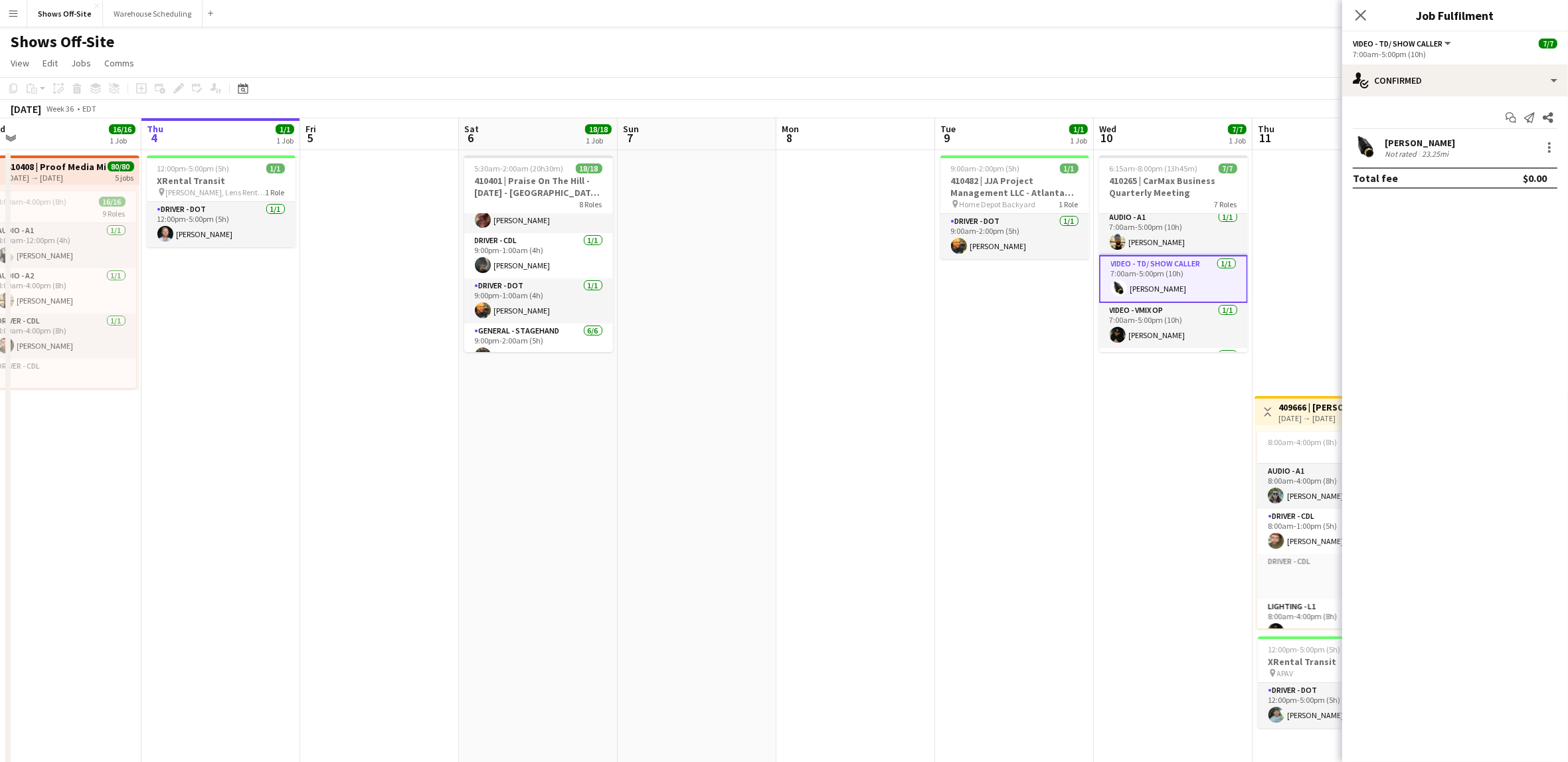
click at [1363, 146] on app-user-avatar at bounding box center [1365, 147] width 26 height 26
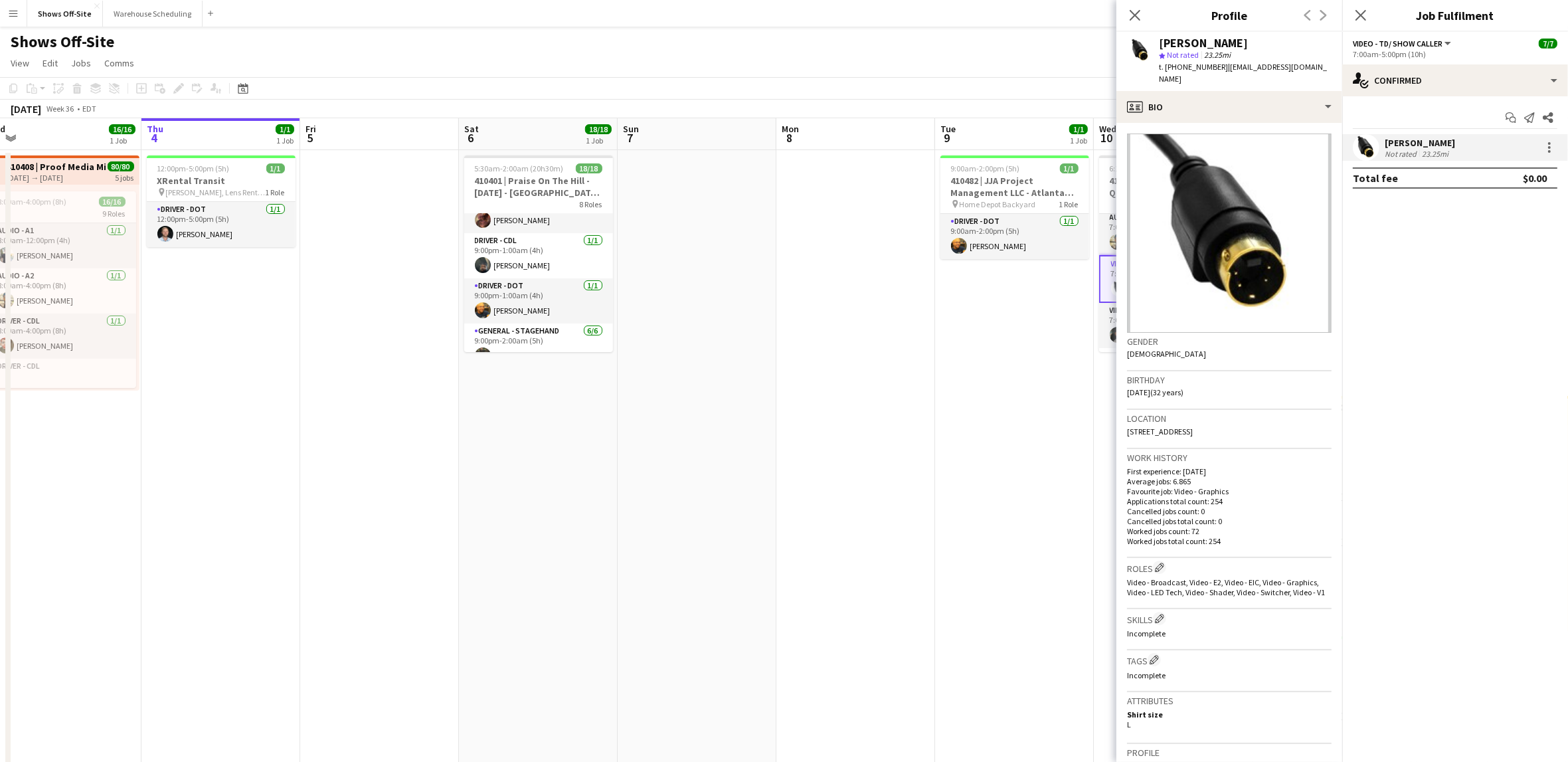
click at [1196, 68] on span "t. [PHONE_NUMBER]" at bounding box center [1193, 66] width 69 height 10
click at [1196, 67] on span "t. [PHONE_NUMBER]" at bounding box center [1193, 66] width 69 height 10
copy span "16789250205"
click at [867, 298] on app-date-cell at bounding box center [856, 661] width 159 height 1022
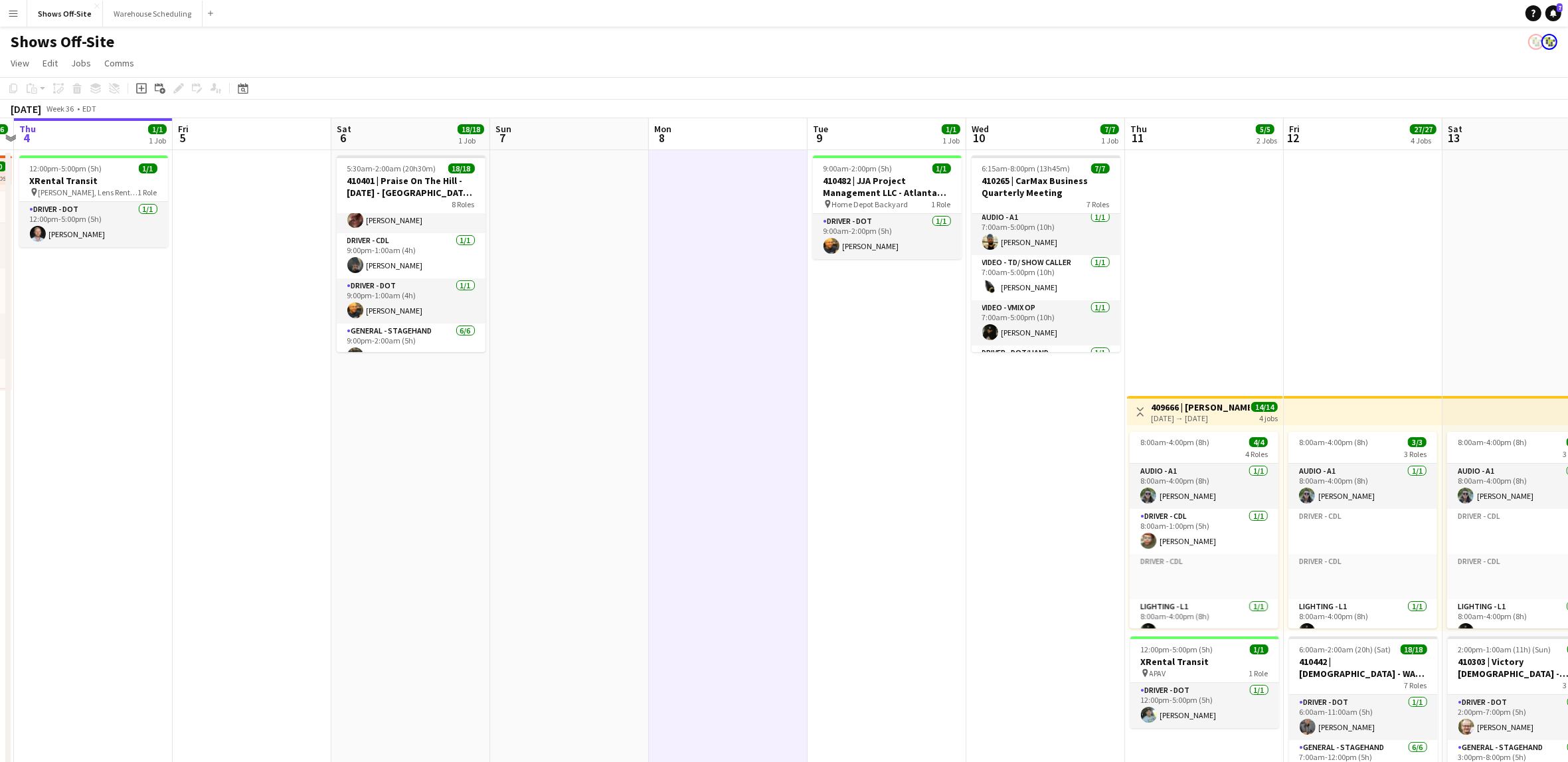
drag, startPoint x: 919, startPoint y: 321, endPoint x: 783, endPoint y: 308, distance: 136.6
click at [783, 309] on app-calendar-viewport "Mon 1 16/16 1 Job Tue 2 17/17 2 Jobs Wed 3 16/16 1 Job Thu 4 1/1 1 Job Fri 5 Sa…" at bounding box center [784, 645] width 1568 height 1054
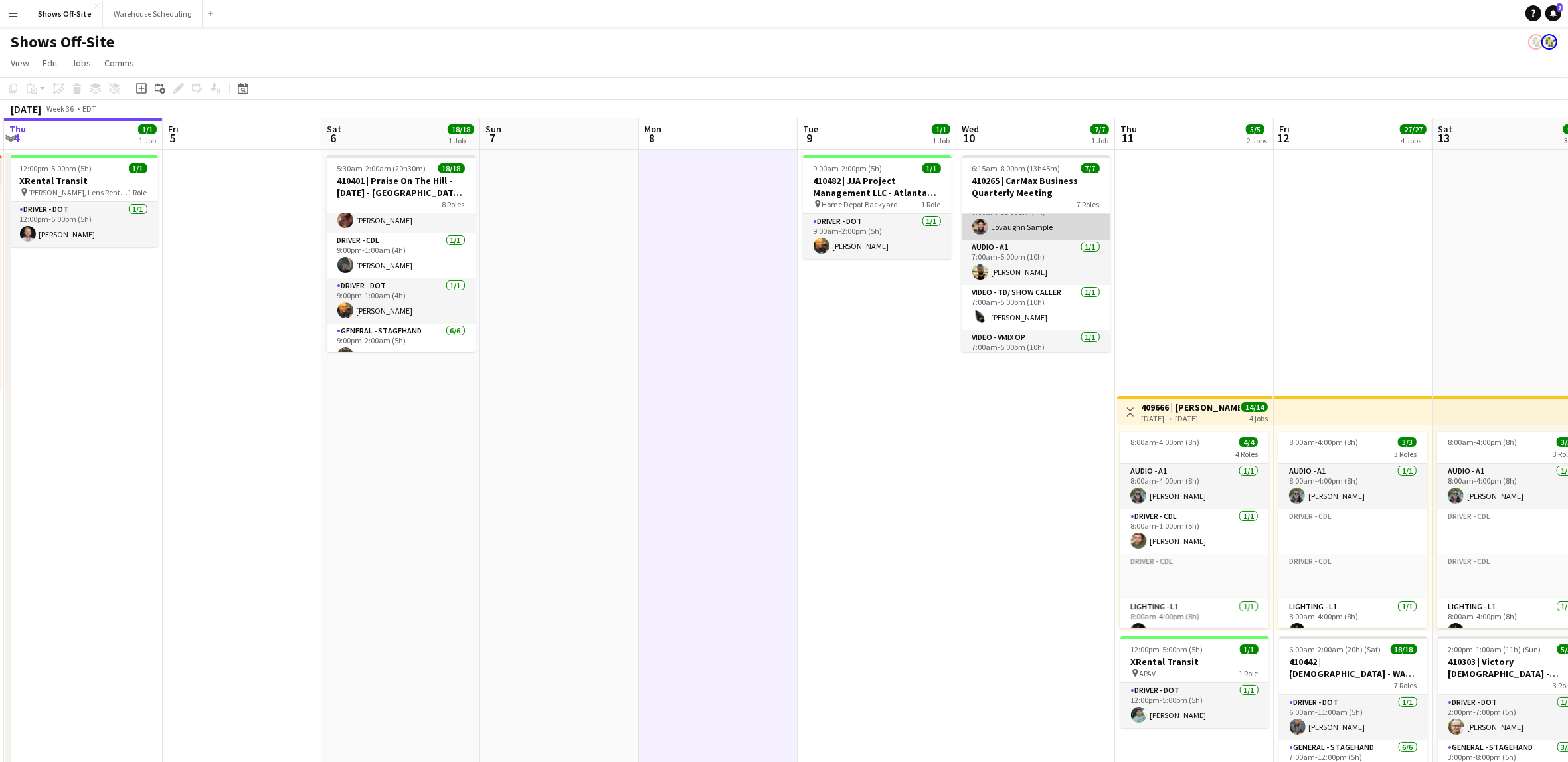
scroll to position [0, 0]
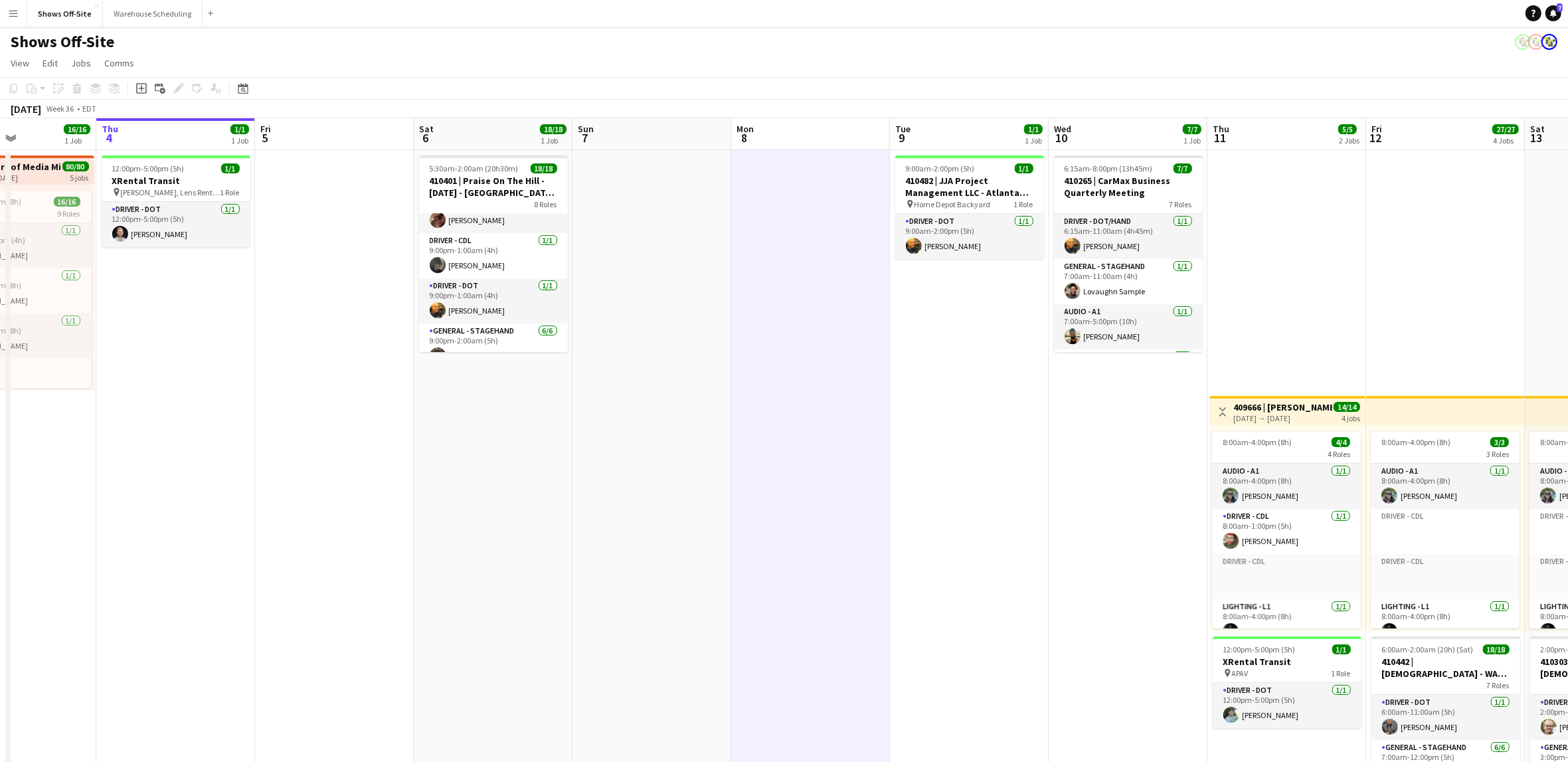
drag, startPoint x: 681, startPoint y: 480, endPoint x: 785, endPoint y: 481, distance: 104.0
click at [775, 492] on app-calendar-viewport "Mon 1 16/16 1 Job Tue 2 17/17 2 Jobs Wed 3 16/16 1 Job Thu 4 1/1 1 Job Fri 5 Sa…" at bounding box center [784, 645] width 1568 height 1054
